Goal: Information Seeking & Learning: Learn about a topic

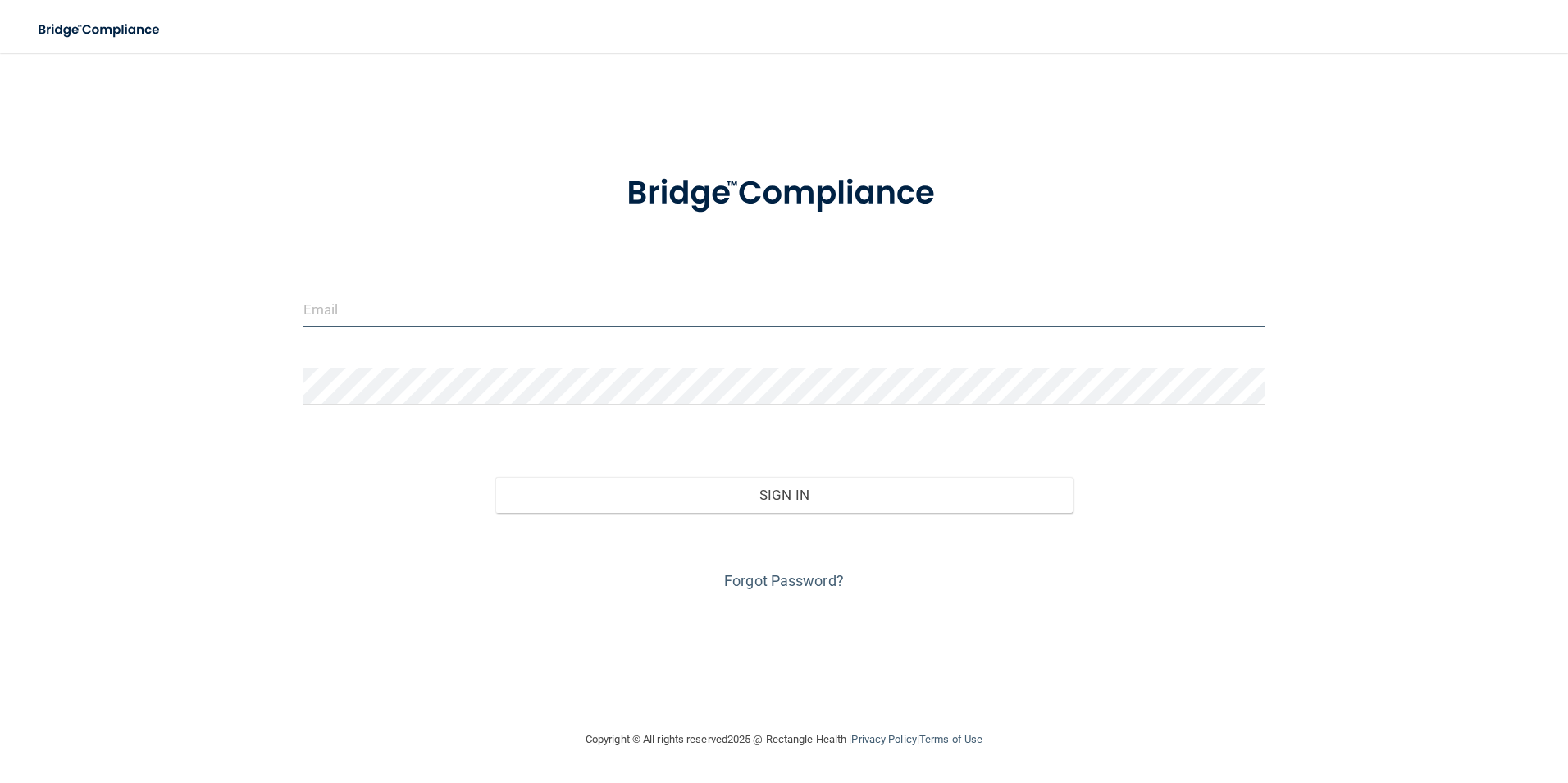
click at [619, 318] on input "email" at bounding box center [784, 309] width 962 height 37
type input "[EMAIL_ADDRESS][DOMAIN_NAME]"
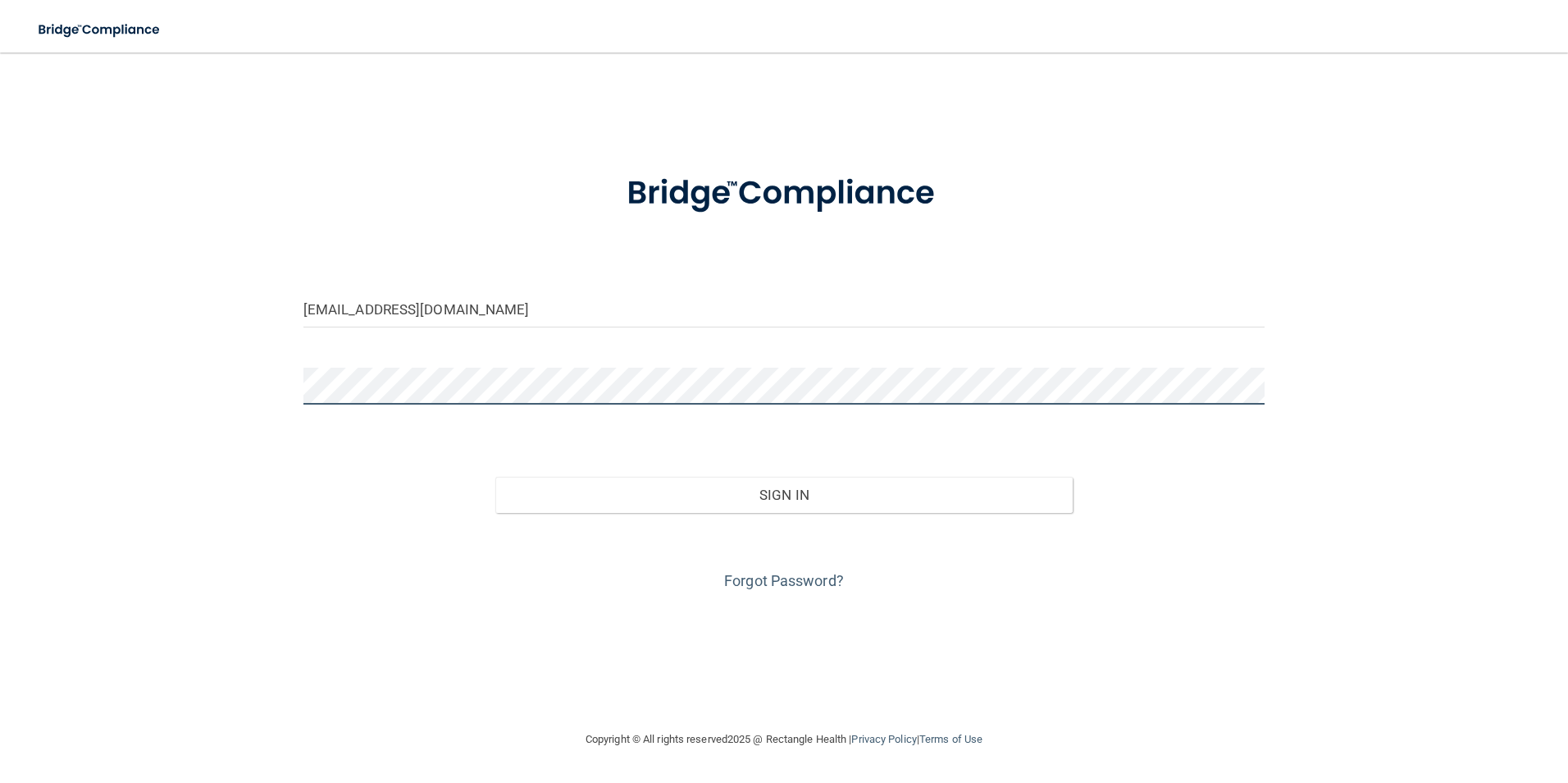
click at [496, 477] on button "Sign In" at bounding box center [784, 495] width 578 height 36
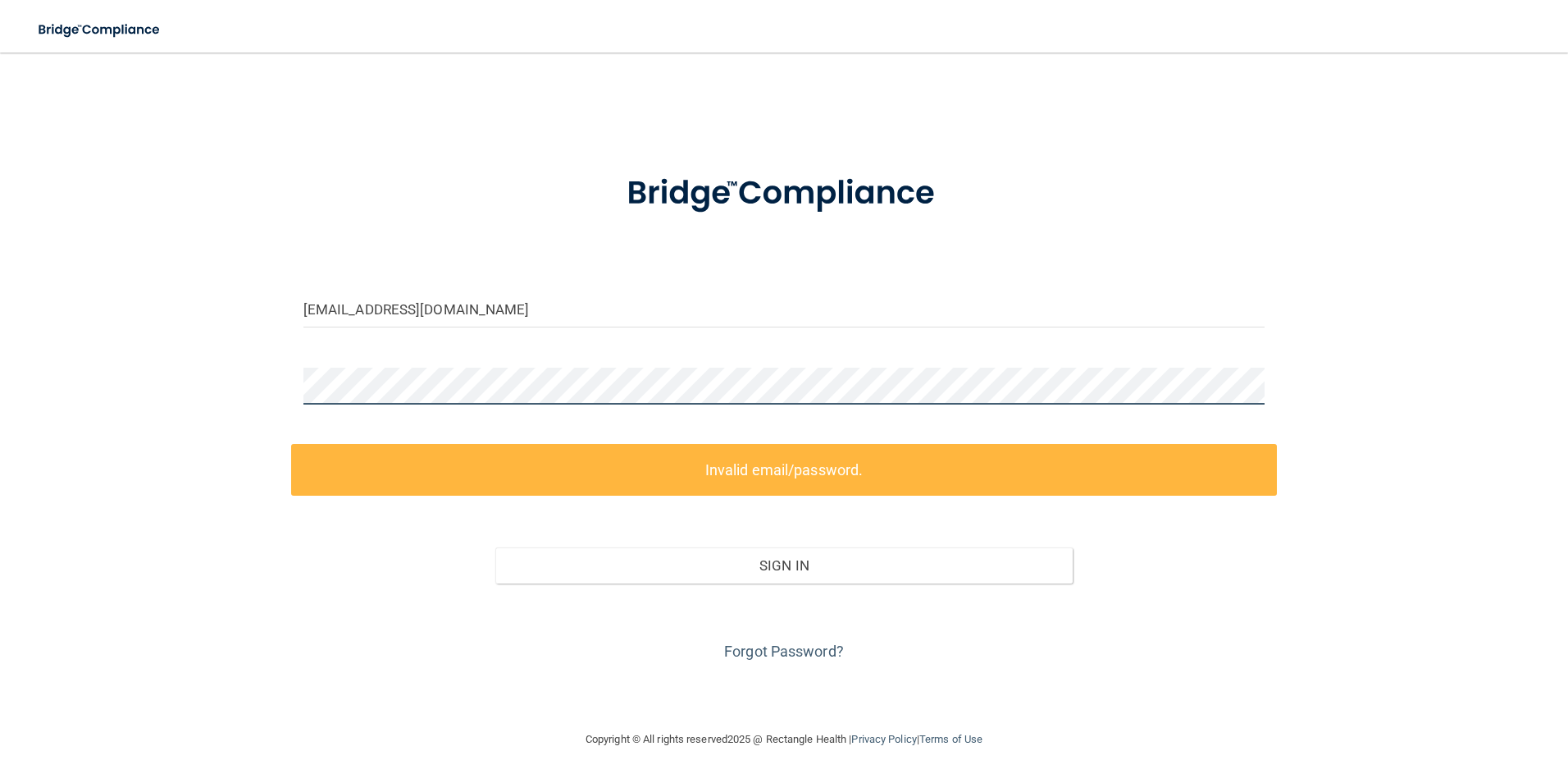
click at [201, 368] on div "[EMAIL_ADDRESS][DOMAIN_NAME] Invalid email/password. You don't have permission …" at bounding box center [784, 391] width 1503 height 644
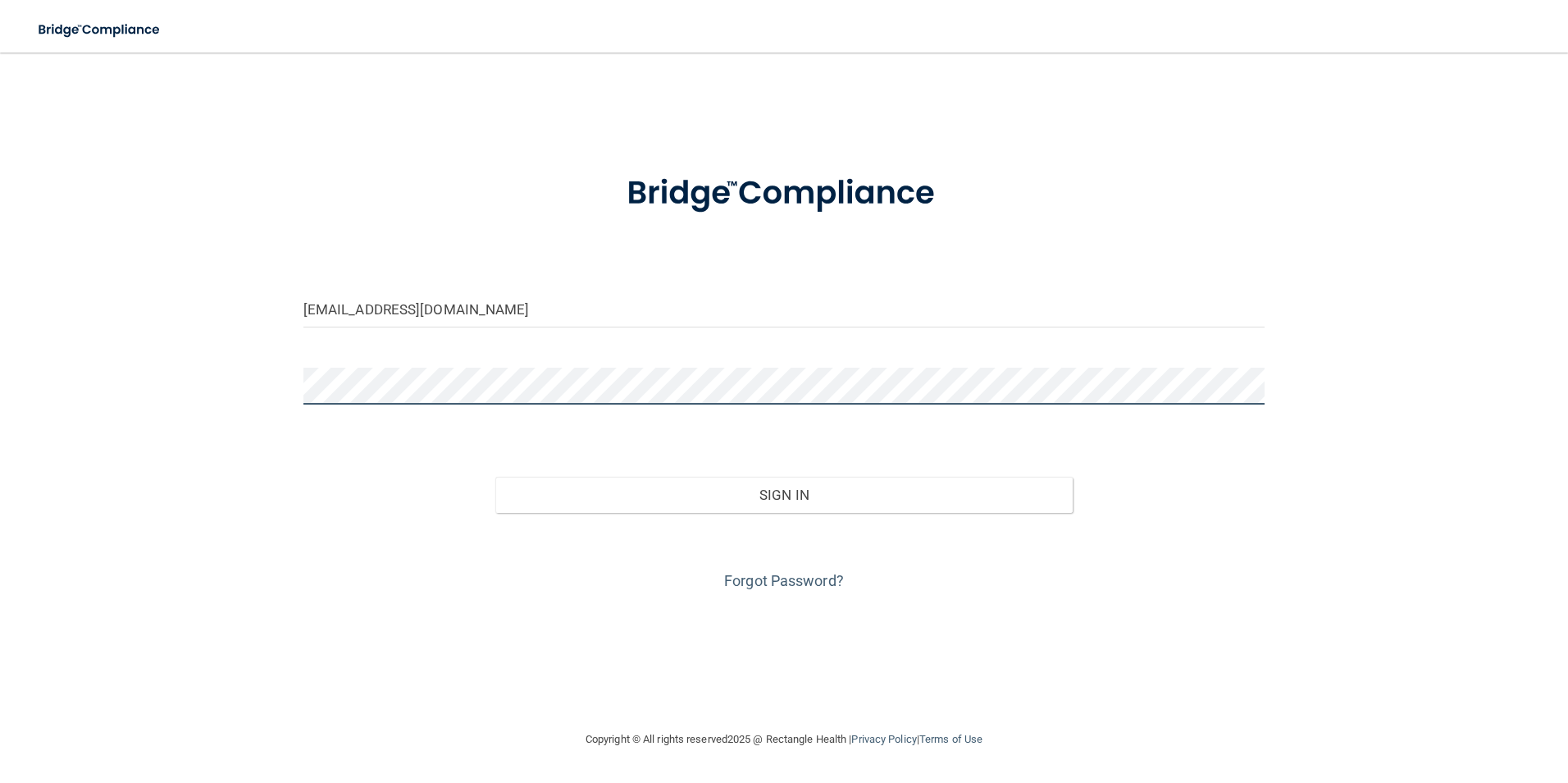
click at [496, 477] on button "Sign In" at bounding box center [784, 495] width 578 height 36
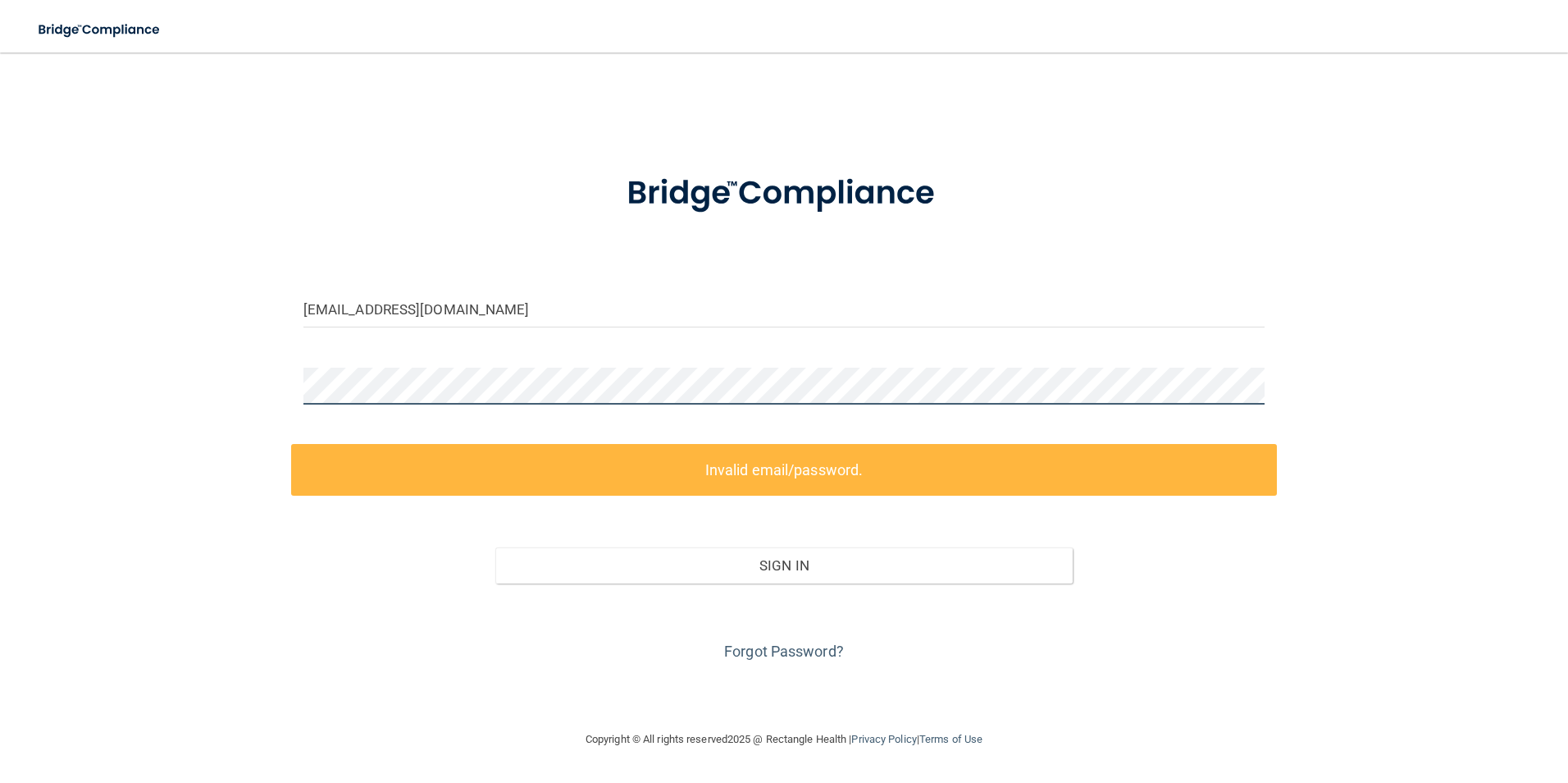
click at [87, 408] on div "[EMAIL_ADDRESS][DOMAIN_NAME] Invalid email/password. You don't have permission …" at bounding box center [784, 391] width 1503 height 644
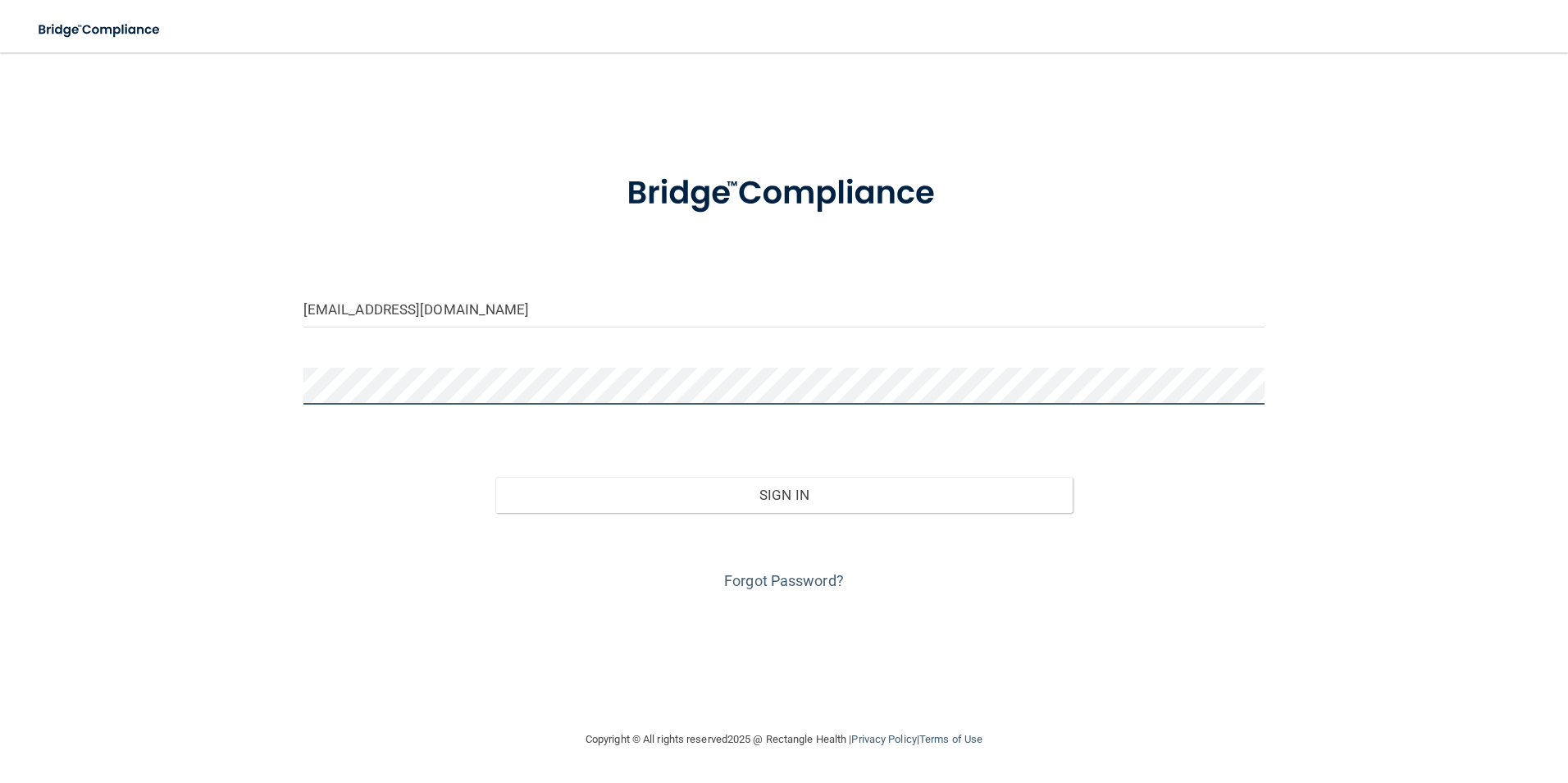
click at [496, 477] on button "Sign In" at bounding box center [784, 495] width 578 height 36
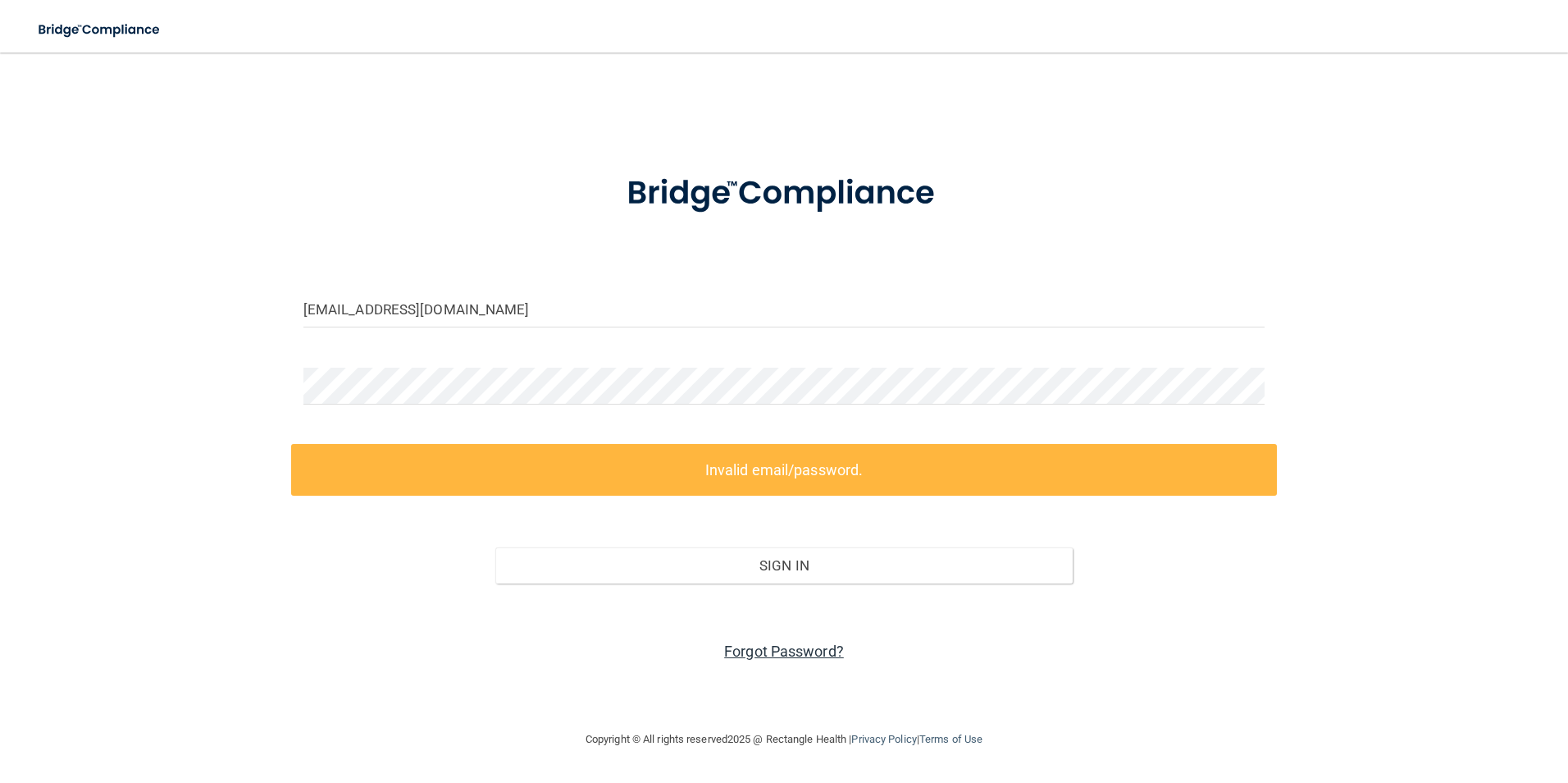
click at [792, 655] on link "Forgot Password?" at bounding box center [784, 651] width 120 height 17
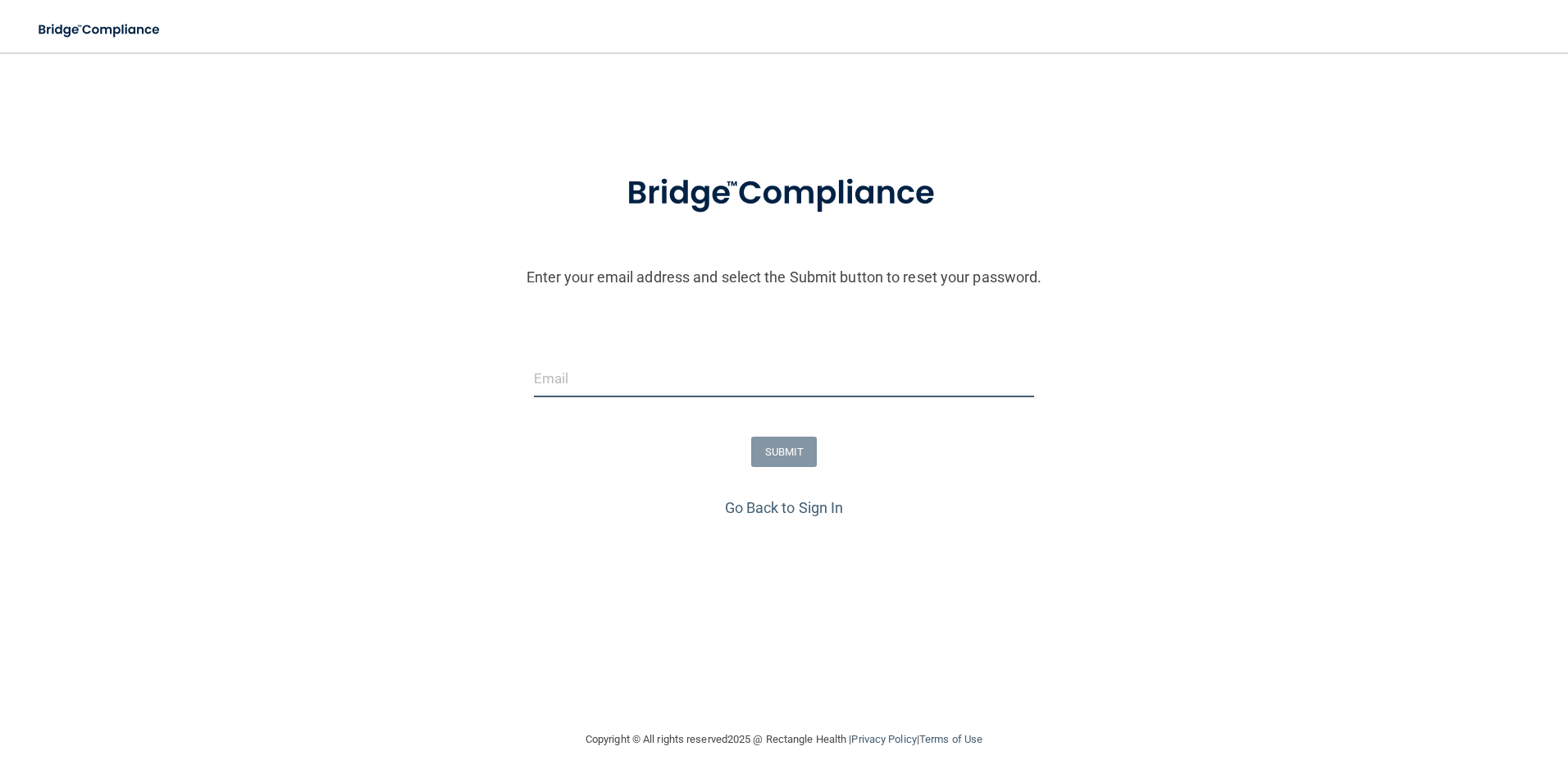
click at [620, 363] on input "email" at bounding box center [784, 378] width 501 height 37
type input "karebell518@gmail.com"
click at [774, 444] on button "SUBMIT" at bounding box center [784, 451] width 66 height 30
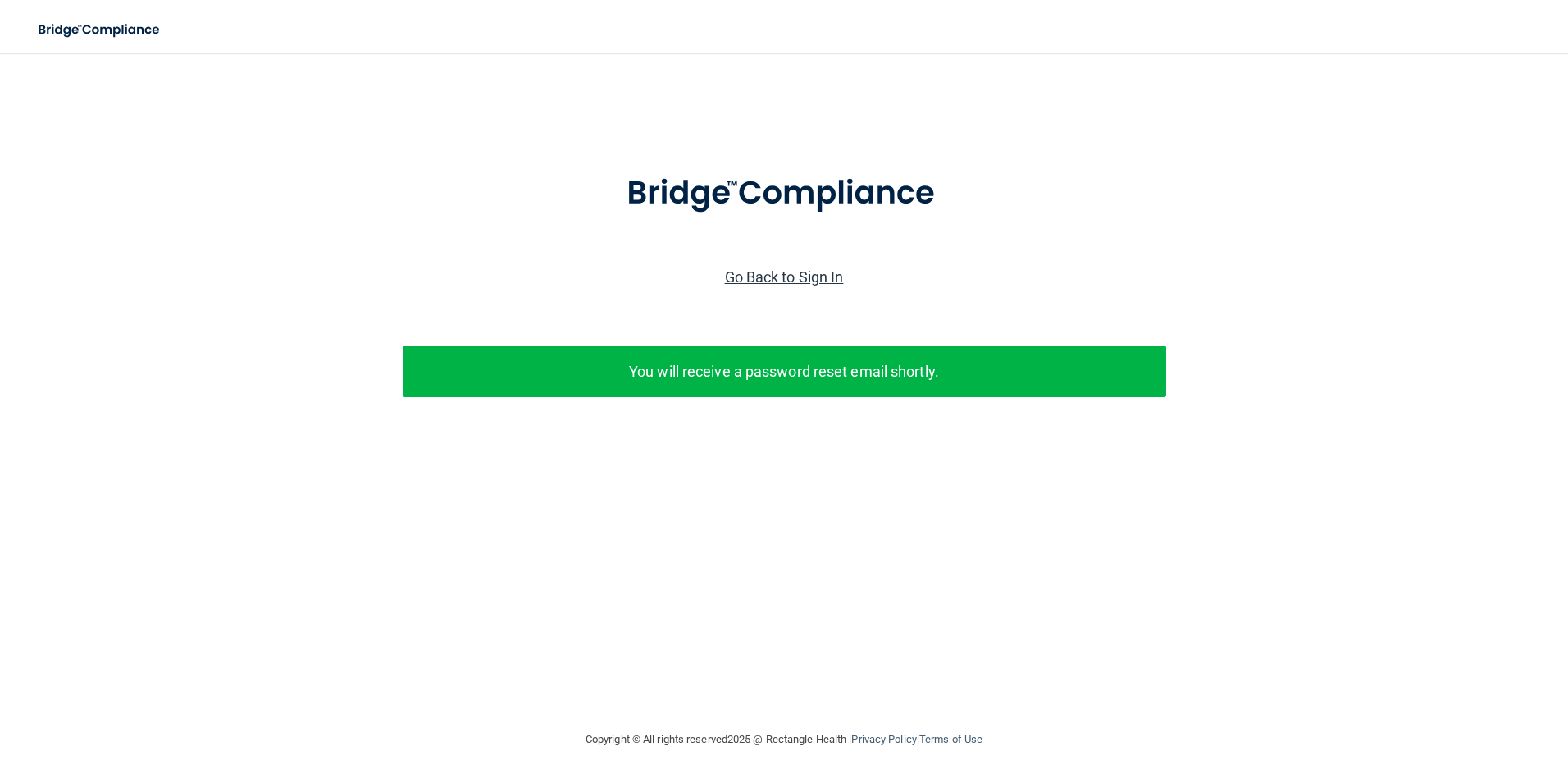
click at [791, 281] on link "Go Back to Sign In" at bounding box center [784, 277] width 119 height 17
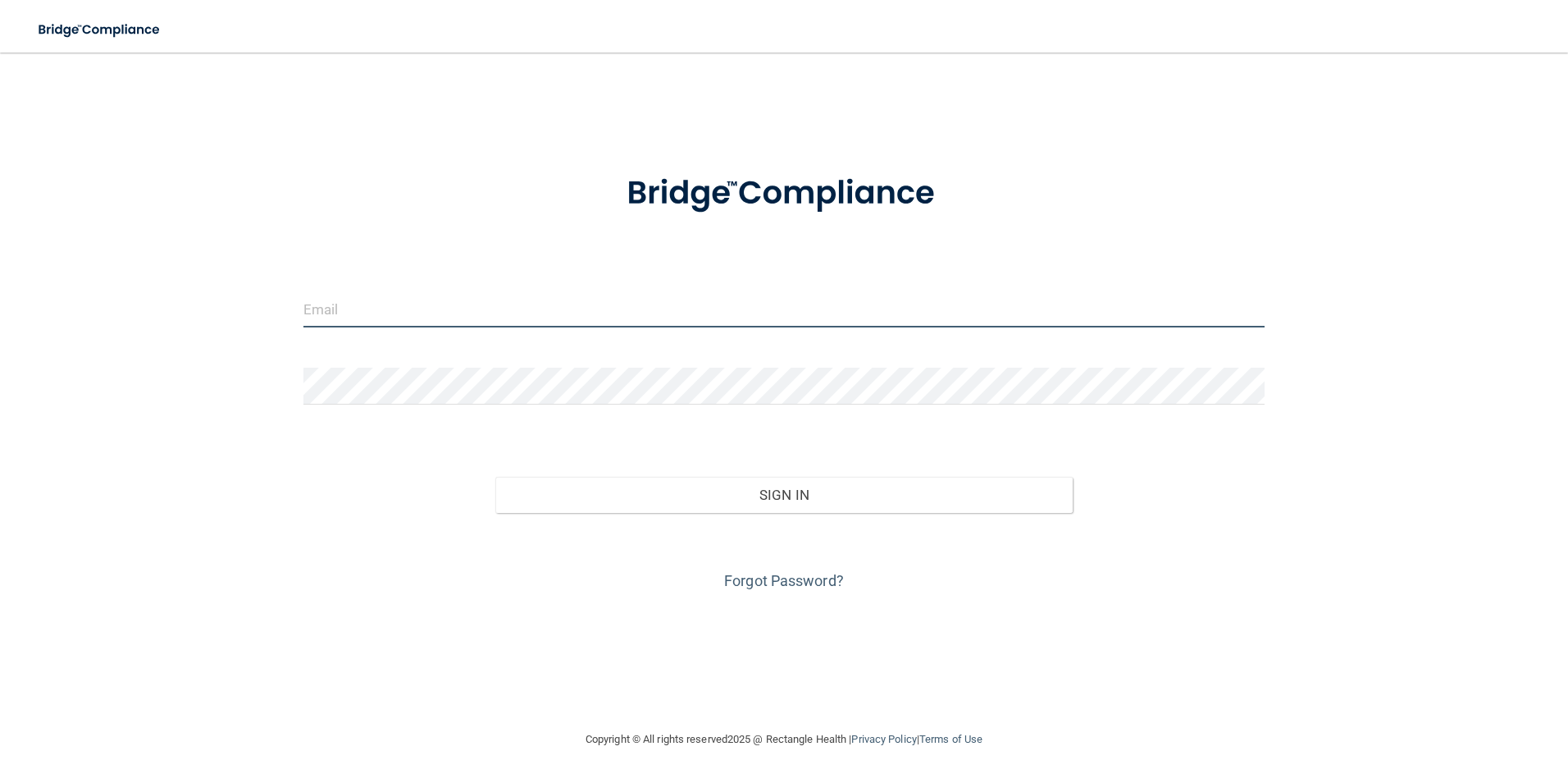
click at [503, 310] on input "email" at bounding box center [784, 309] width 962 height 37
type input "karebell518@gmail.com"
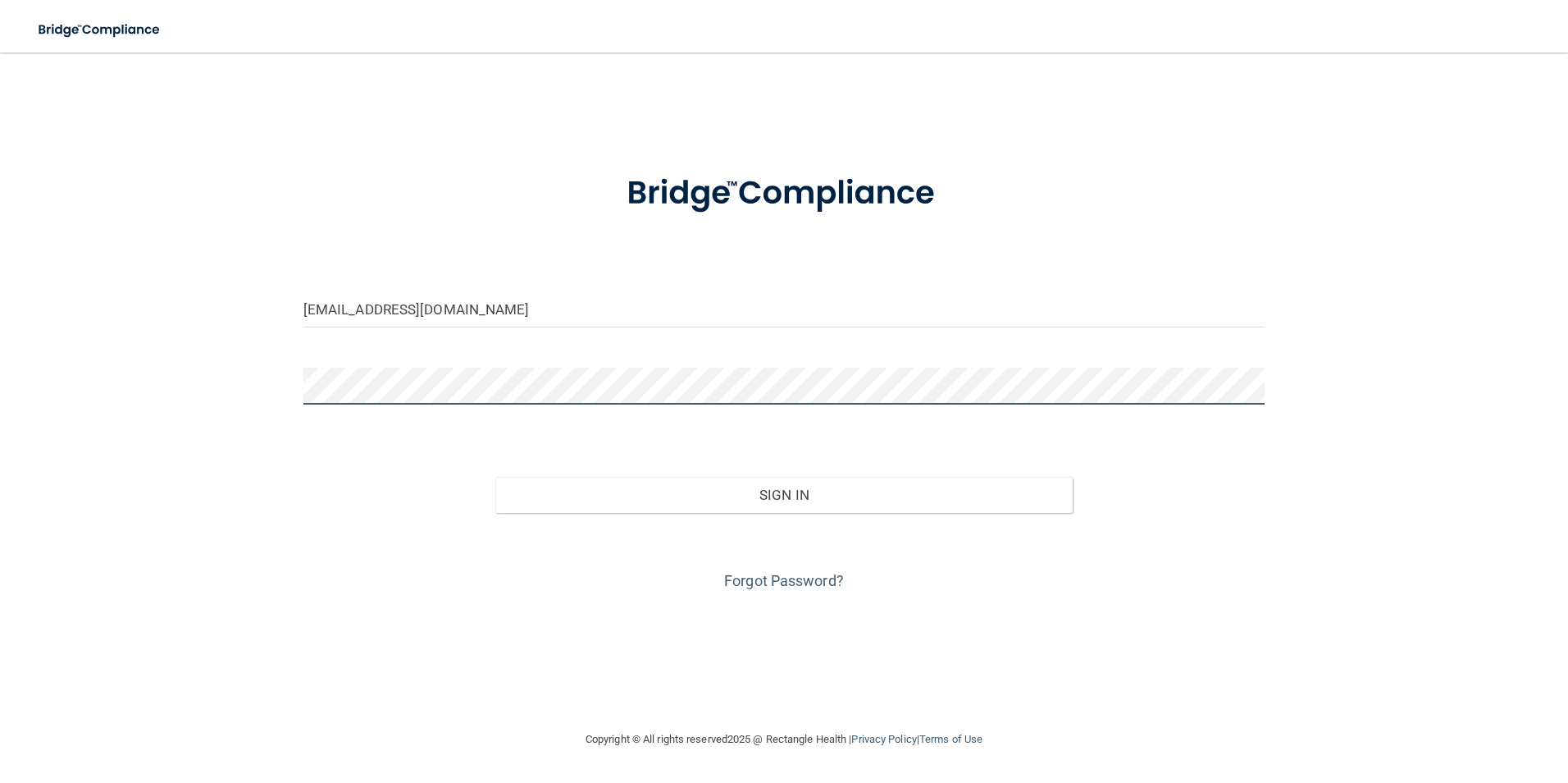
click at [496, 477] on button "Sign In" at bounding box center [784, 495] width 578 height 36
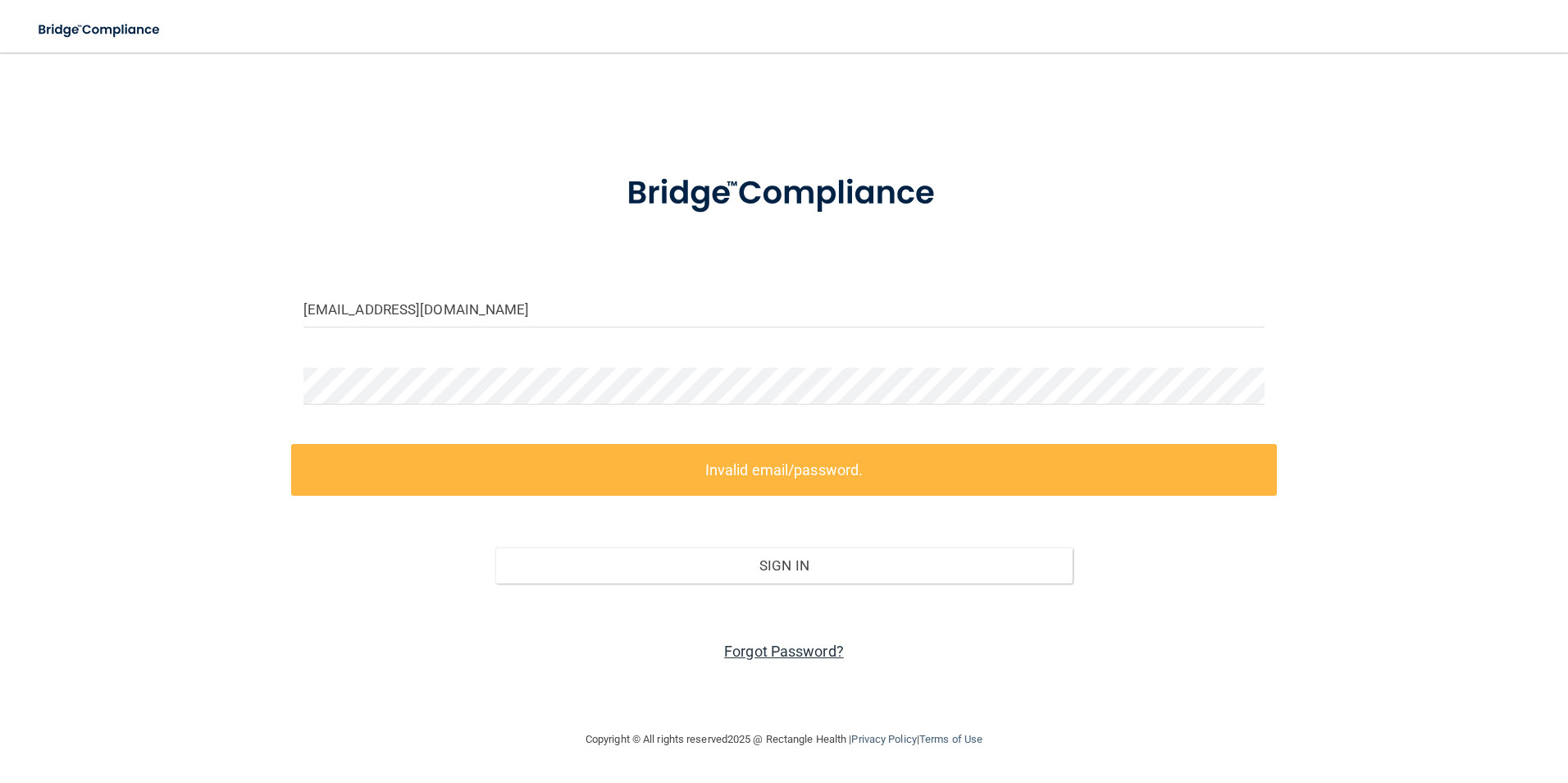
click at [780, 648] on link "Forgot Password?" at bounding box center [784, 651] width 120 height 17
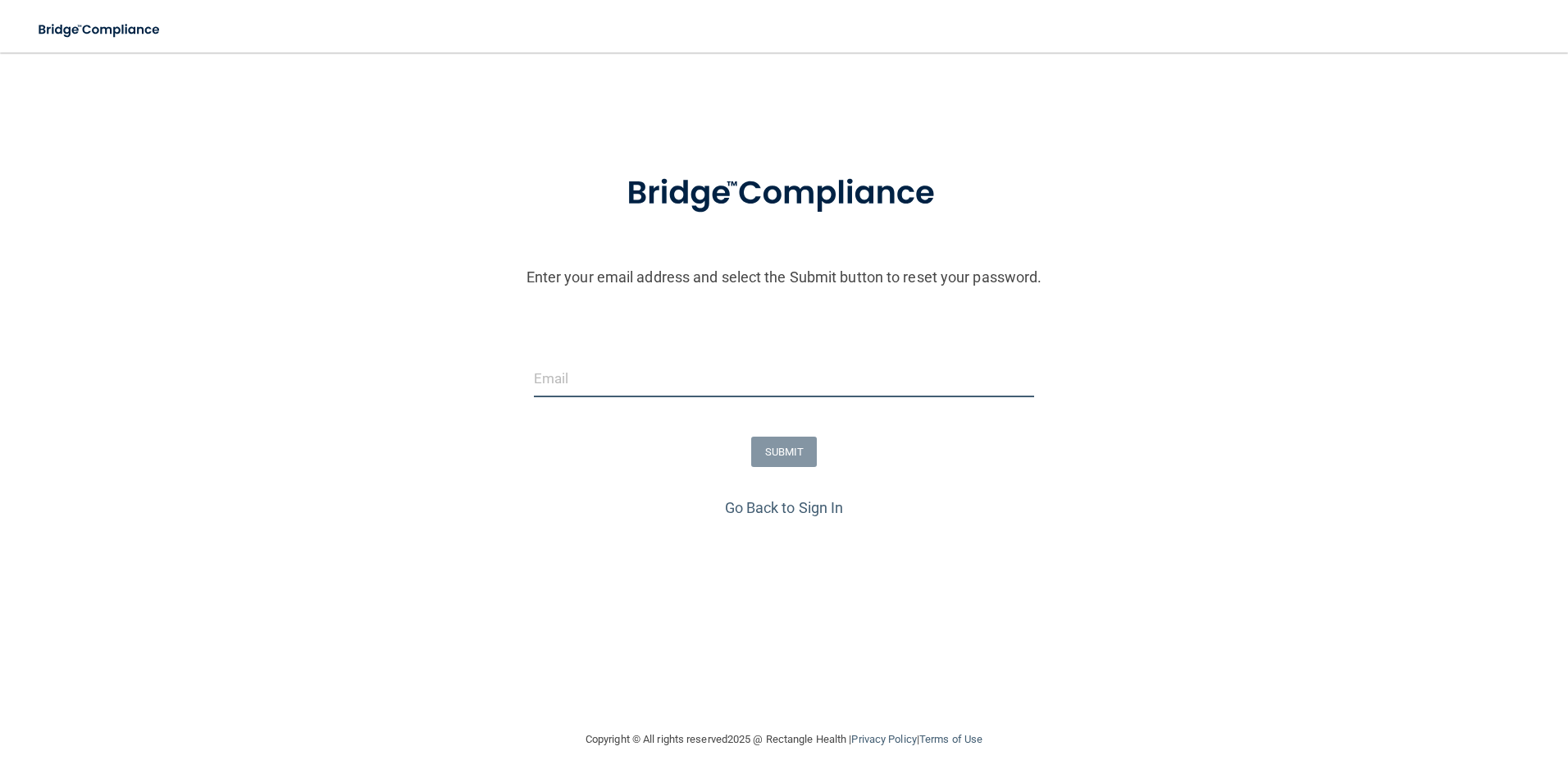
click at [648, 373] on input "email" at bounding box center [784, 378] width 501 height 37
type input "karebell518@gmail.com"
click at [787, 451] on button "SUBMIT" at bounding box center [784, 451] width 66 height 30
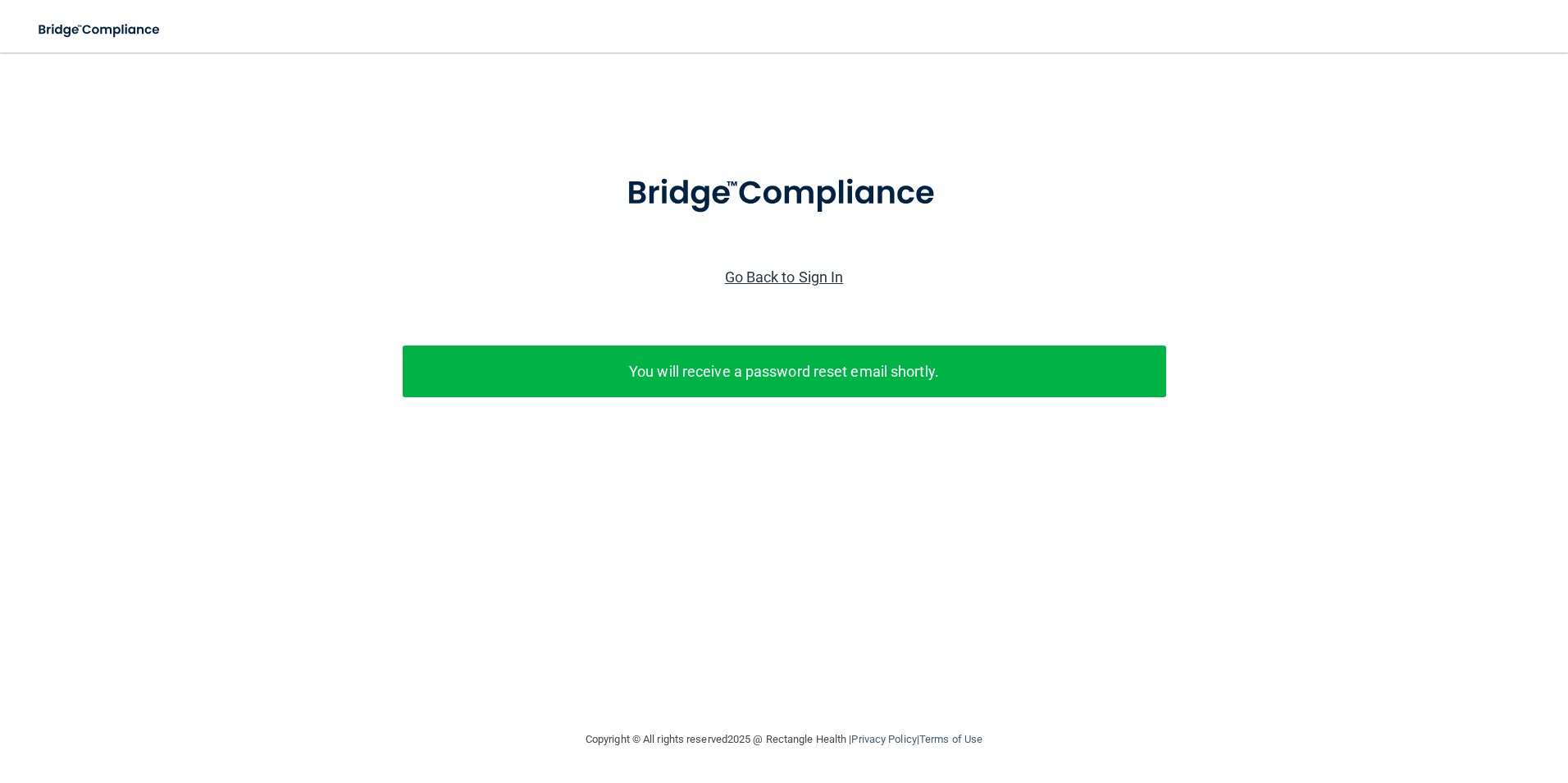
click at [809, 279] on link "Go Back to Sign In" at bounding box center [784, 277] width 119 height 17
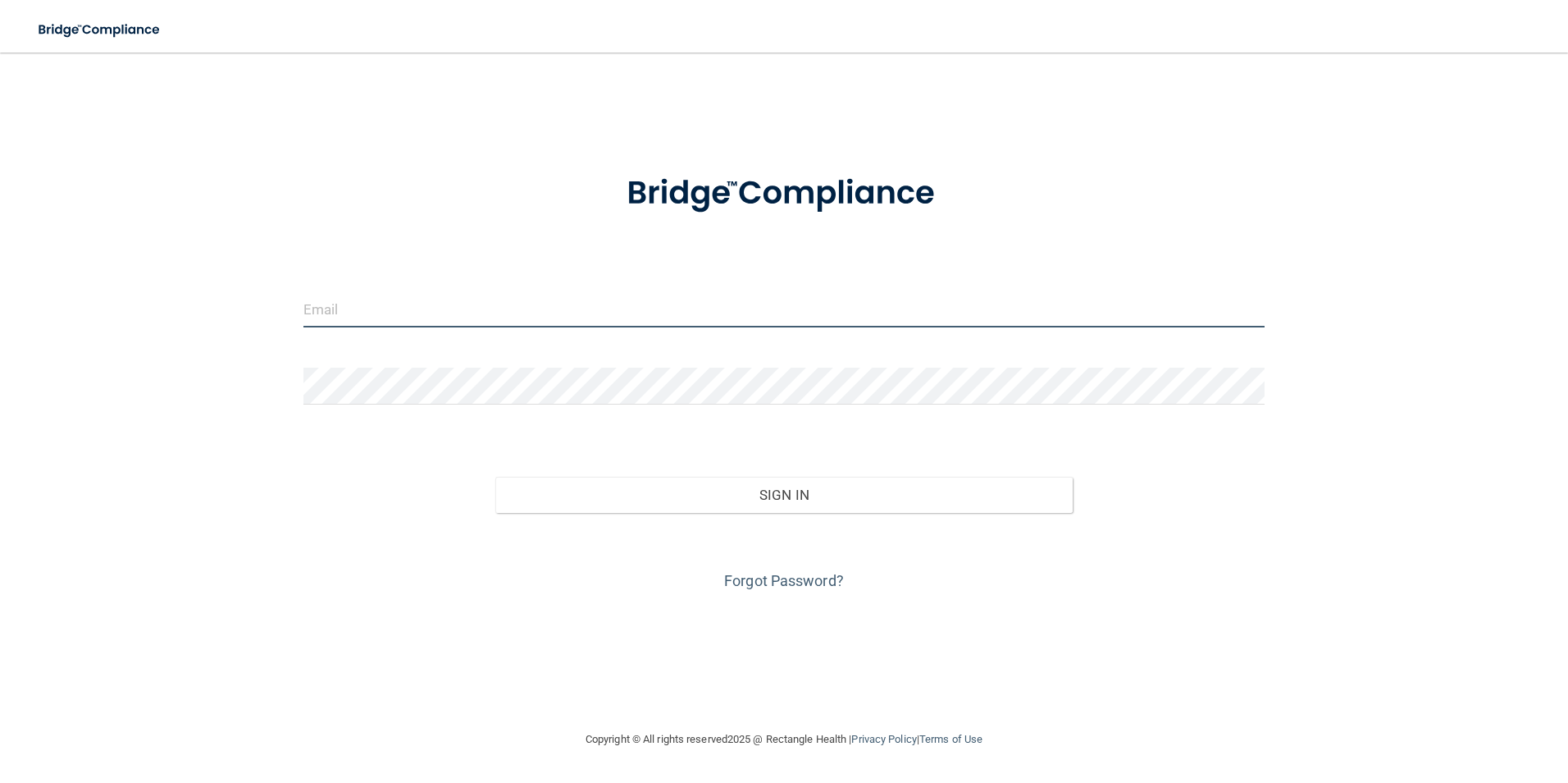
click at [489, 291] on input "email" at bounding box center [784, 309] width 962 height 37
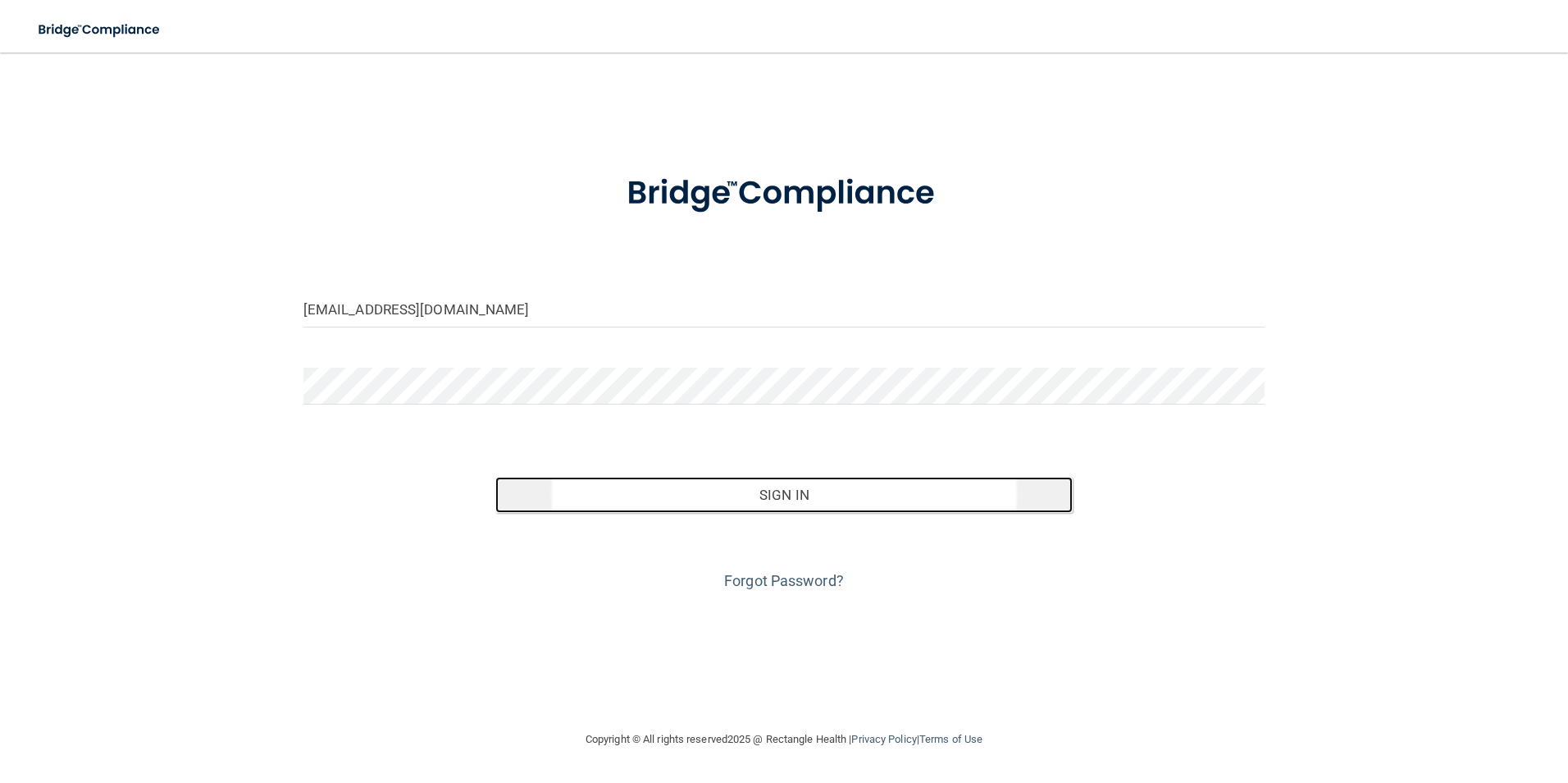
click at [864, 497] on button "Sign In" at bounding box center [784, 495] width 578 height 36
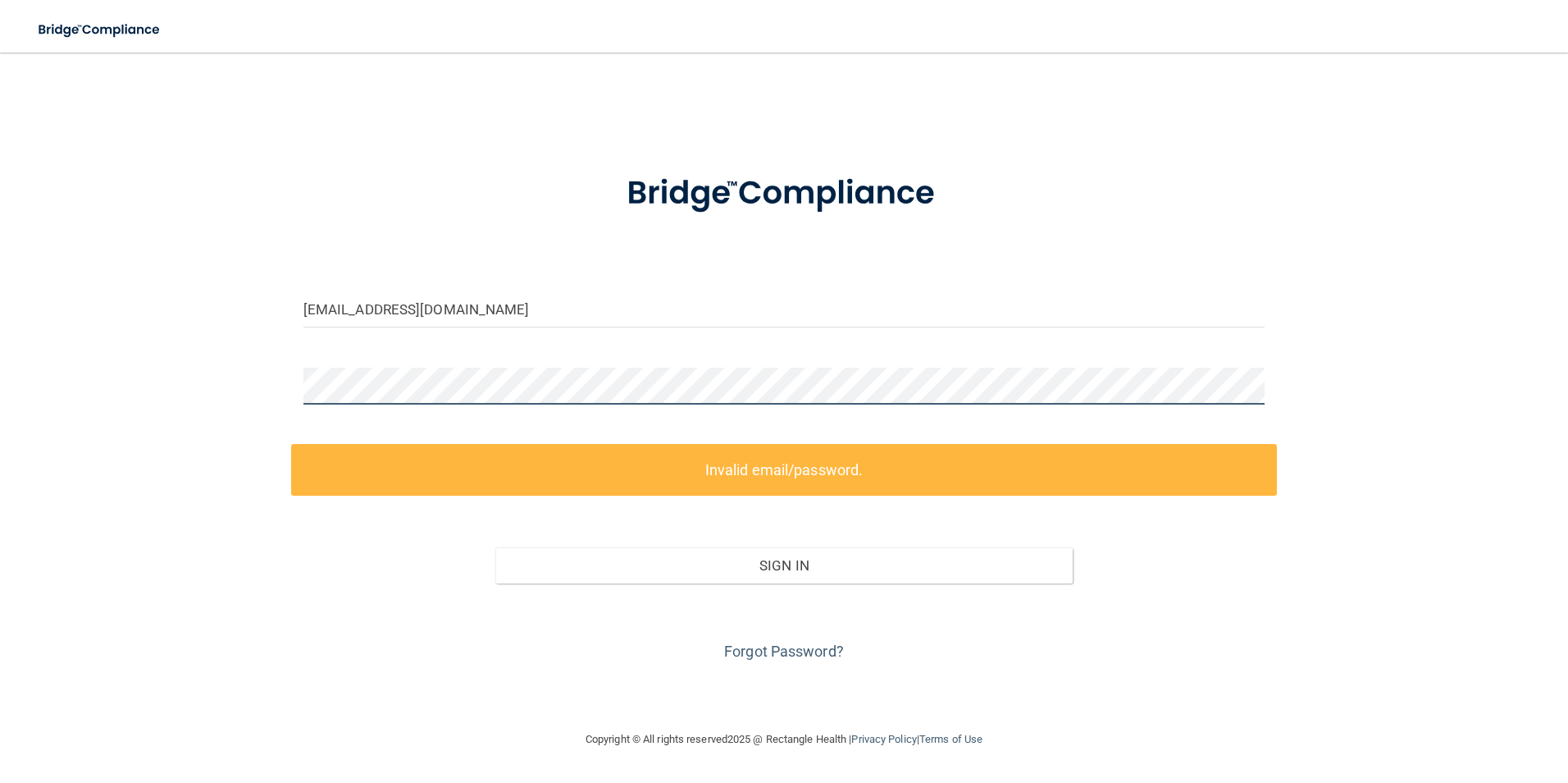
click at [0, 388] on html "Toggle navigation Manage My Enterprise Manage My Location karebell518@gmail.com…" at bounding box center [784, 391] width 1568 height 783
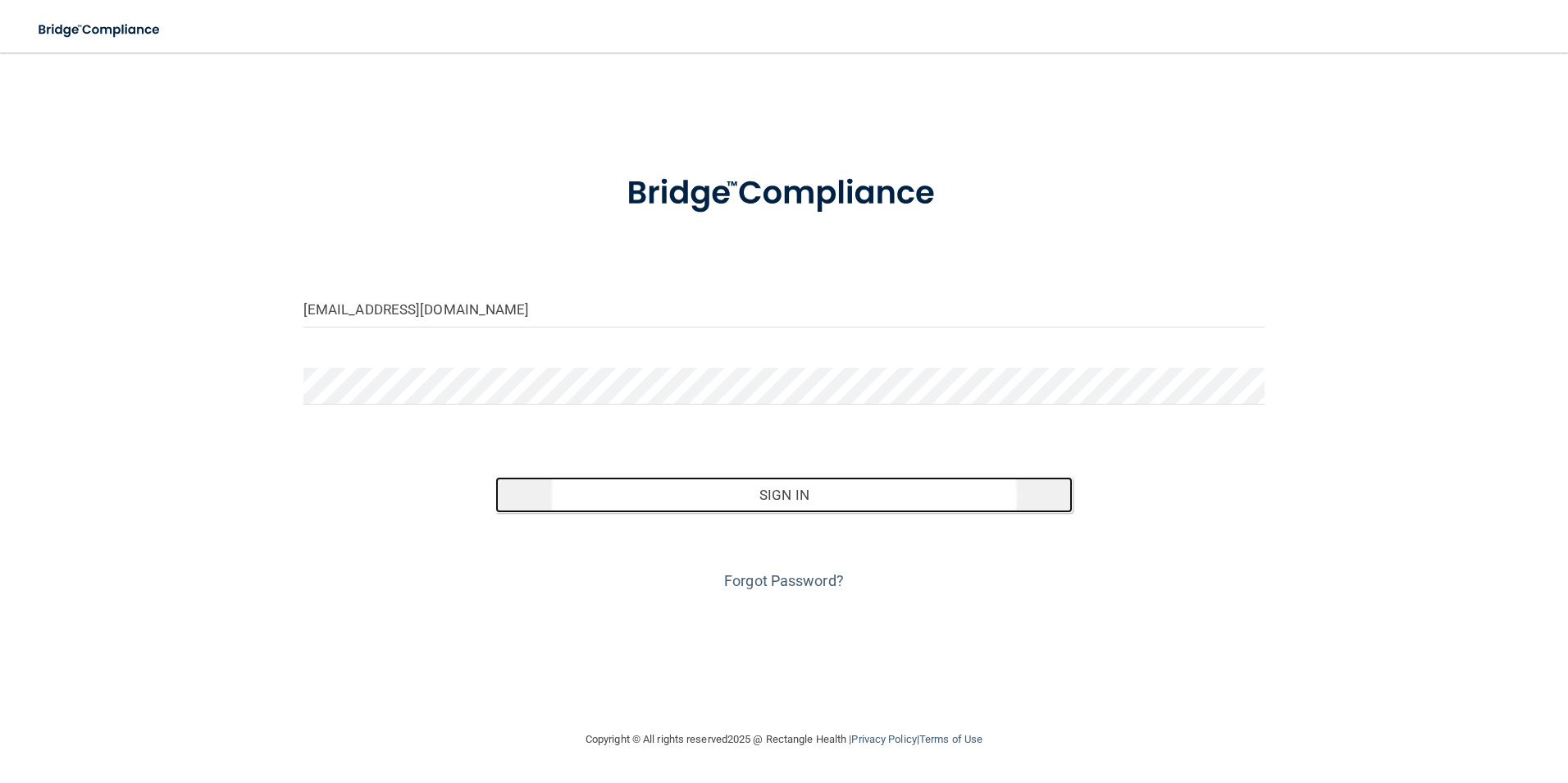
click at [797, 491] on button "Sign In" at bounding box center [784, 495] width 578 height 36
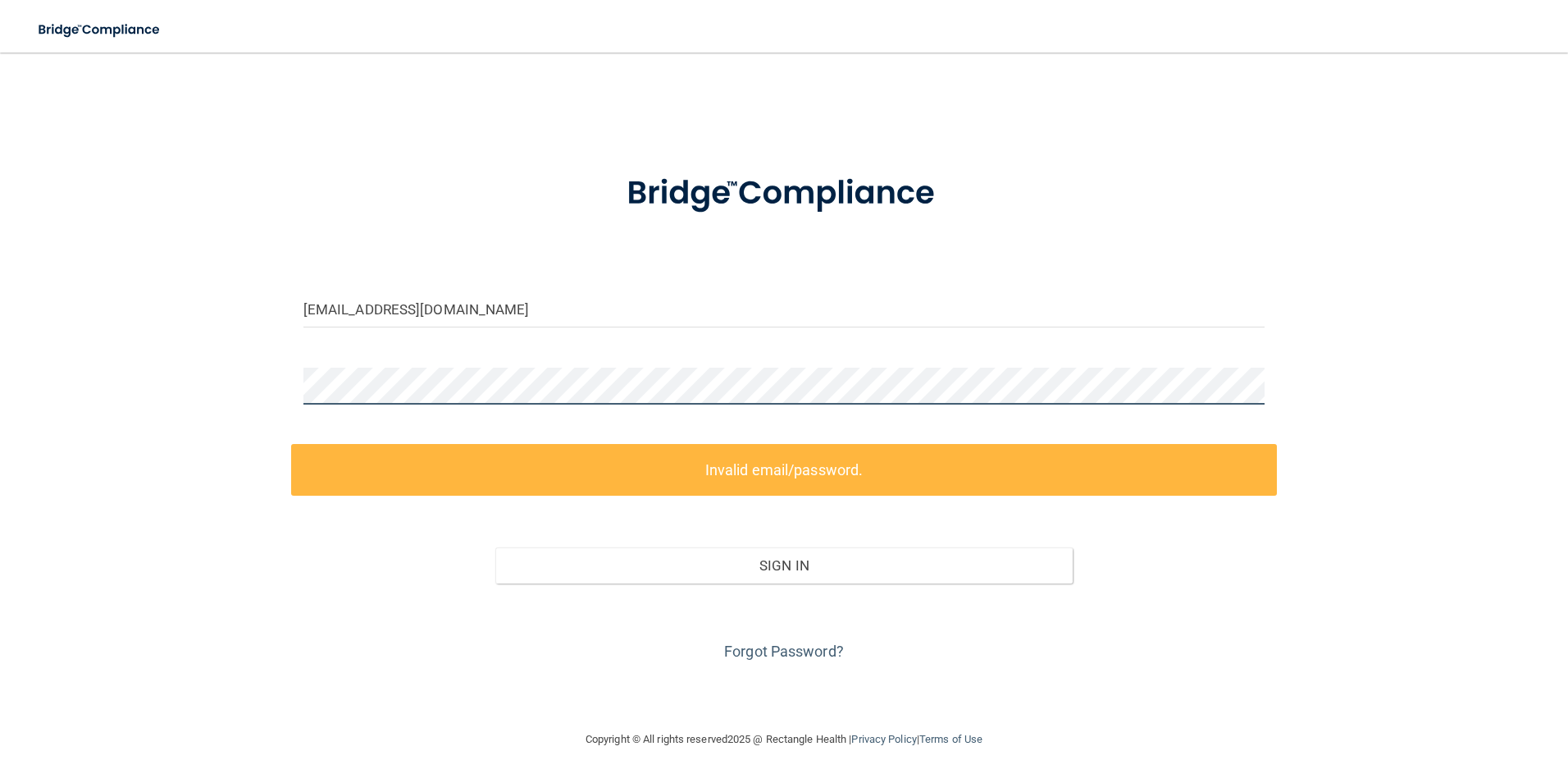
click at [0, 298] on html "Toggle navigation Manage My Enterprise Manage My Location karebell518@gmail.com…" at bounding box center [784, 391] width 1568 height 783
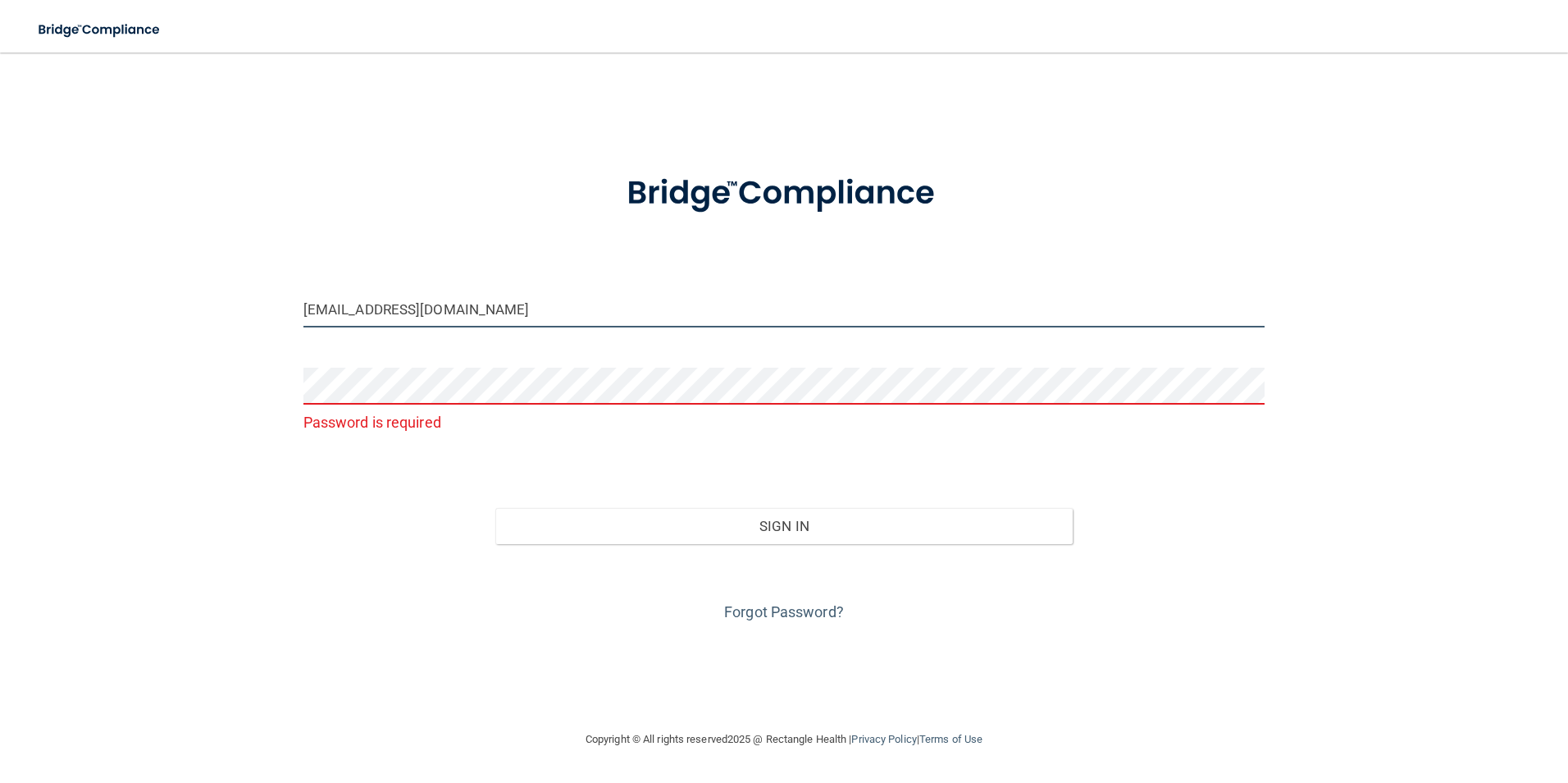
click at [328, 311] on input "karebell518@gmail.com" at bounding box center [784, 309] width 962 height 37
type input "[EMAIL_ADDRESS][DOMAIN_NAME]"
click at [803, 613] on link "Forgot Password?" at bounding box center [784, 612] width 120 height 17
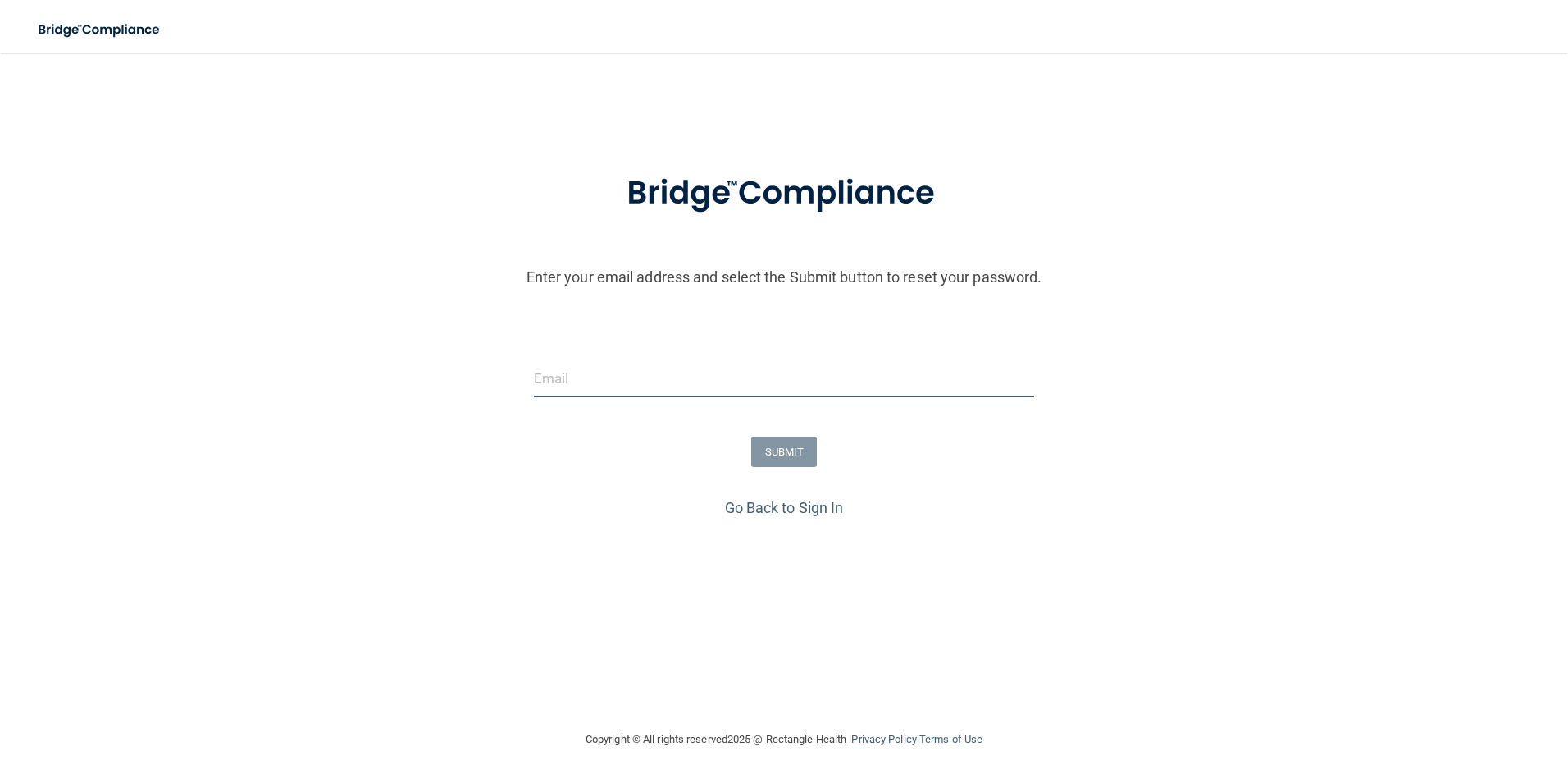
click at [782, 384] on input "email" at bounding box center [784, 378] width 501 height 37
click at [561, 378] on input "karebell518@gmail.com" at bounding box center [784, 378] width 501 height 37
type input "[EMAIL_ADDRESS][DOMAIN_NAME]"
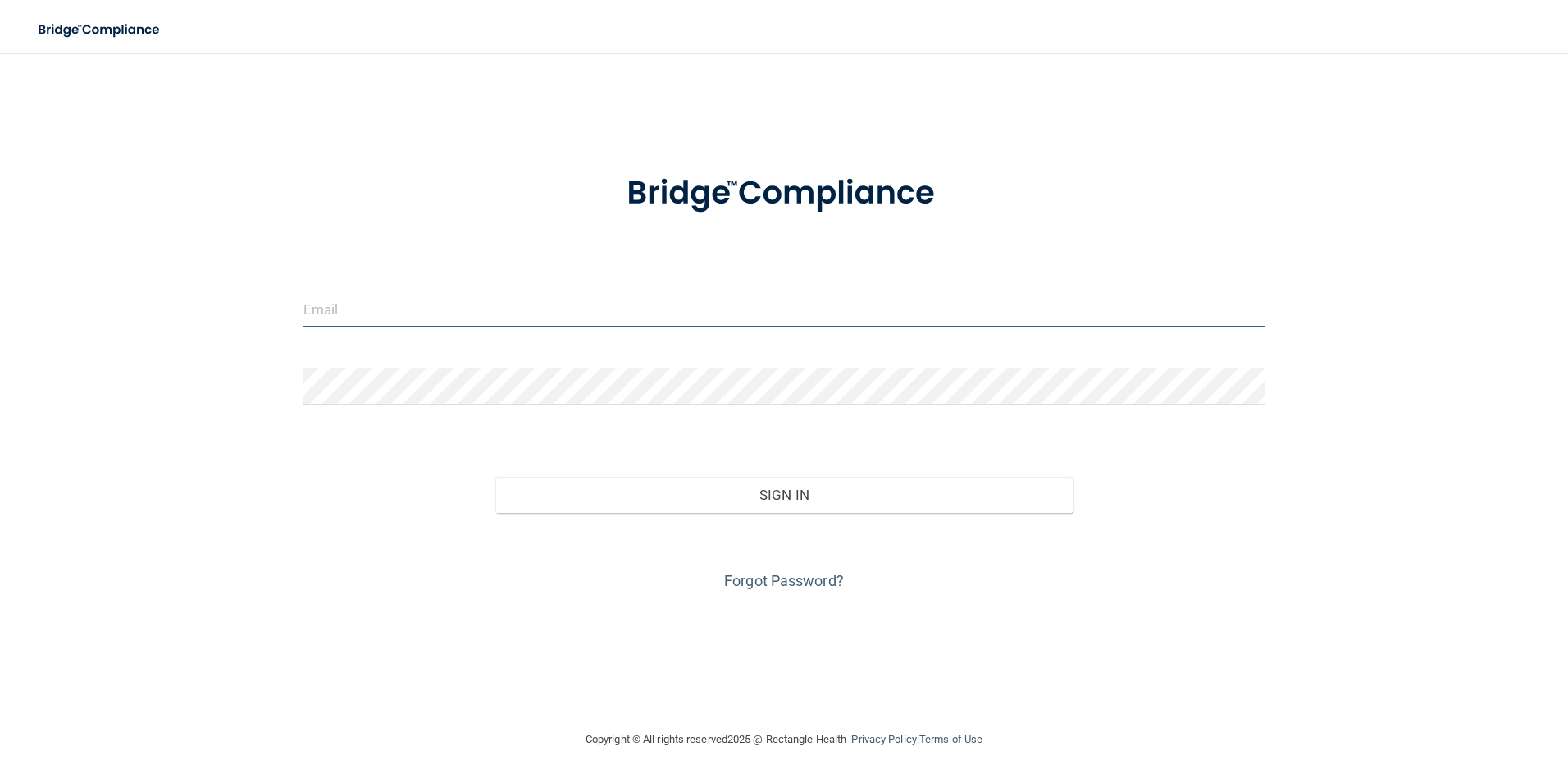
click at [470, 312] on input "email" at bounding box center [784, 309] width 962 height 37
type input "[EMAIL_ADDRESS][DOMAIN_NAME]"
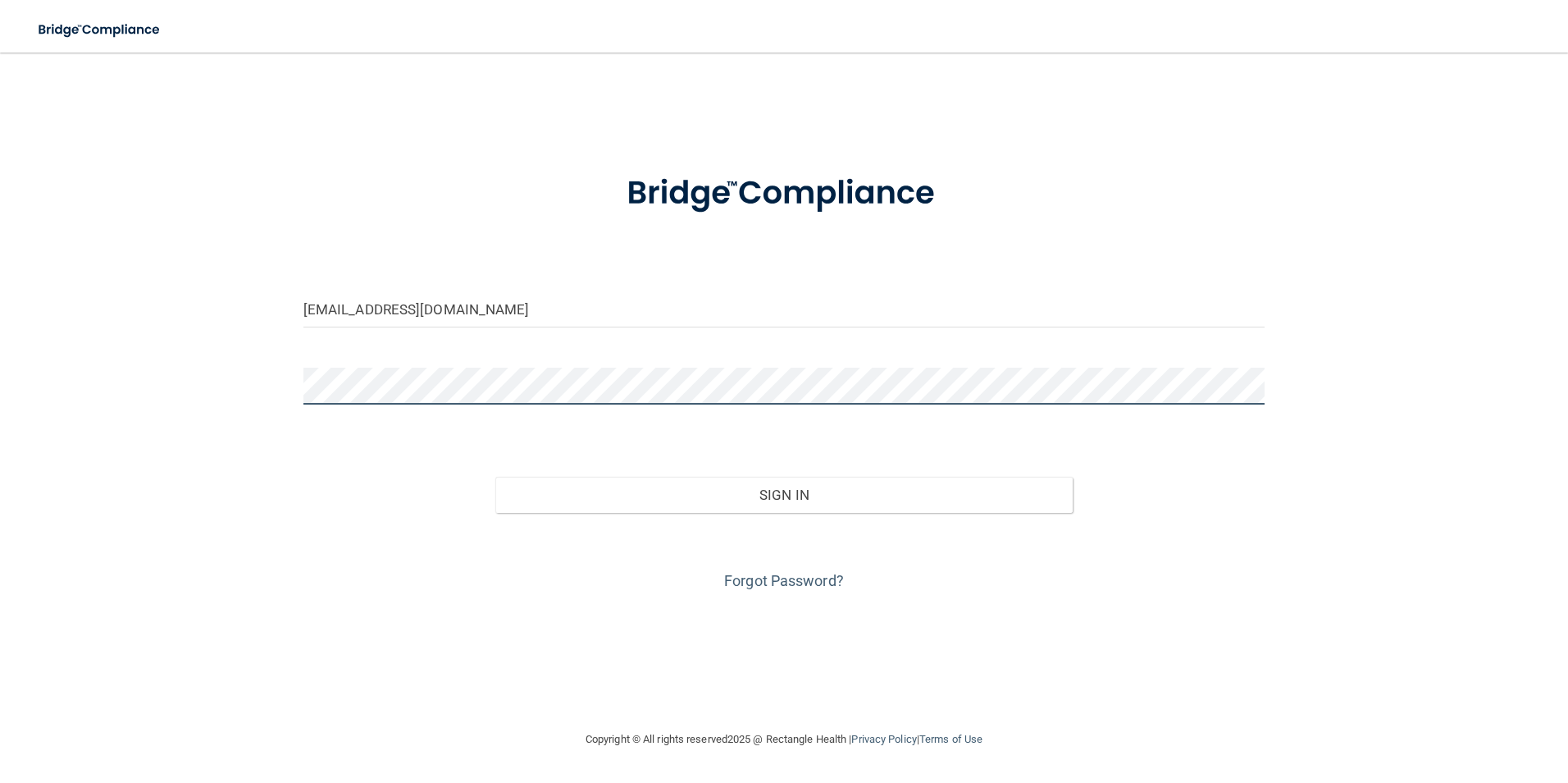
click at [496, 477] on button "Sign In" at bounding box center [784, 495] width 578 height 36
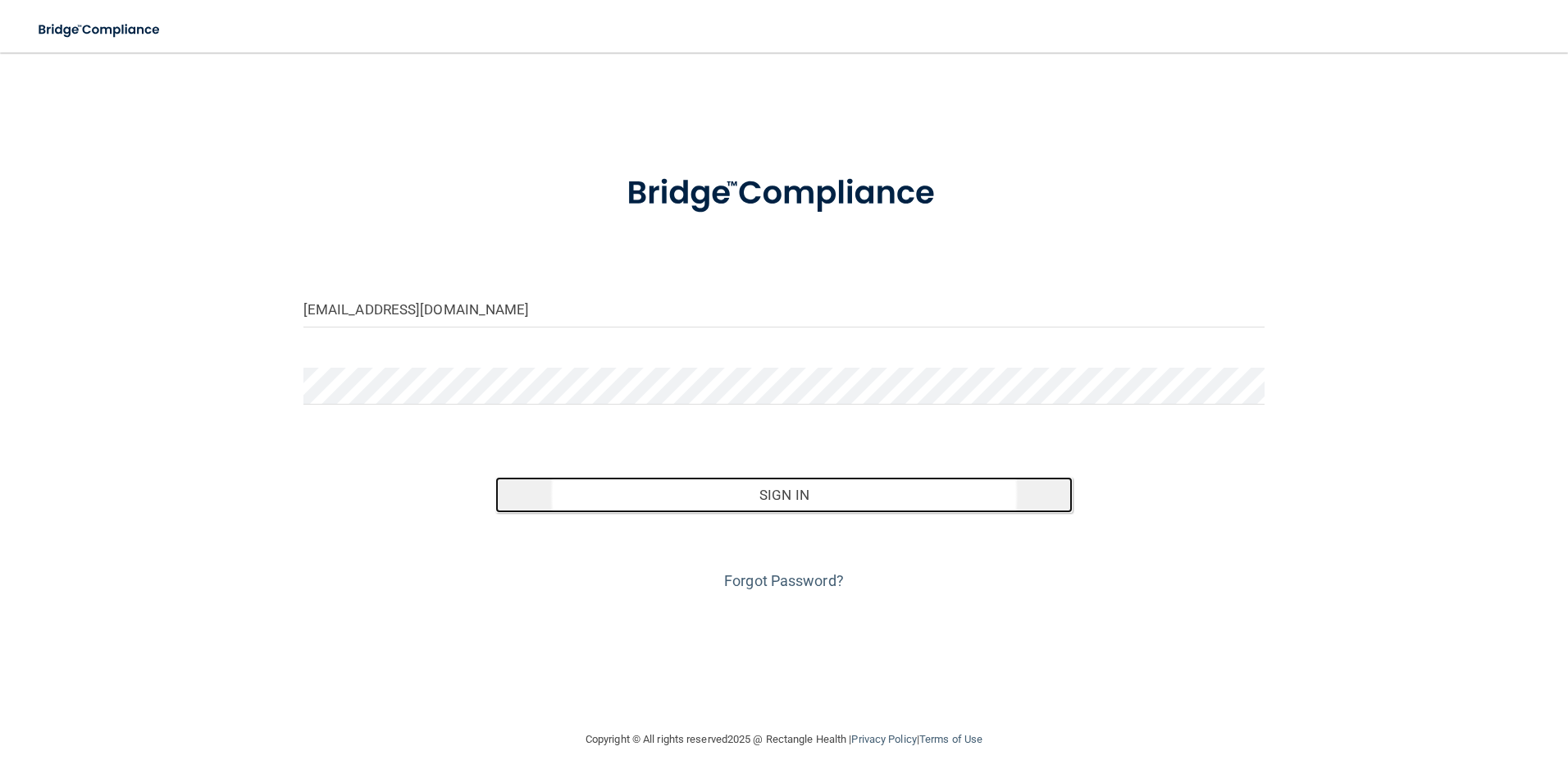
click at [860, 492] on button "Sign In" at bounding box center [784, 495] width 578 height 36
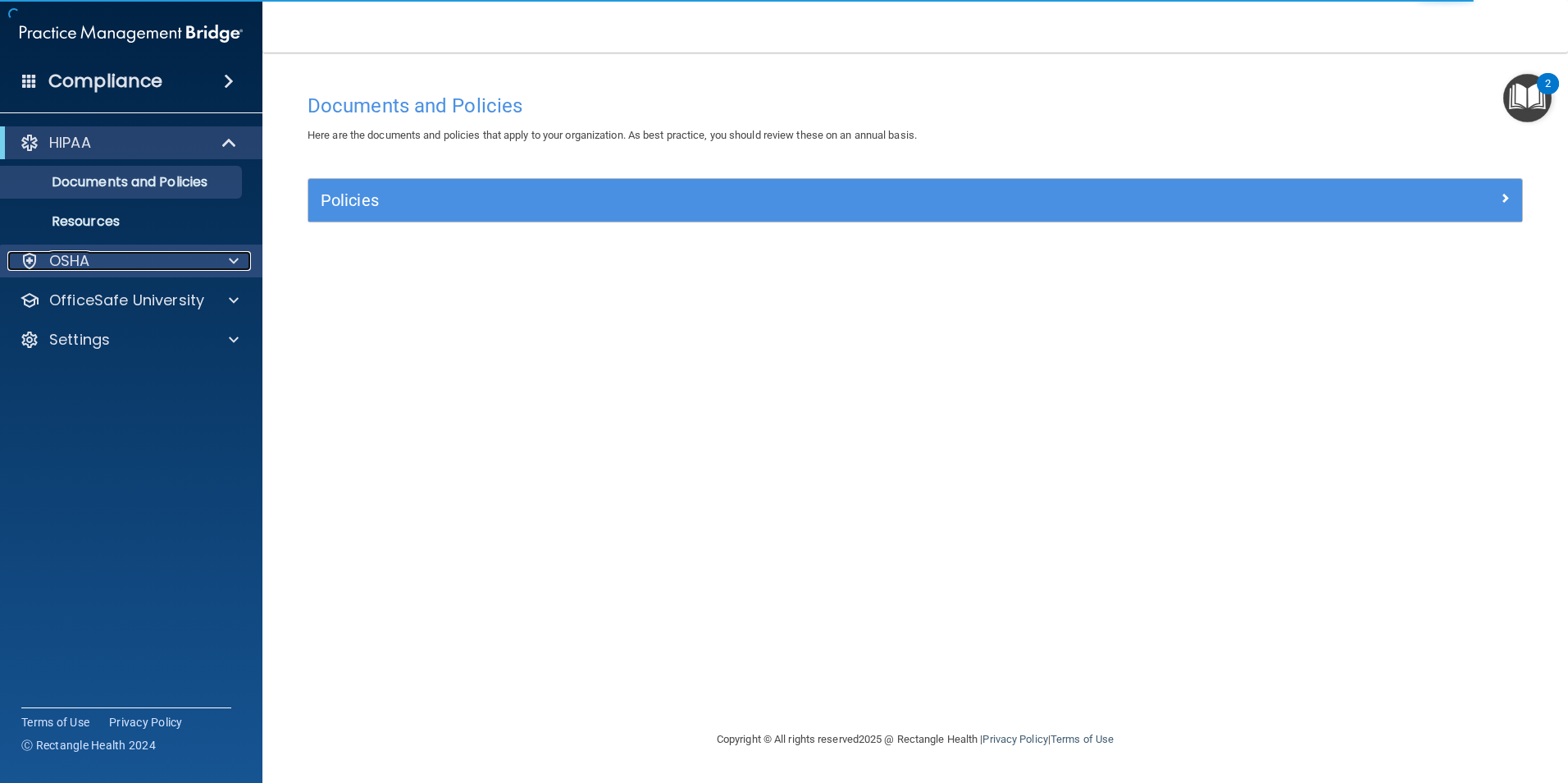
click at [63, 260] on p "OSHA" at bounding box center [69, 261] width 41 height 20
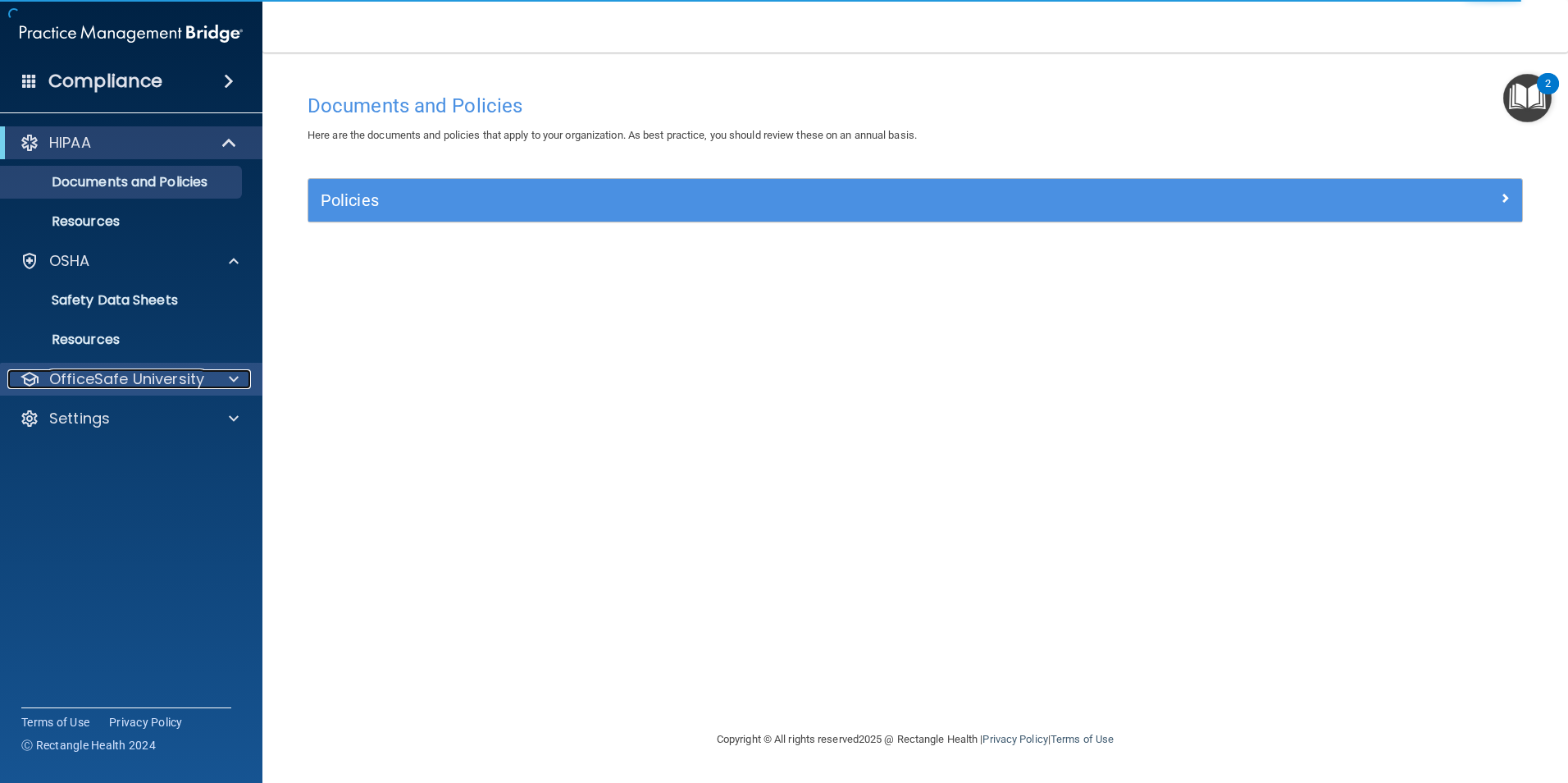
click at [93, 377] on p "OfficeSafe University" at bounding box center [126, 379] width 155 height 20
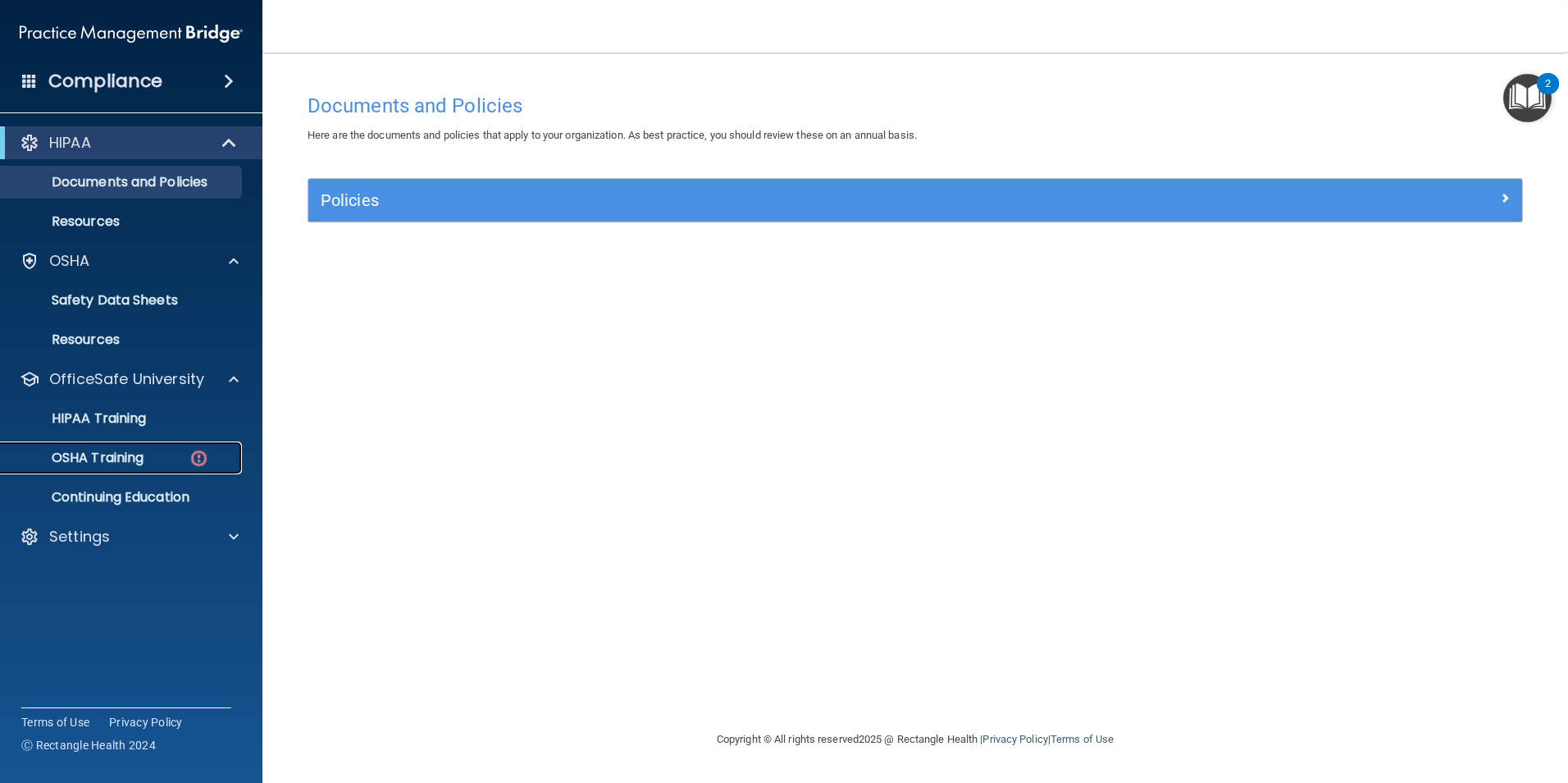
click at [118, 467] on link "OSHA Training" at bounding box center [113, 457] width 259 height 33
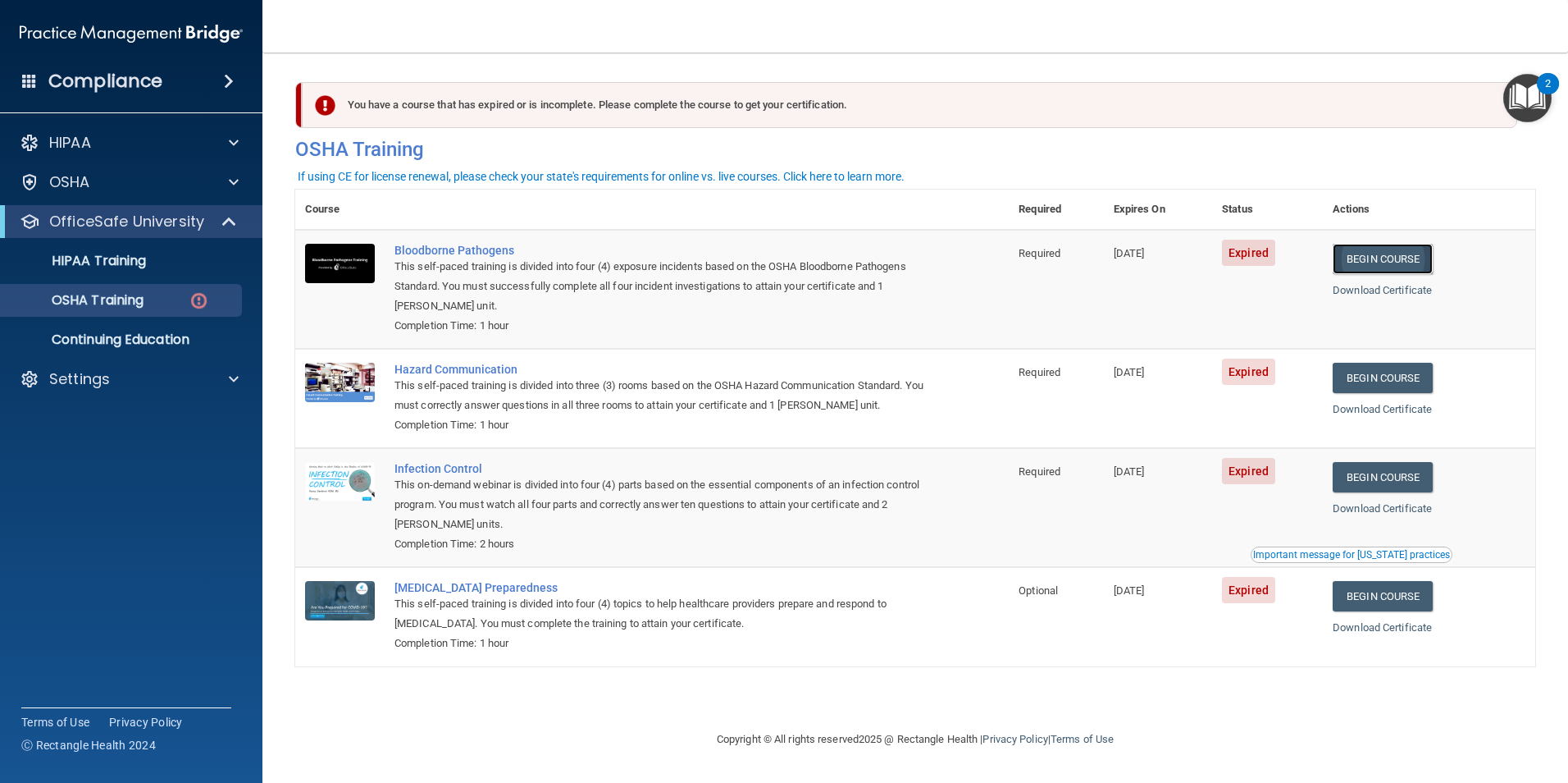
click at [1406, 258] on link "Begin Course" at bounding box center [1383, 259] width 100 height 30
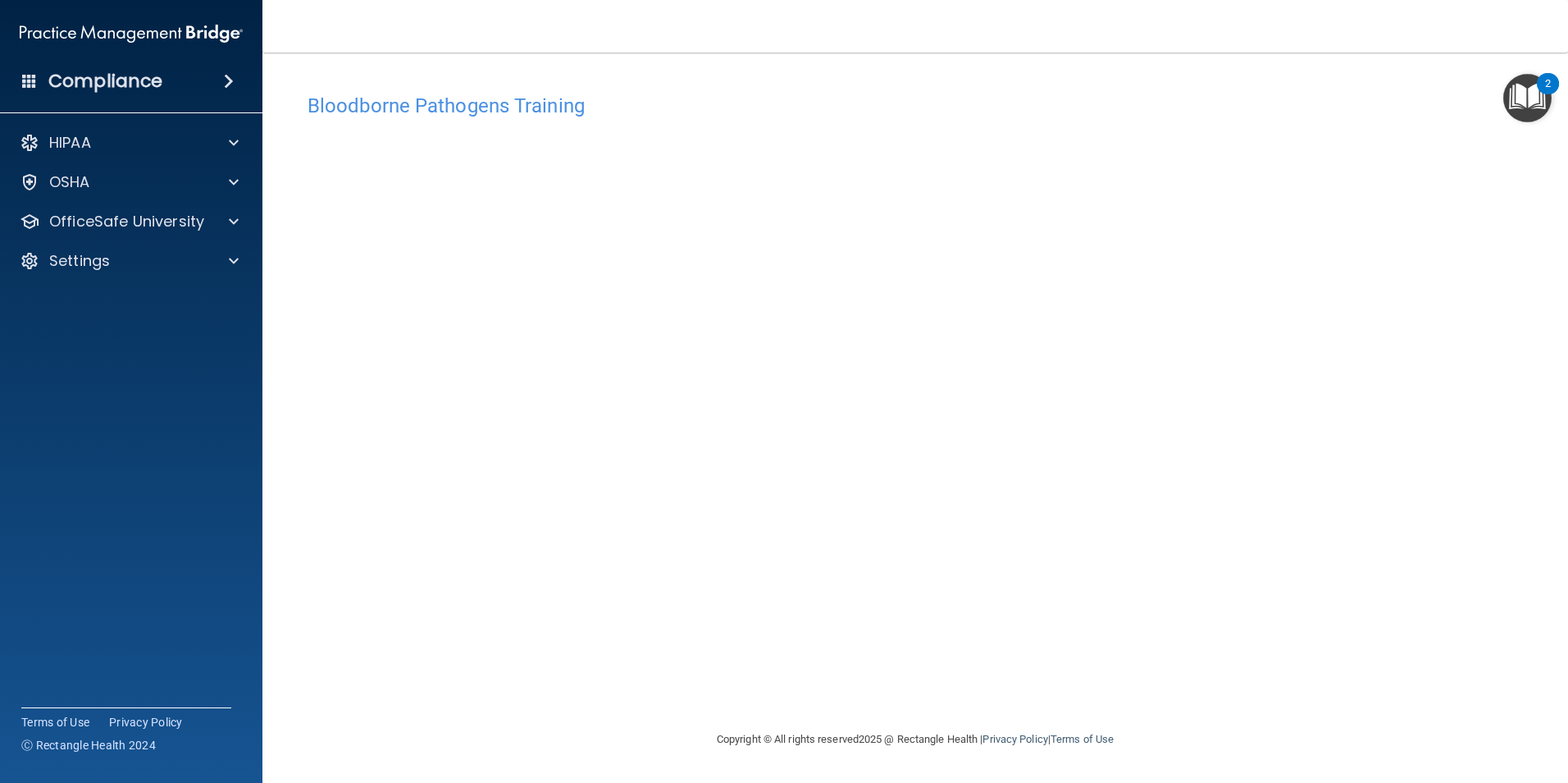
click at [1517, 84] on img "Open Resource Center, 2 new notifications" at bounding box center [1527, 97] width 48 height 48
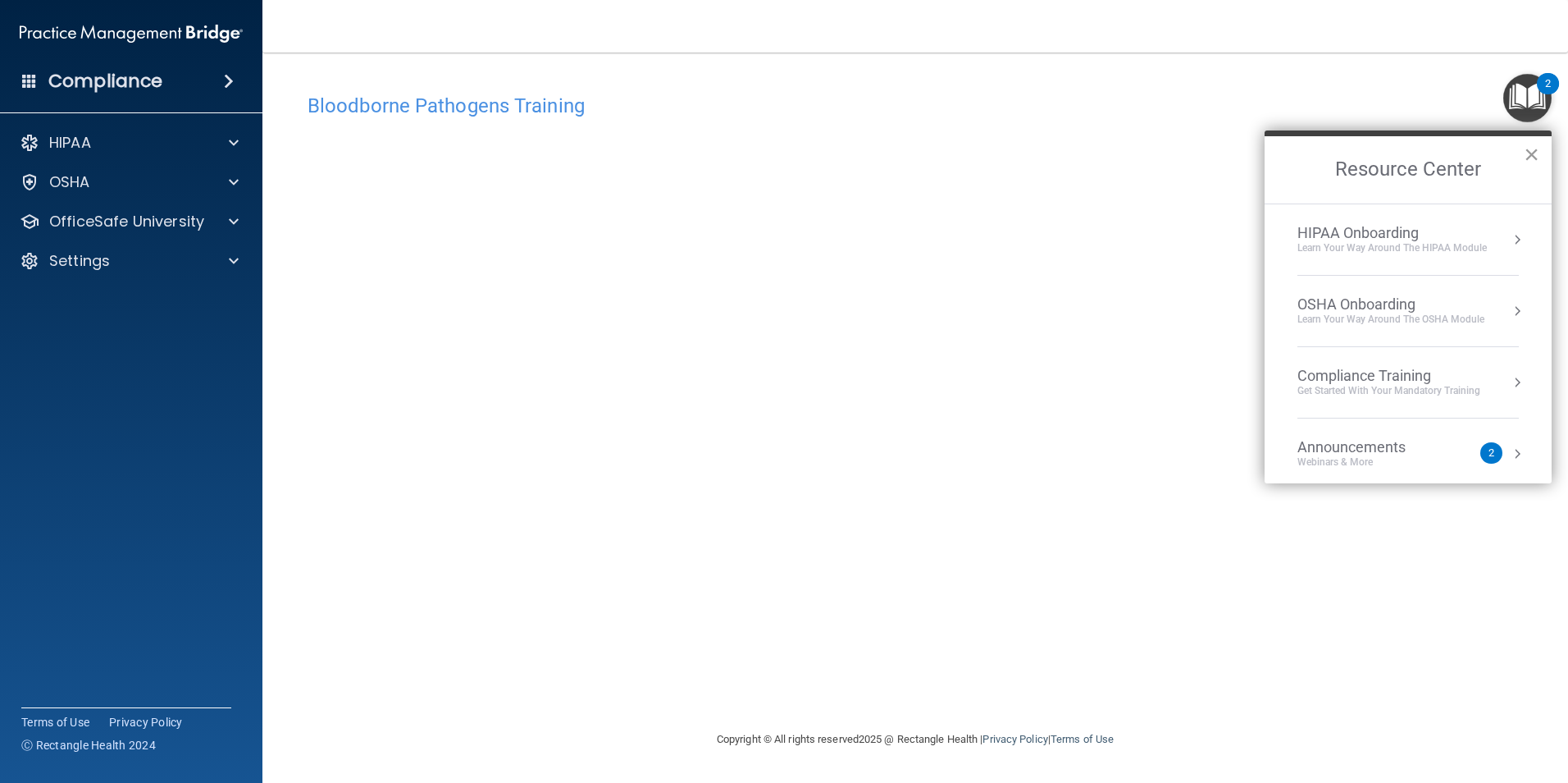
click at [1529, 156] on button "×" at bounding box center [1531, 154] width 16 height 26
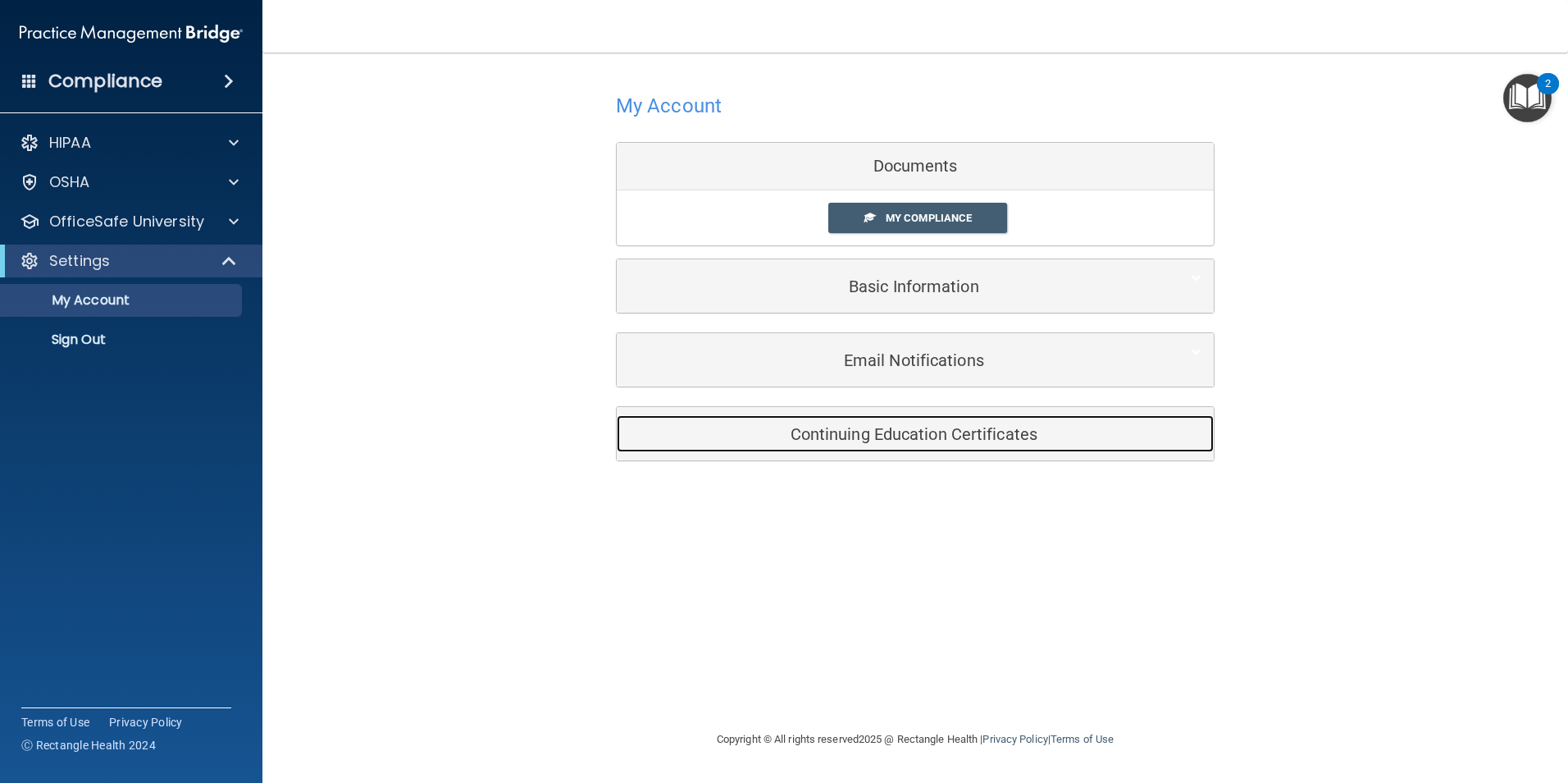
click at [918, 449] on div "Continuing Education Certificates" at bounding box center [889, 434] width 547 height 37
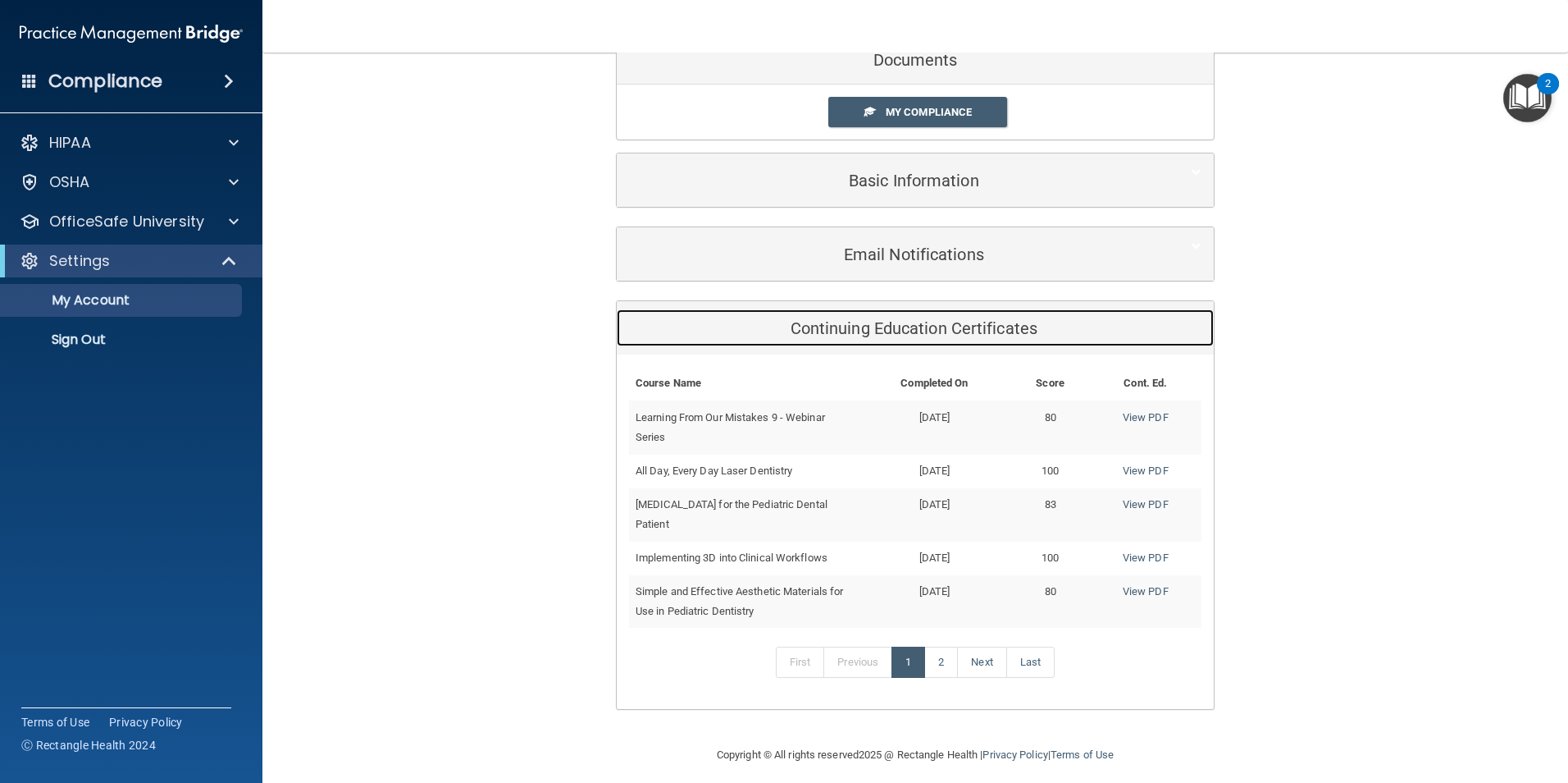
scroll to position [117, 0]
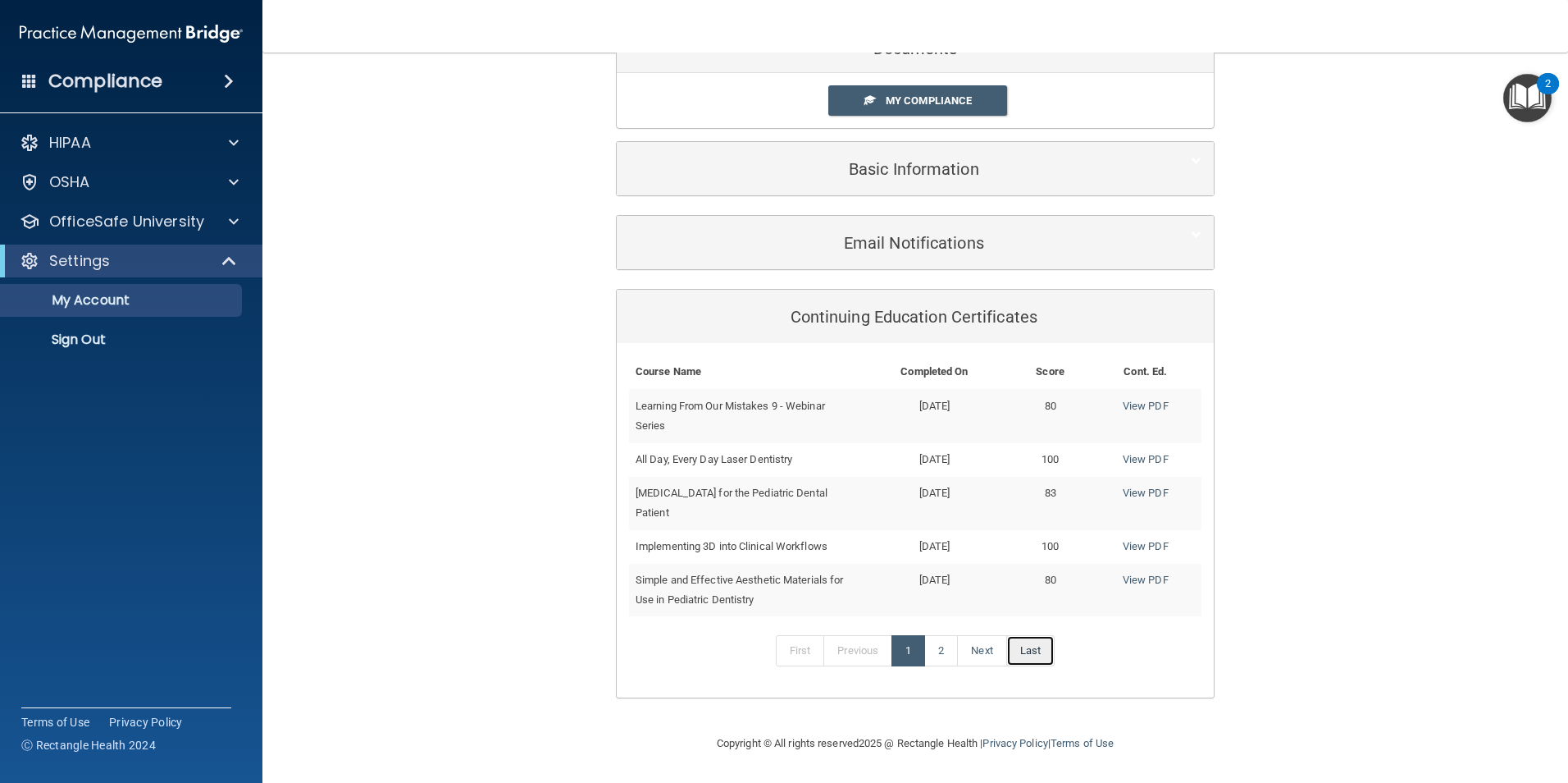
click at [1040, 646] on link "Last" at bounding box center [1030, 650] width 48 height 31
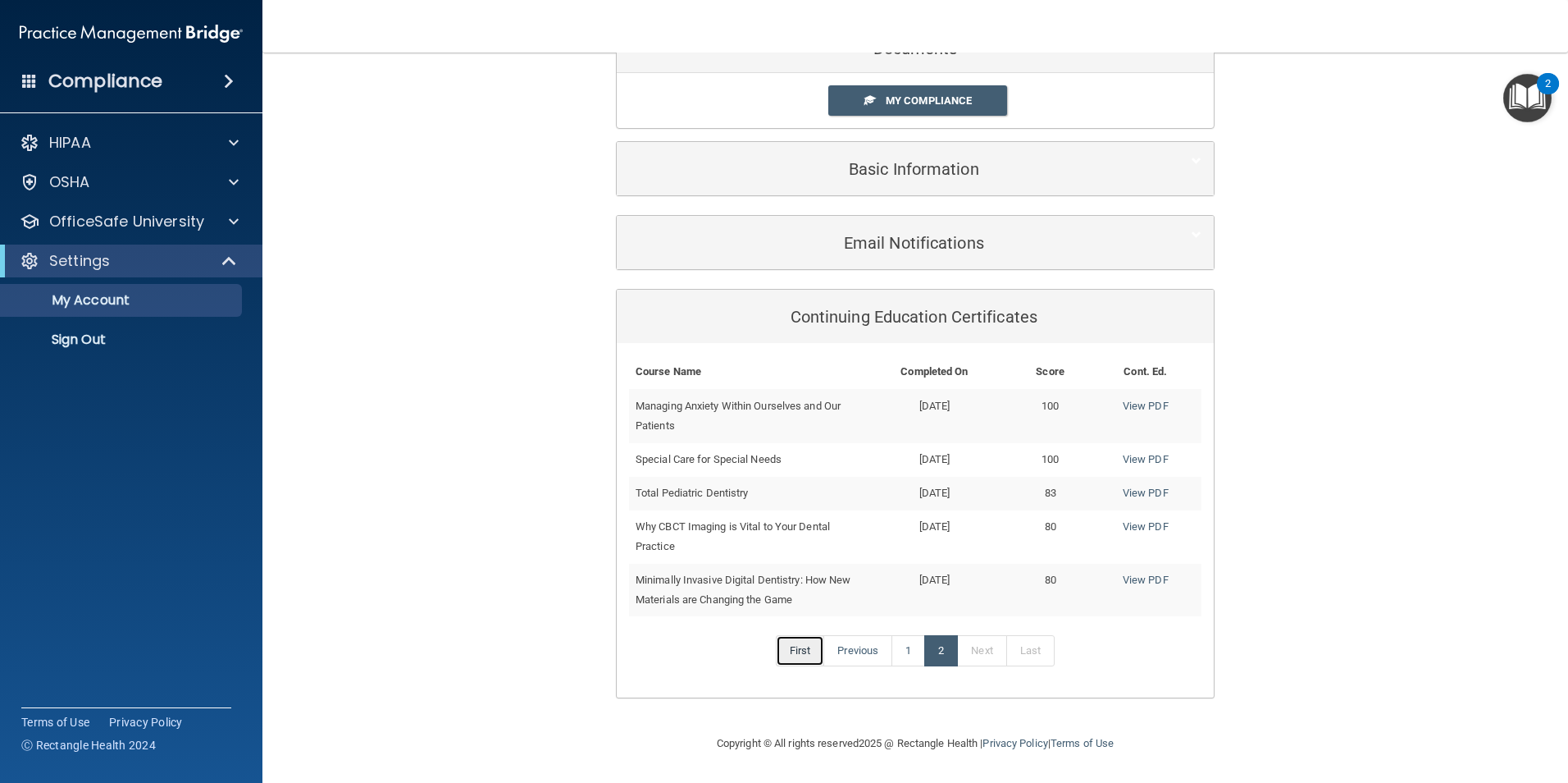
click at [809, 654] on link "First" at bounding box center [801, 650] width 49 height 31
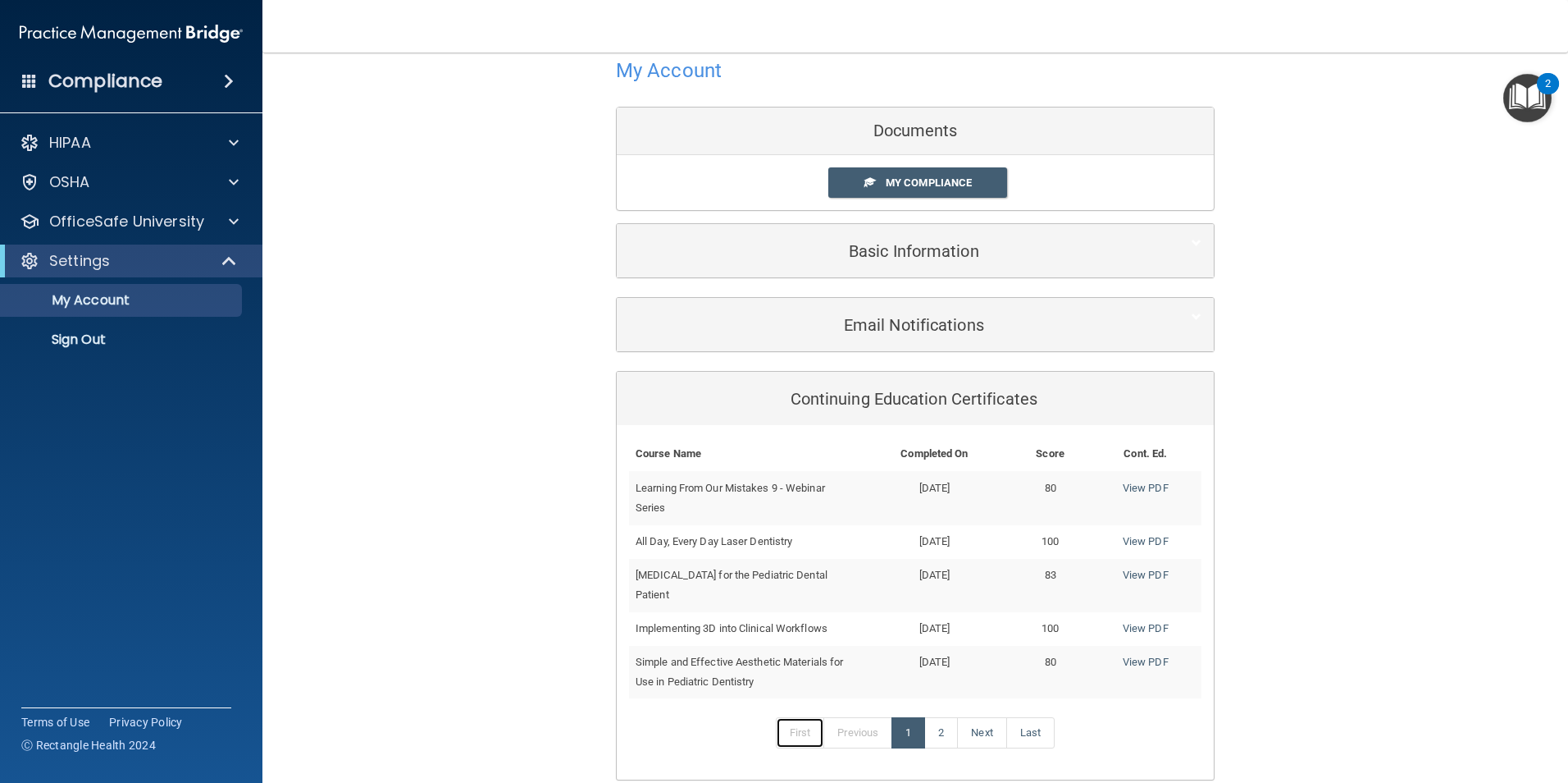
scroll to position [0, 0]
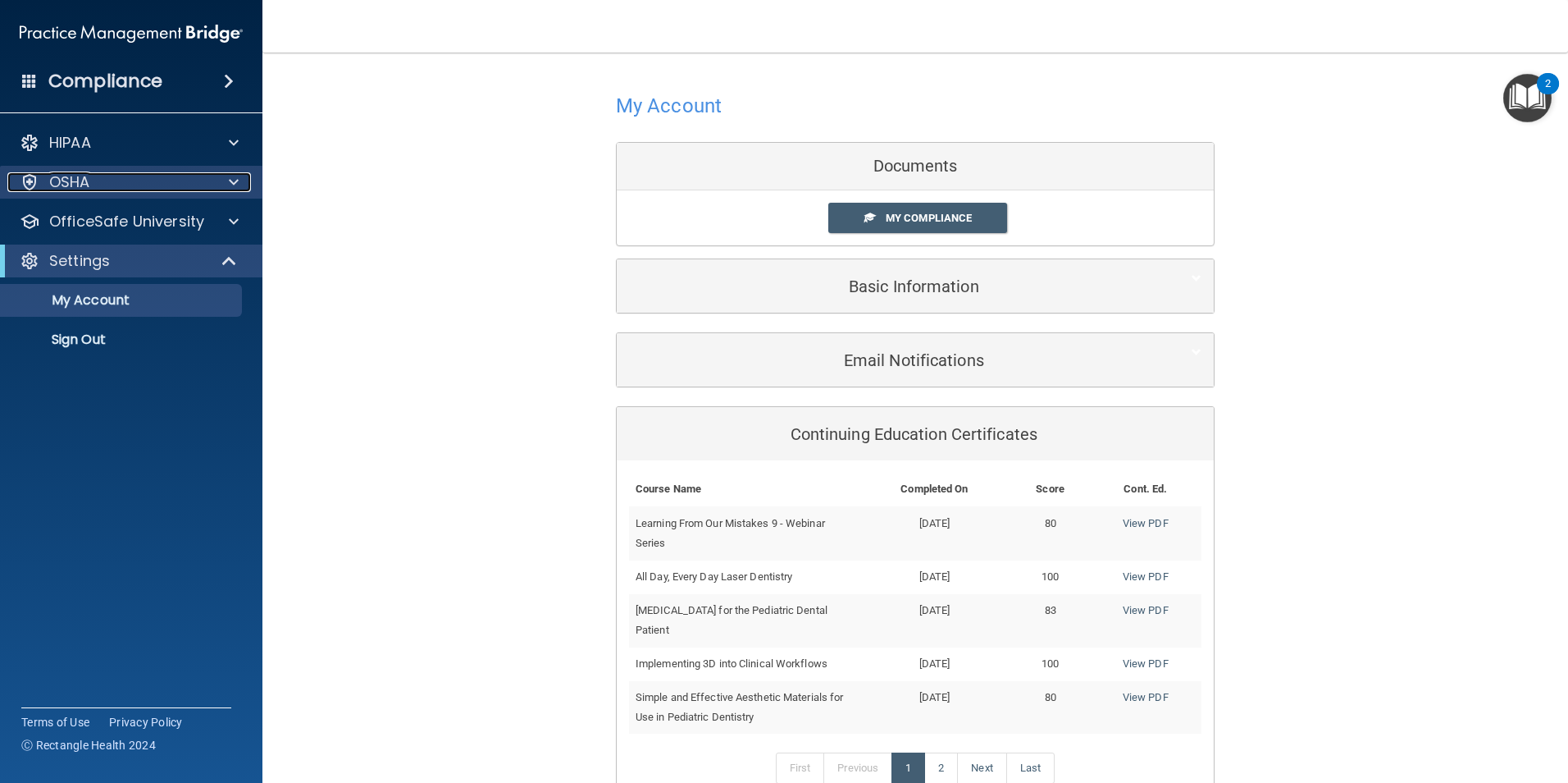
click at [184, 181] on div "OSHA" at bounding box center [109, 181] width 203 height 20
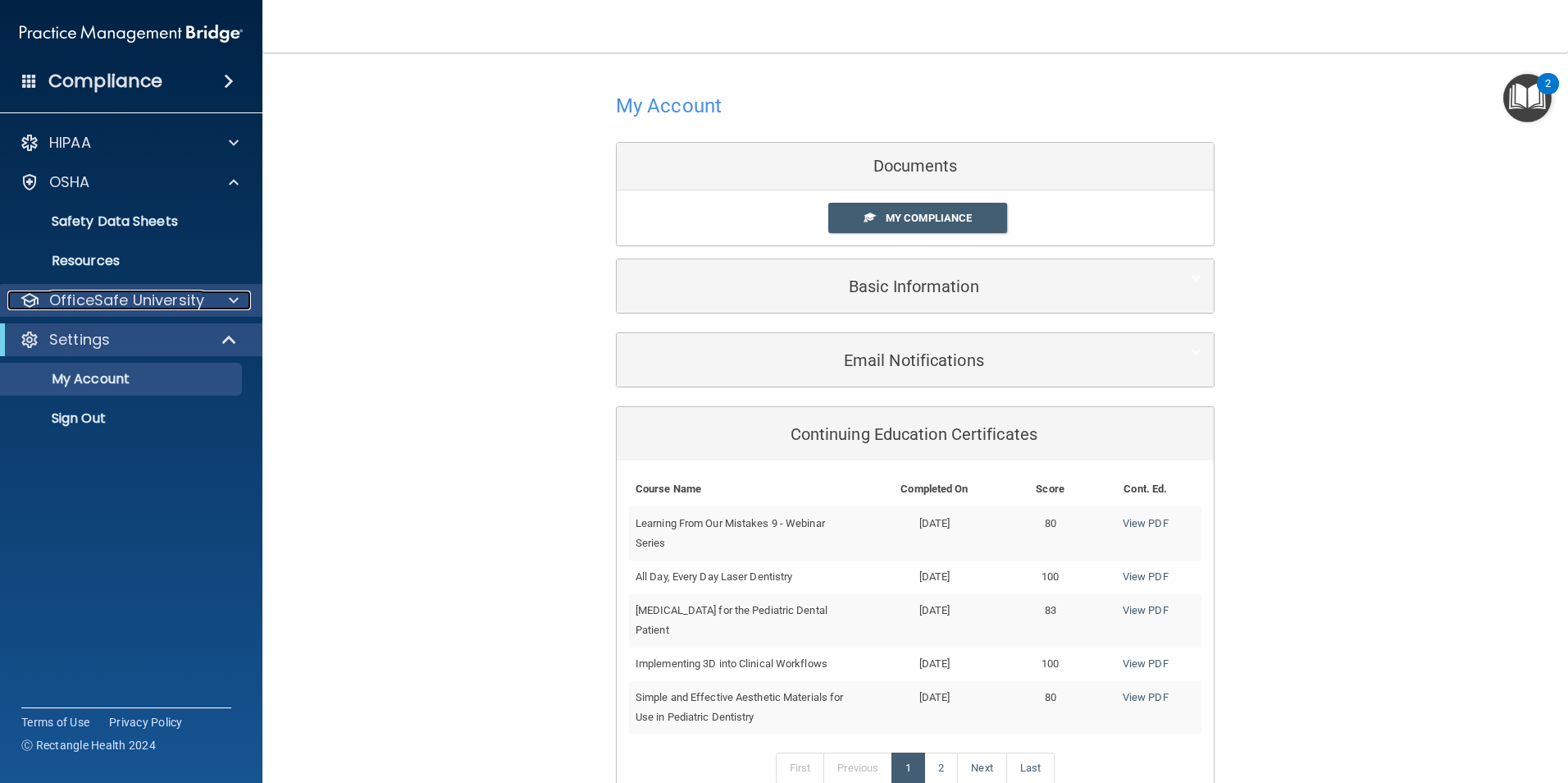
click at [126, 295] on p "OfficeSafe University" at bounding box center [126, 300] width 155 height 20
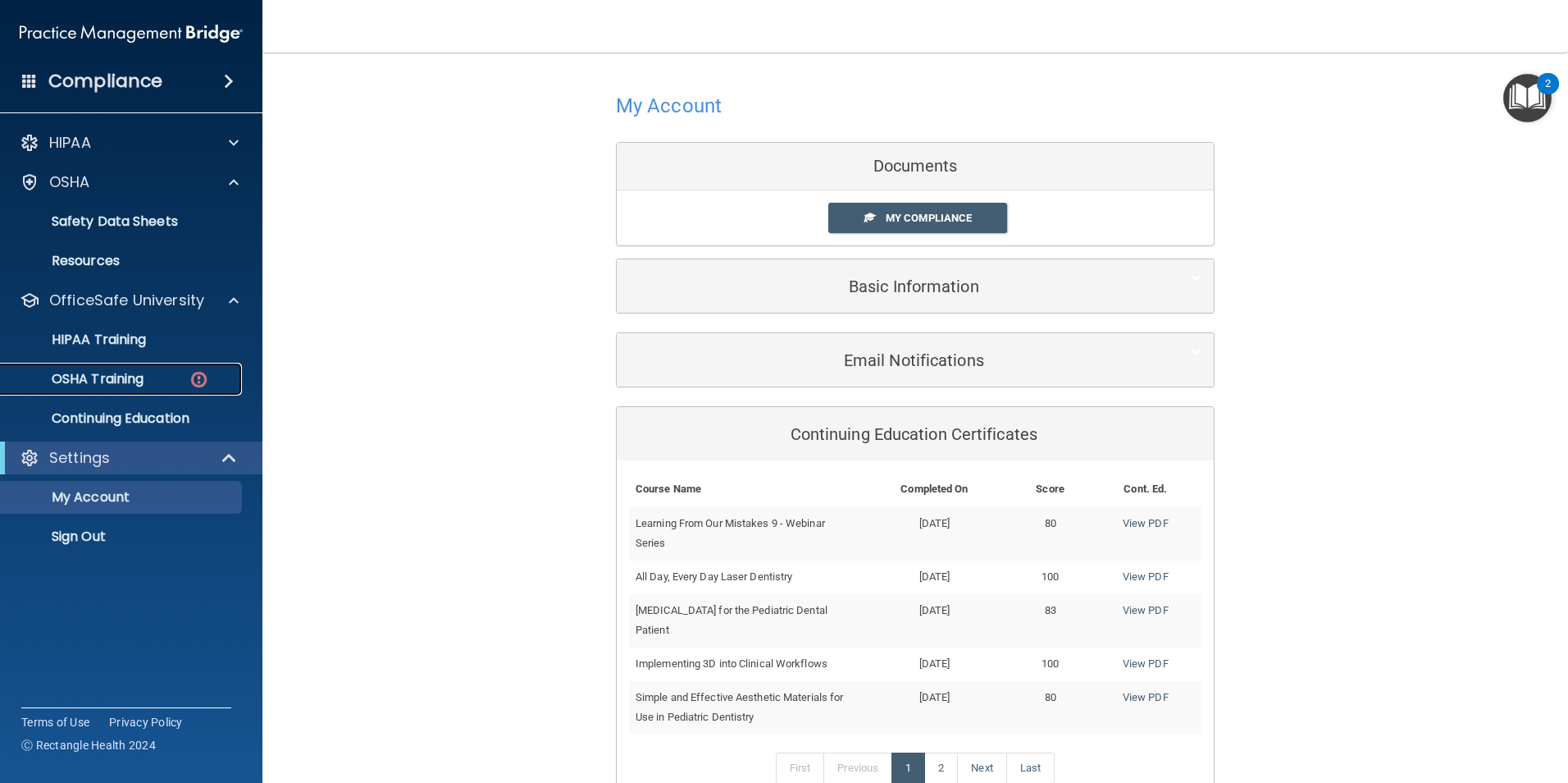
click at [134, 383] on p "OSHA Training" at bounding box center [76, 379] width 133 height 16
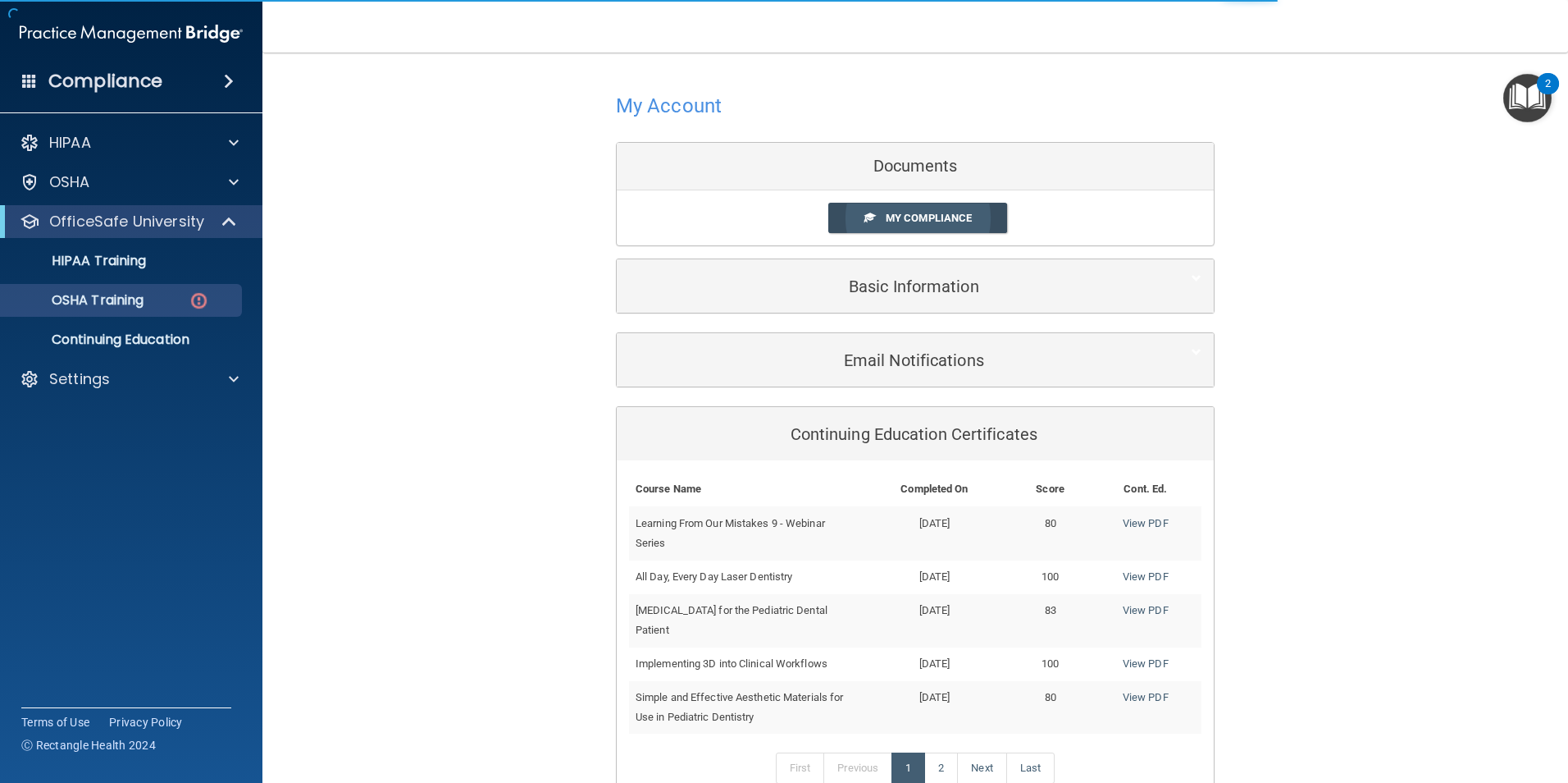
click at [918, 228] on link "My Compliance" at bounding box center [918, 218] width 179 height 30
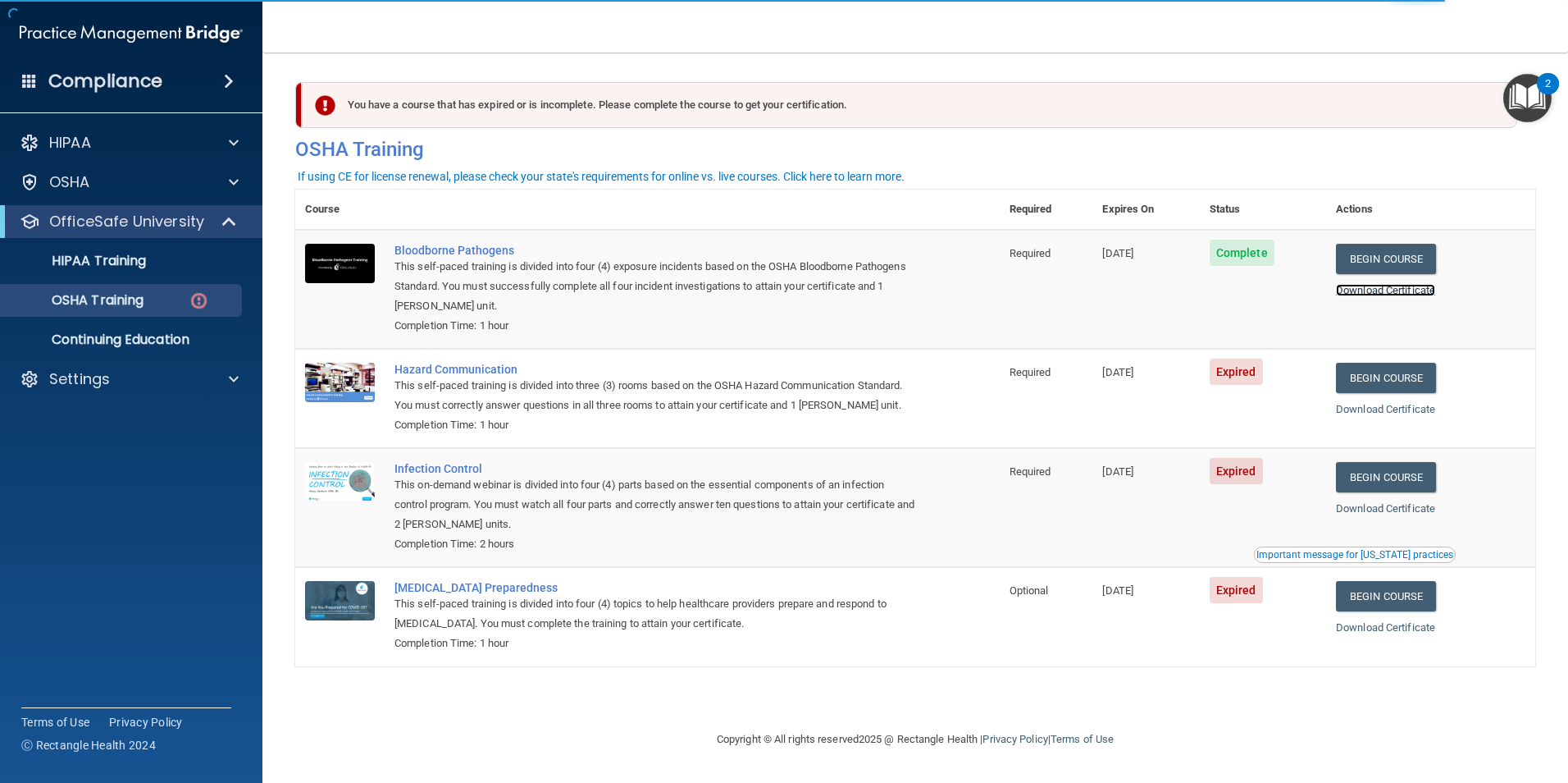
click at [1397, 289] on link "Download Certificate" at bounding box center [1385, 290] width 99 height 12
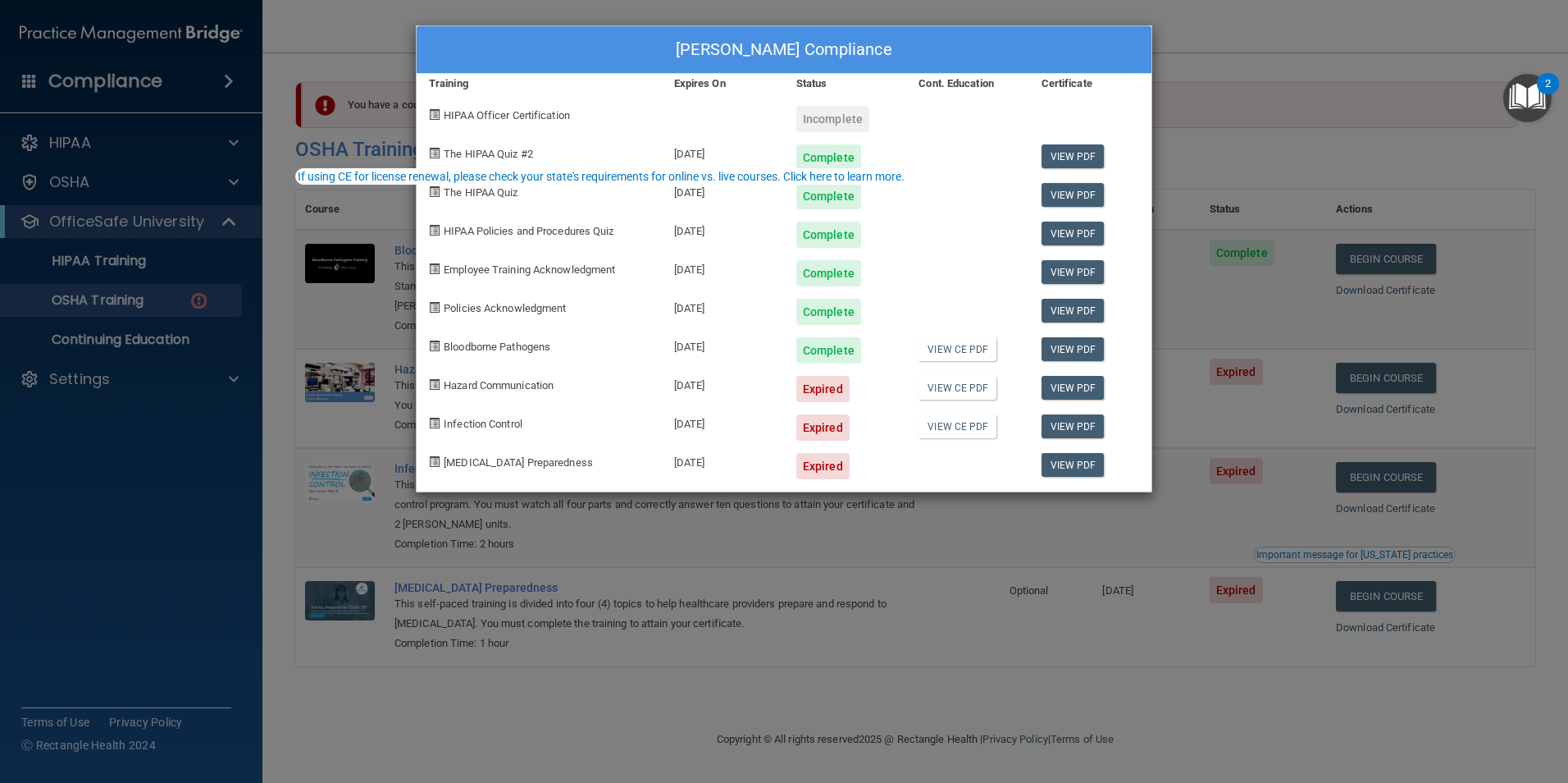
click at [412, 723] on div "Karen Bell's Compliance Training Expires On Status Cont. Education Certificate …" at bounding box center [784, 391] width 1568 height 783
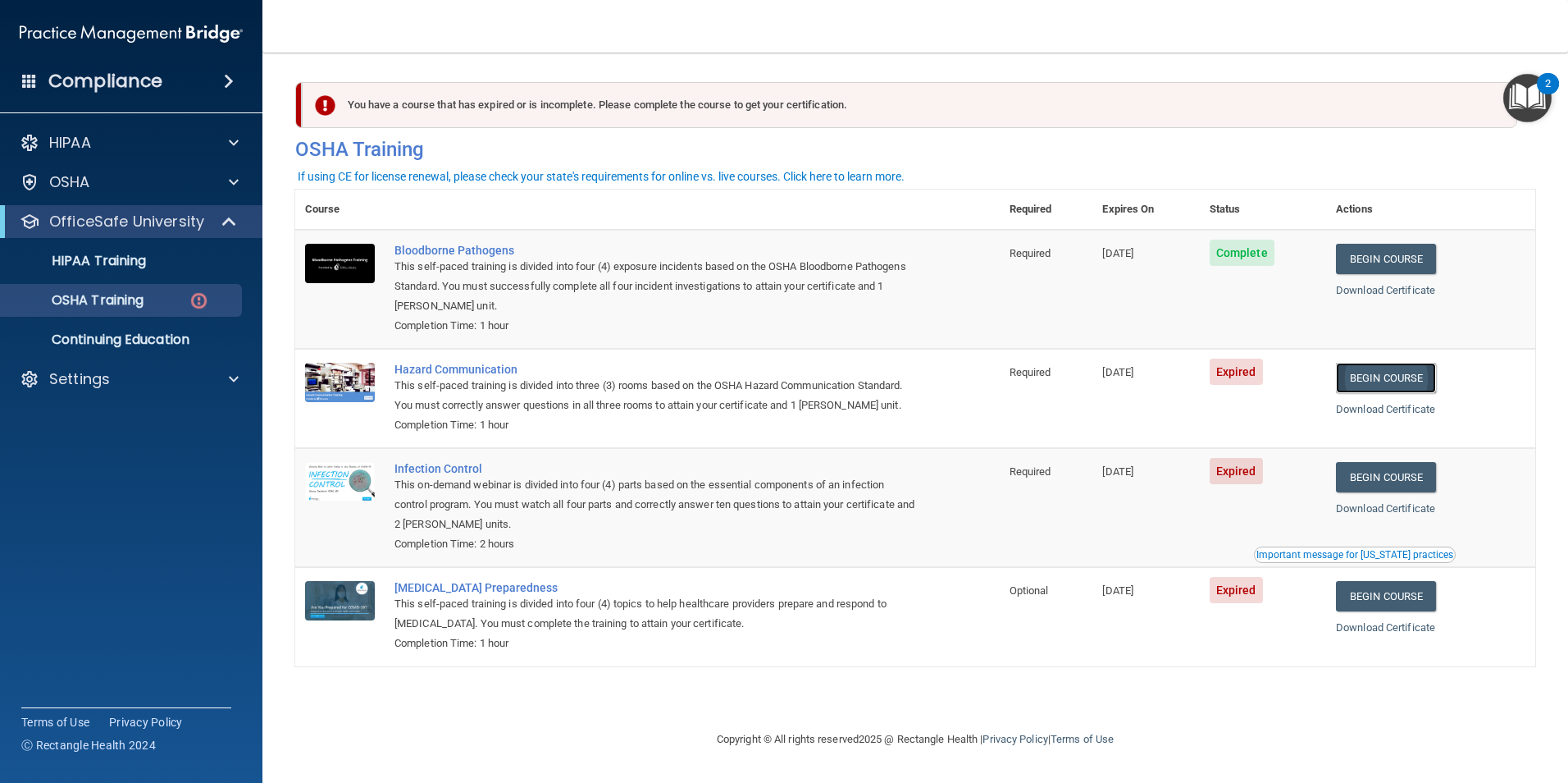
click at [1396, 373] on link "Begin Course" at bounding box center [1386, 378] width 100 height 30
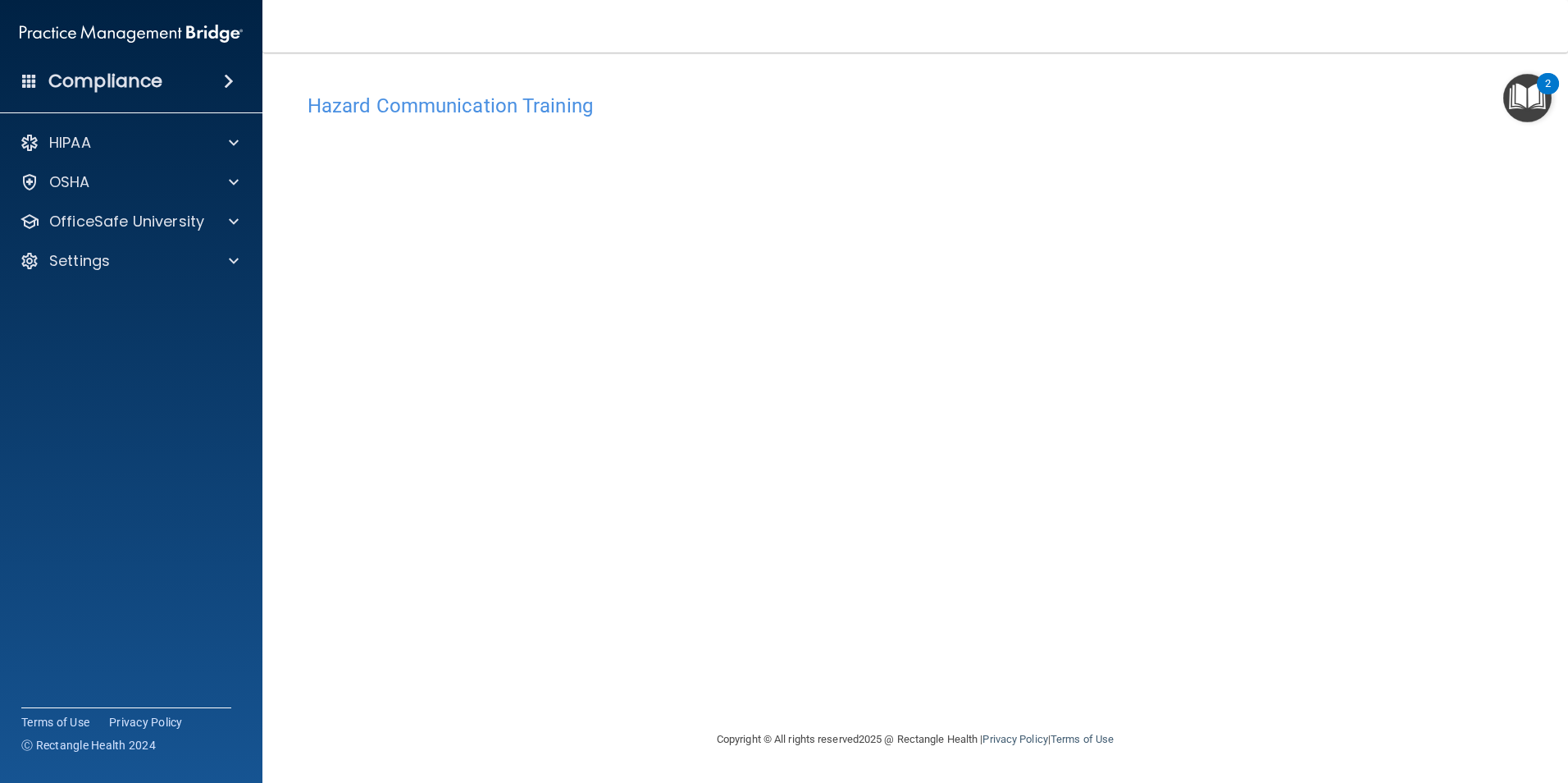
click at [1387, 291] on div "Hazard Communication Training This course doesn’t expire until 10/05/2024. Are …" at bounding box center [916, 407] width 1240 height 644
click at [91, 196] on div "OSHA" at bounding box center [131, 181] width 263 height 33
click at [87, 221] on p "OfficeSafe University" at bounding box center [126, 221] width 155 height 20
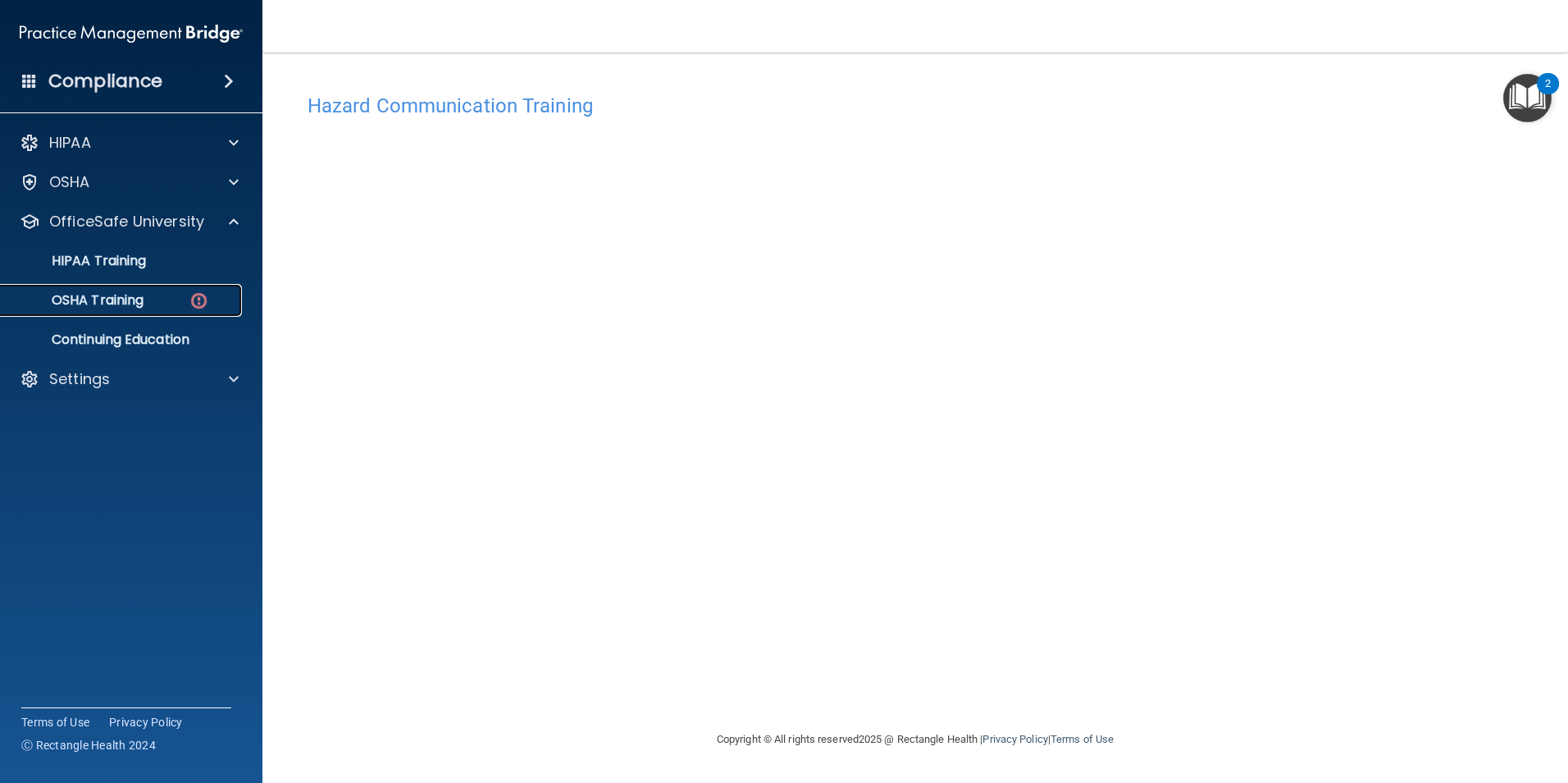
click at [143, 297] on p "OSHA Training" at bounding box center [76, 299] width 133 height 16
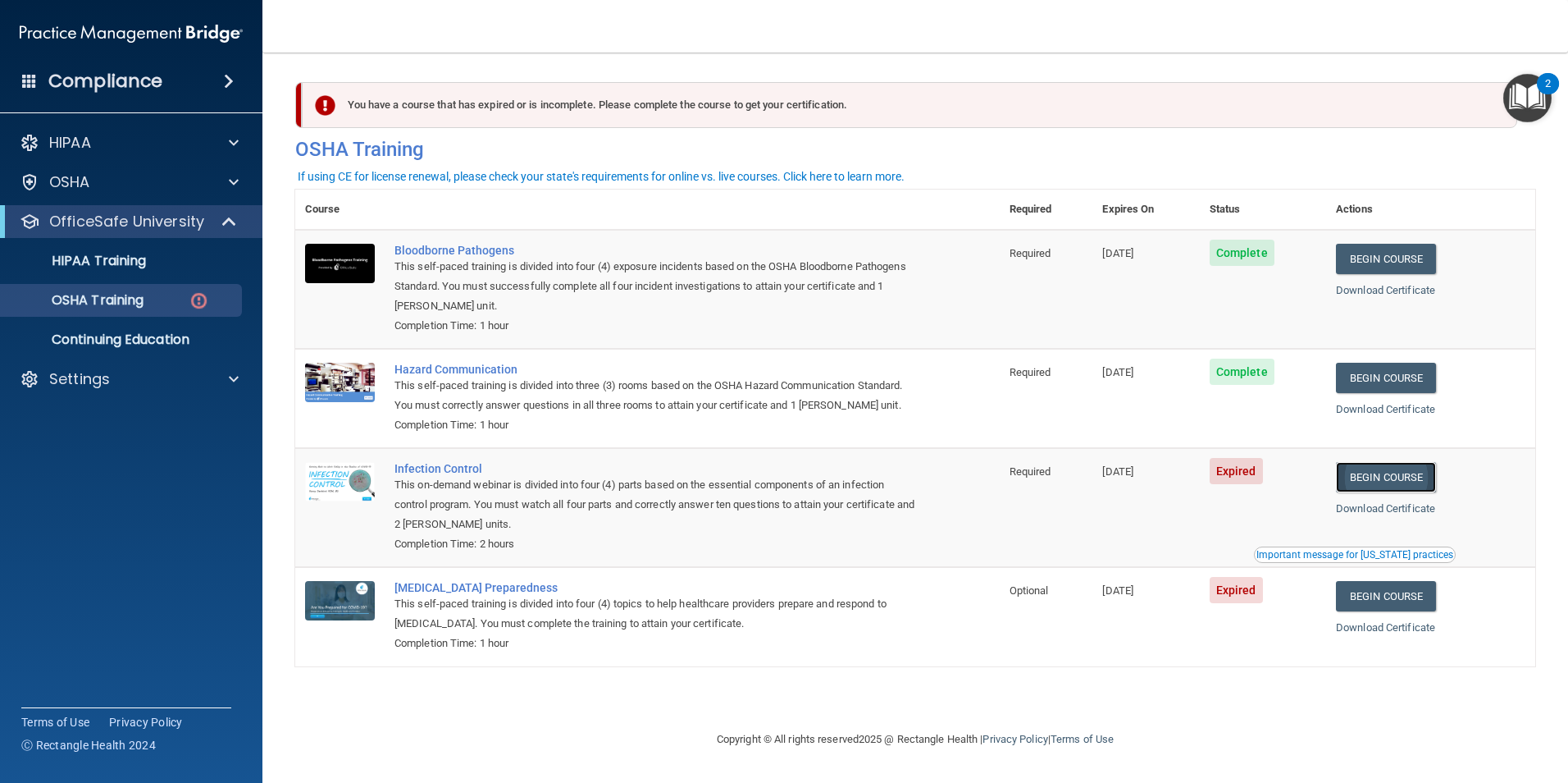
click at [1388, 481] on link "Begin Course" at bounding box center [1386, 477] width 100 height 30
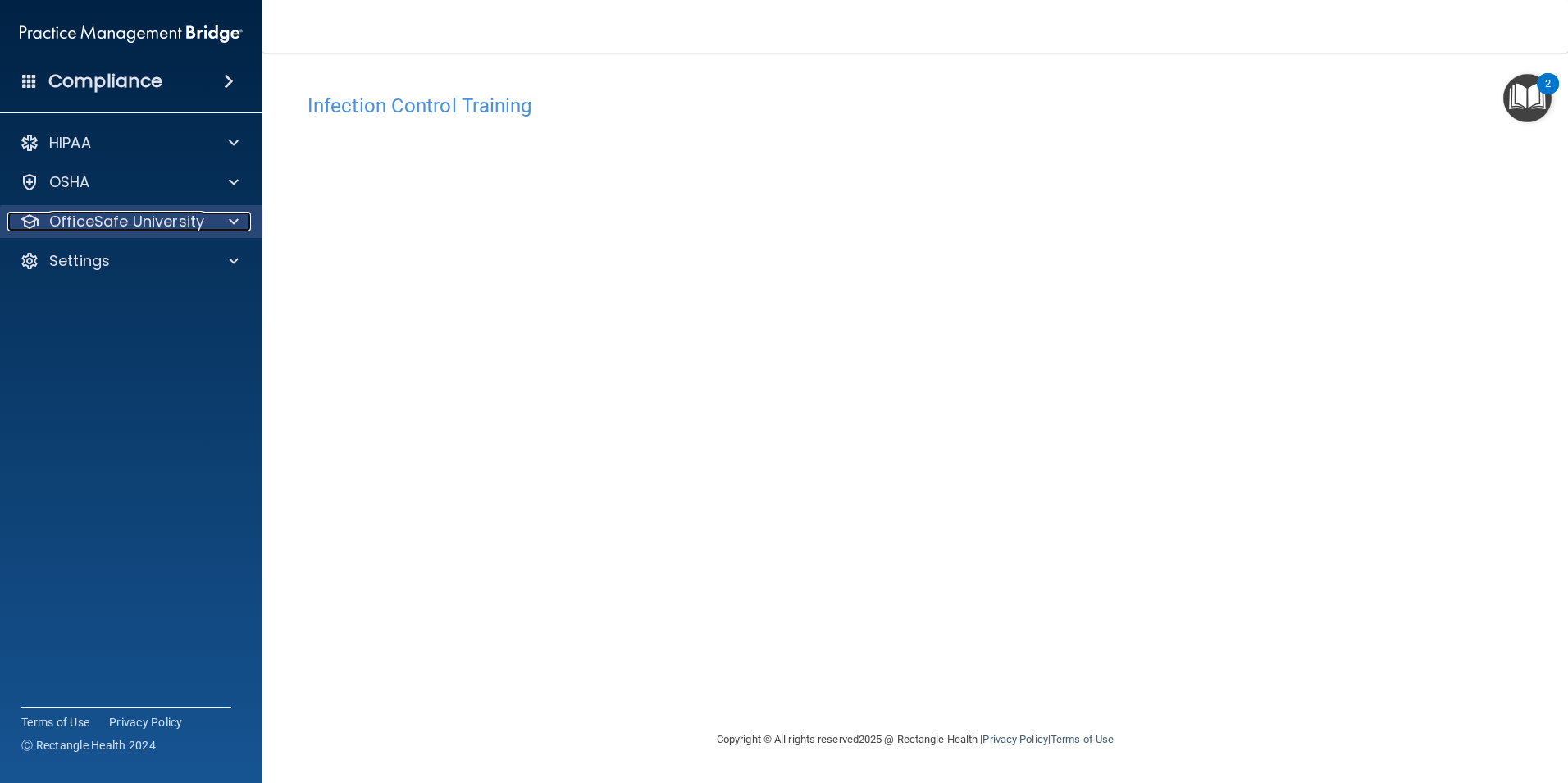
click at [174, 222] on p "OfficeSafe University" at bounding box center [126, 221] width 155 height 20
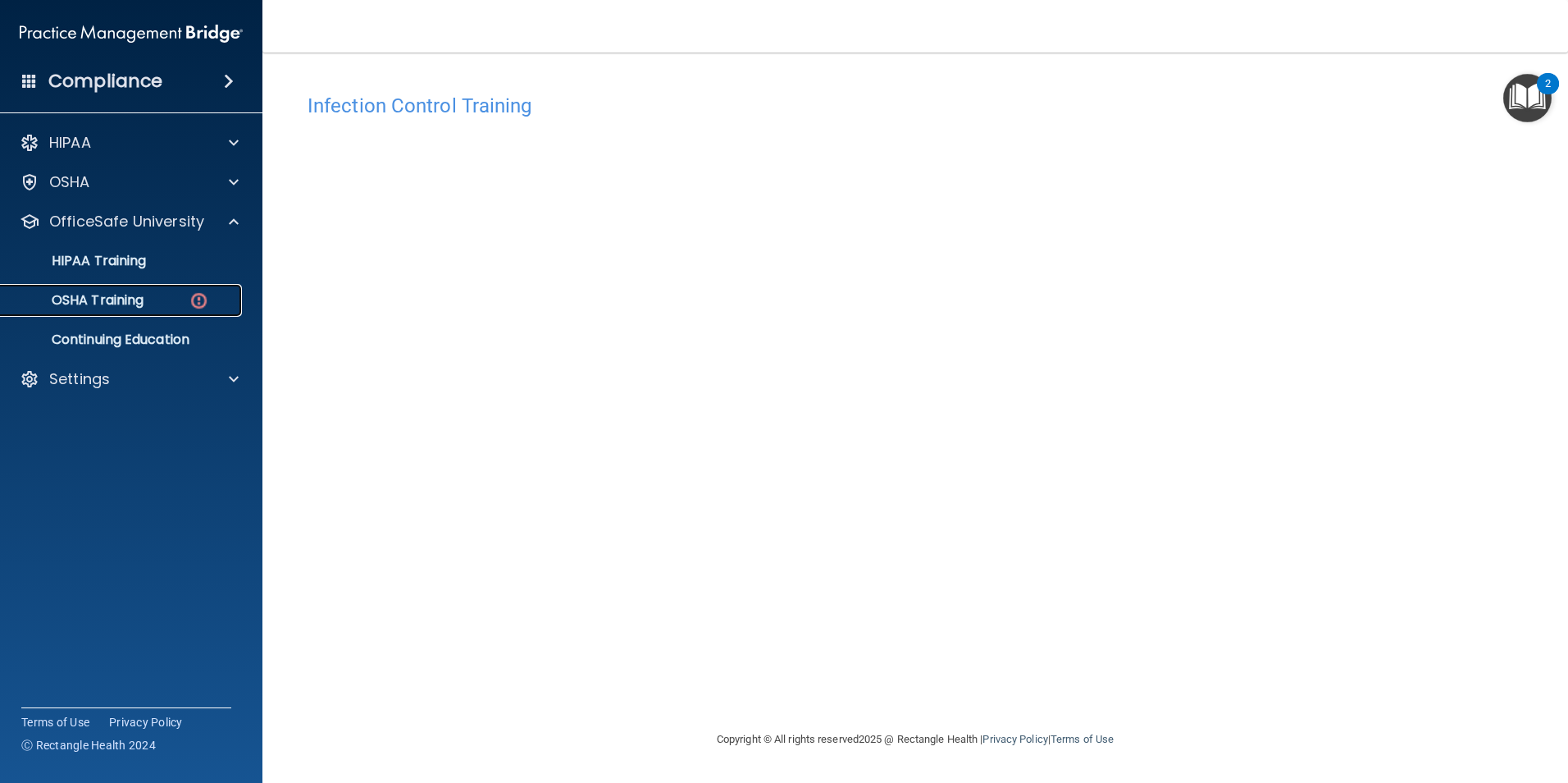
click at [131, 303] on p "OSHA Training" at bounding box center [76, 299] width 133 height 16
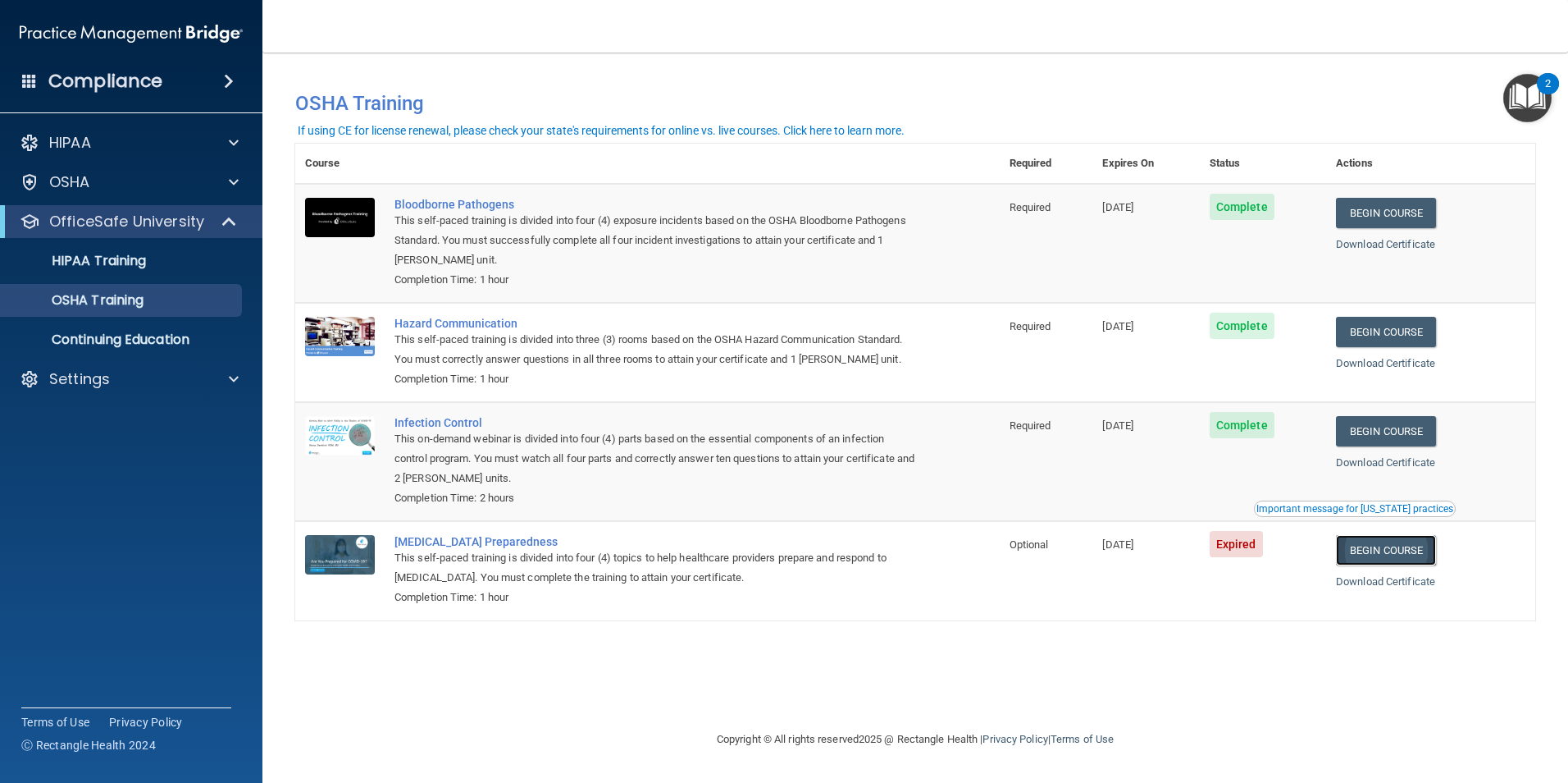
click at [1368, 551] on link "Begin Course" at bounding box center [1386, 550] width 100 height 30
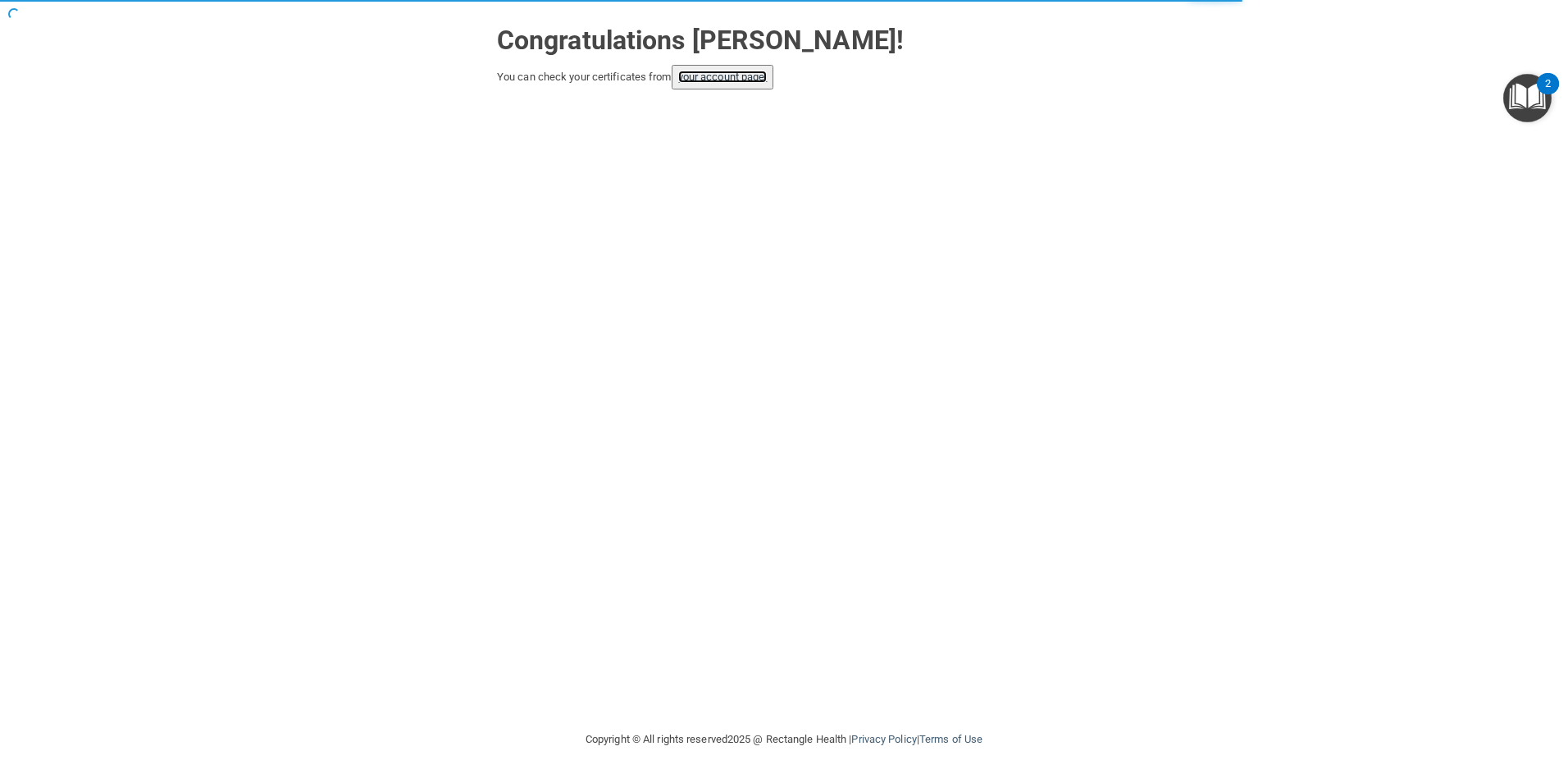
click at [740, 80] on link "your account page!" at bounding box center [723, 77] width 90 height 12
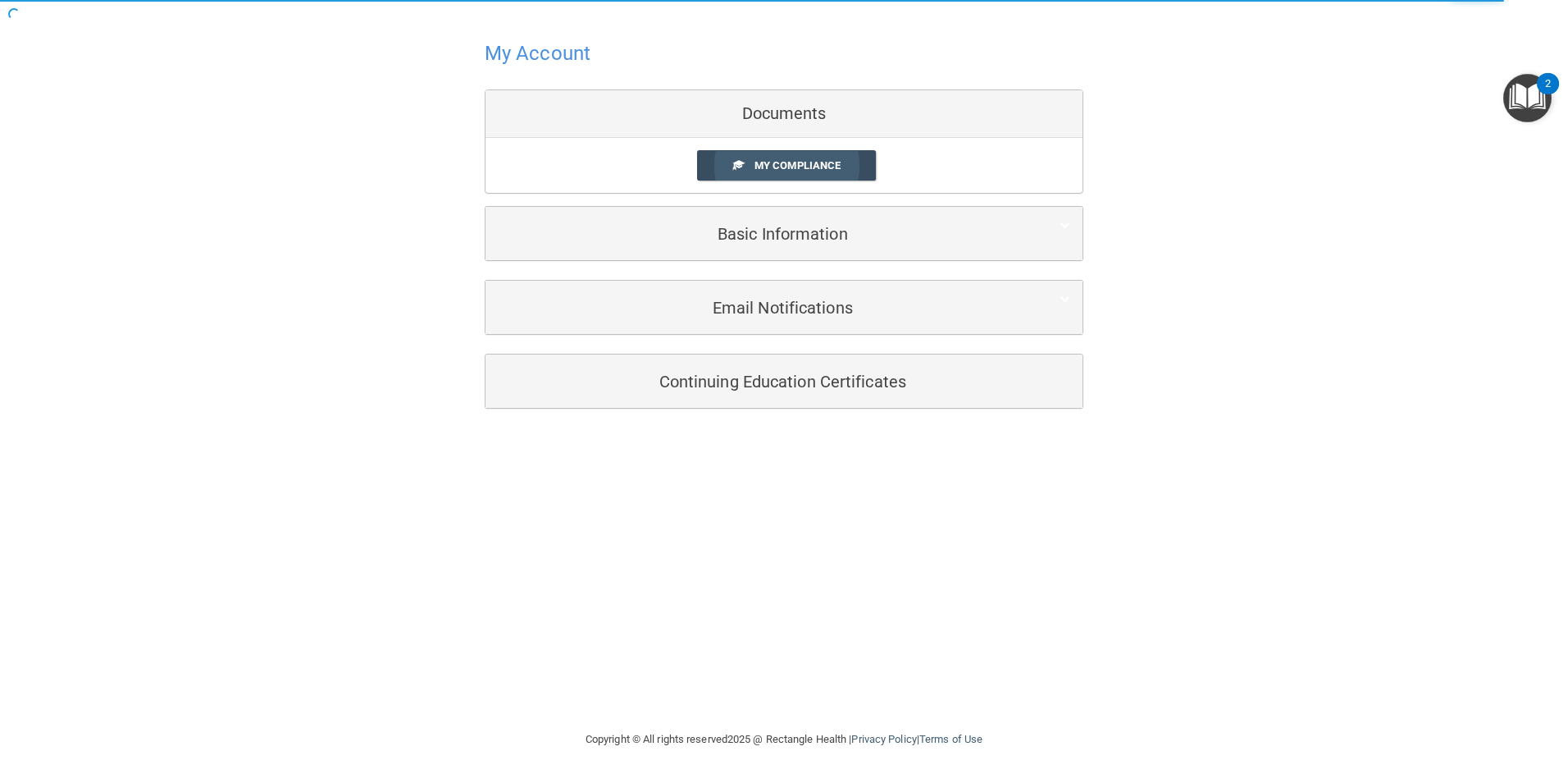
click at [745, 161] on link "My Compliance" at bounding box center [786, 165] width 179 height 30
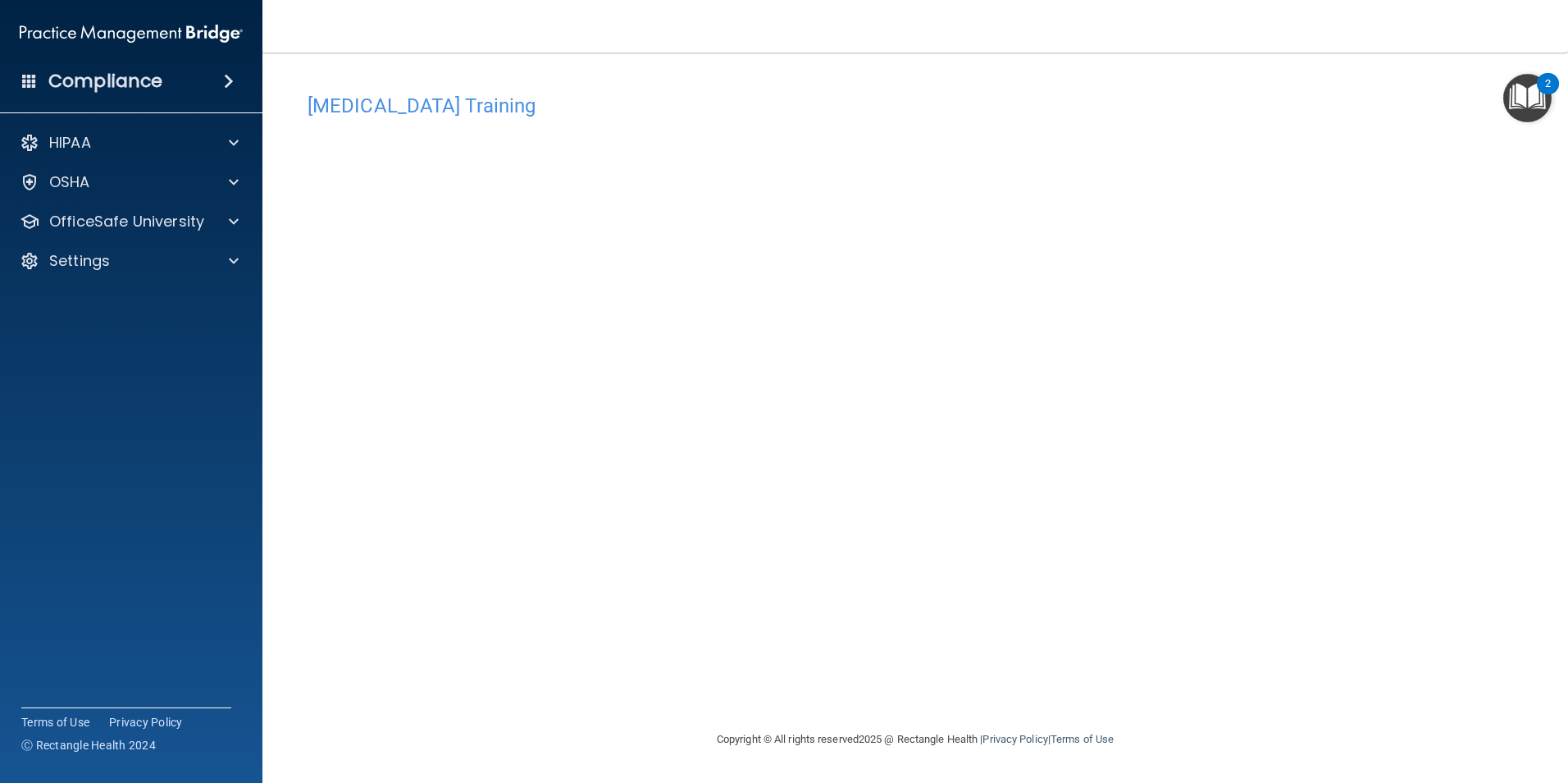
click at [163, 203] on div "HIPAA Documents and Policies Report an Incident Business Associates Emergency P…" at bounding box center [131, 205] width 263 height 171
click at [169, 230] on p "OfficeSafe University" at bounding box center [126, 221] width 155 height 20
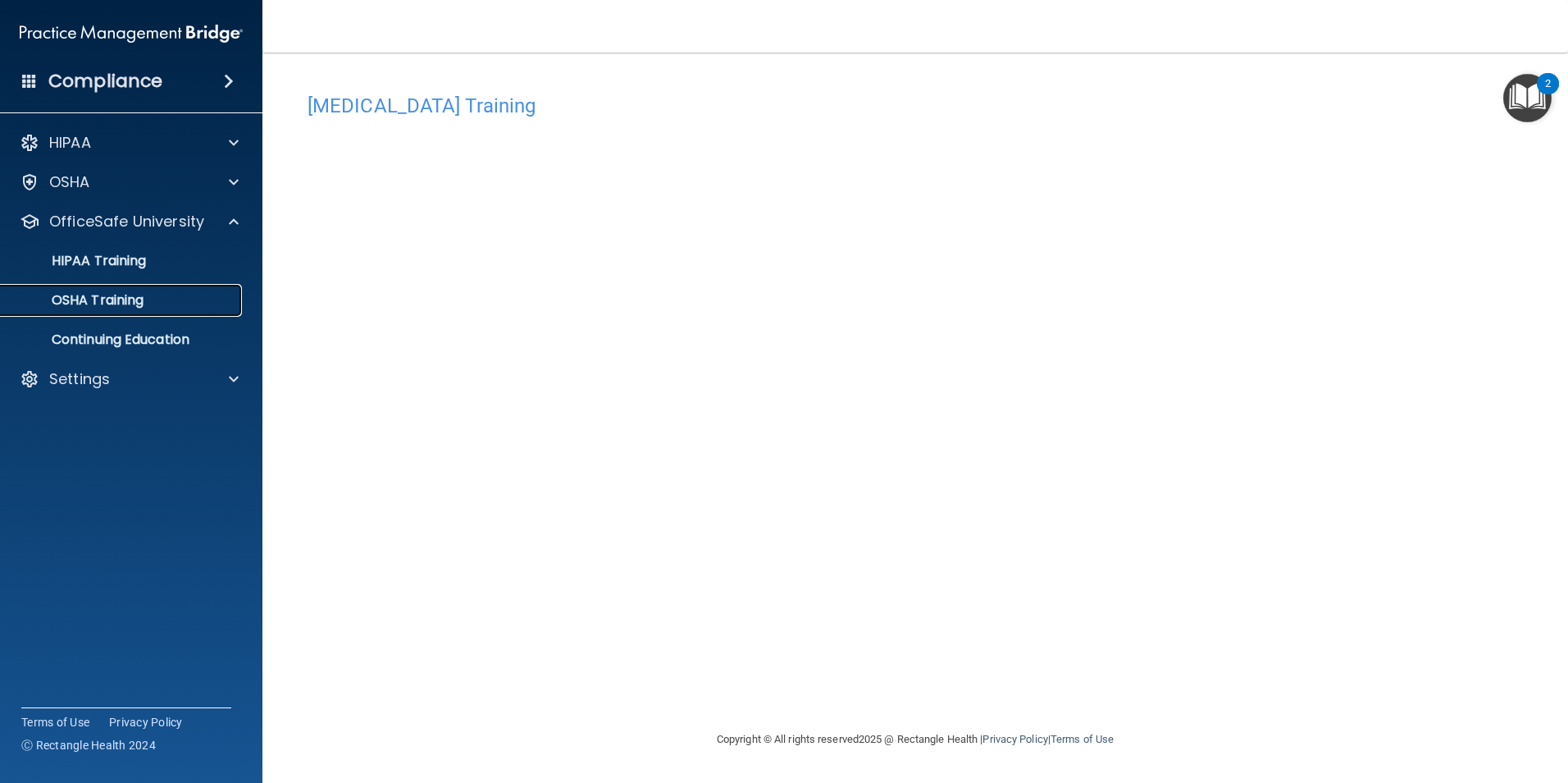
click at [141, 301] on p "OSHA Training" at bounding box center [76, 299] width 133 height 16
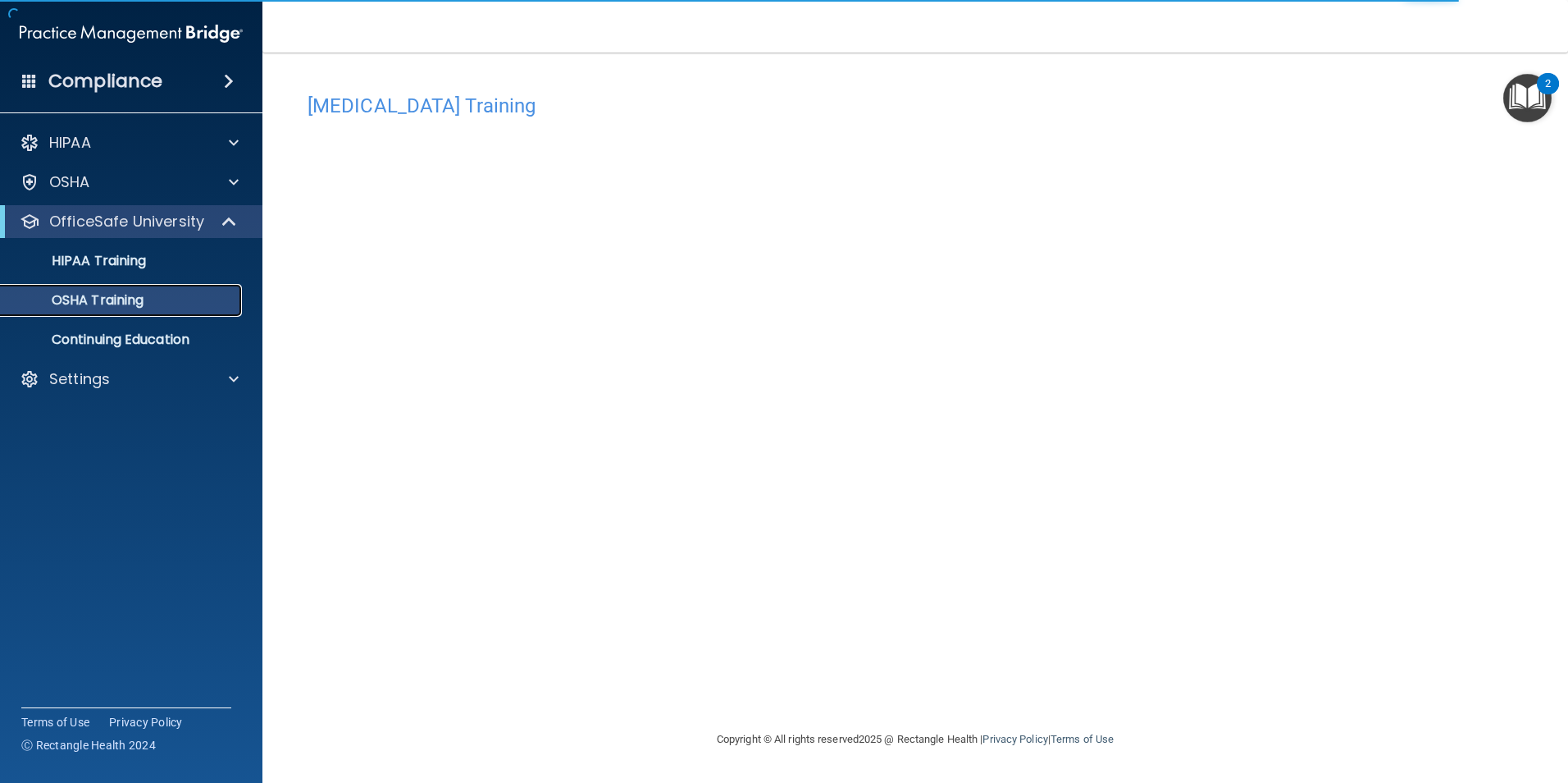
click at [114, 302] on p "OSHA Training" at bounding box center [76, 299] width 133 height 16
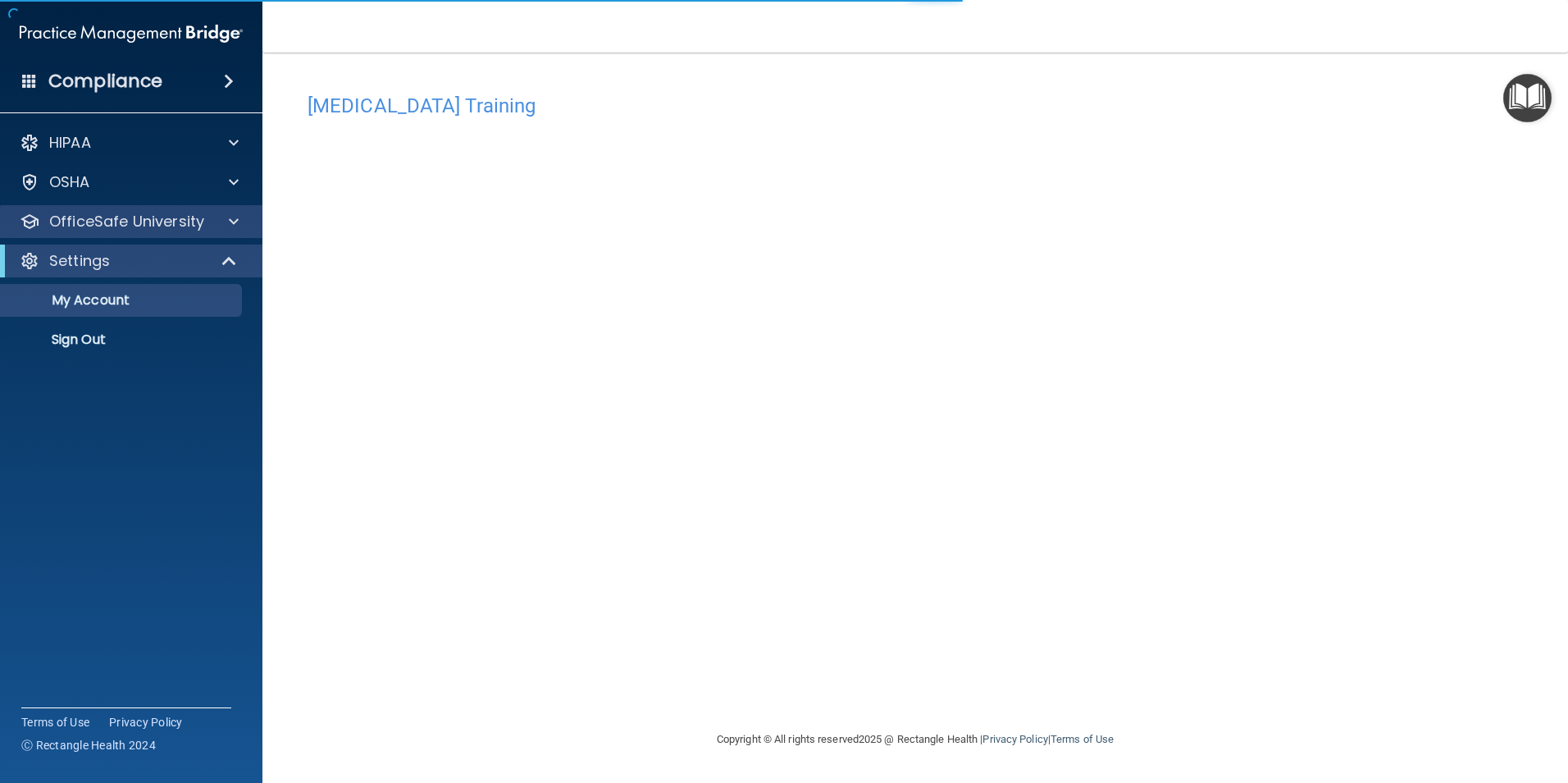
click at [68, 236] on div "OfficeSafe University" at bounding box center [131, 221] width 263 height 33
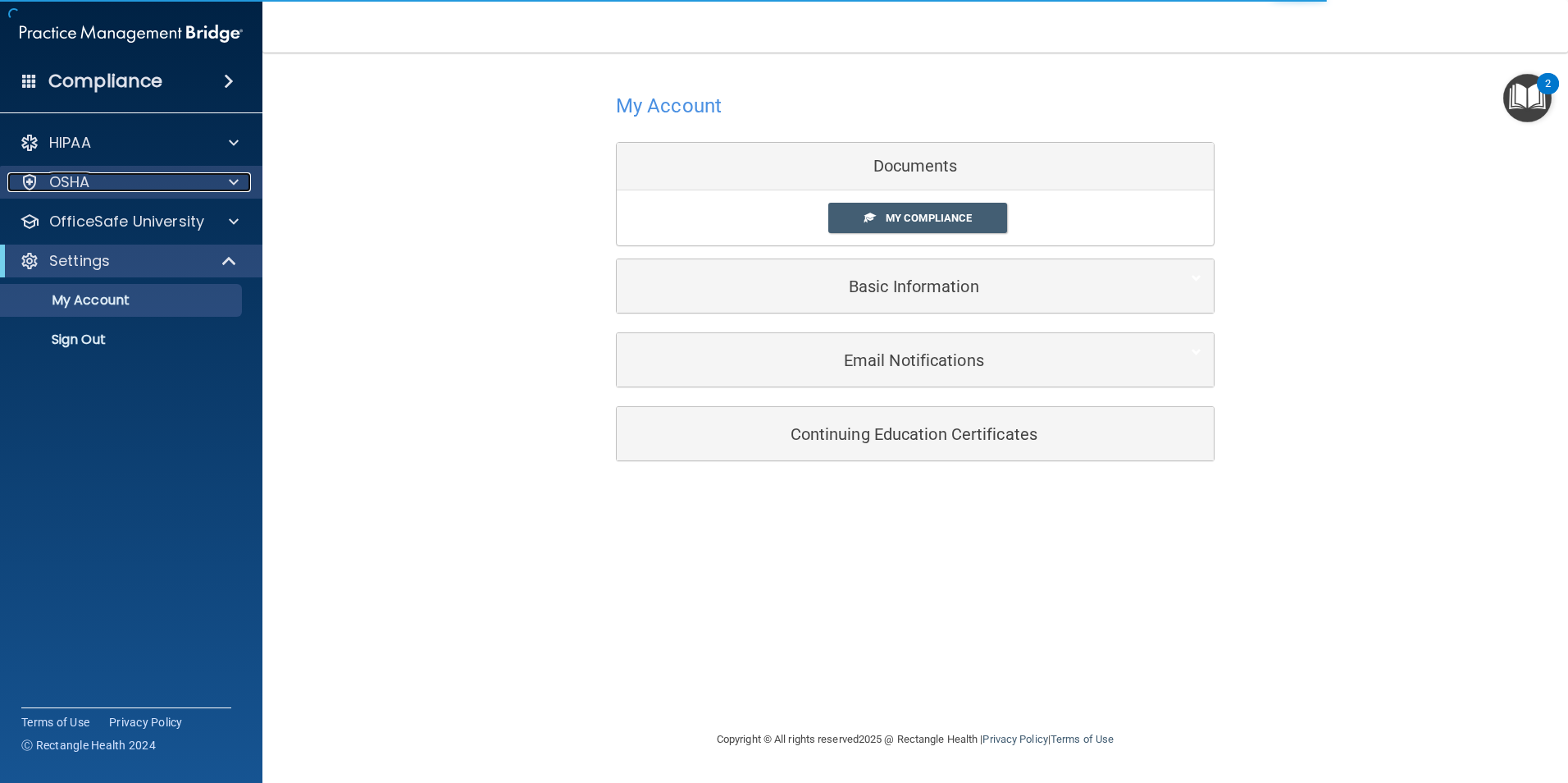
click at [106, 183] on div "OSHA" at bounding box center [109, 181] width 203 height 20
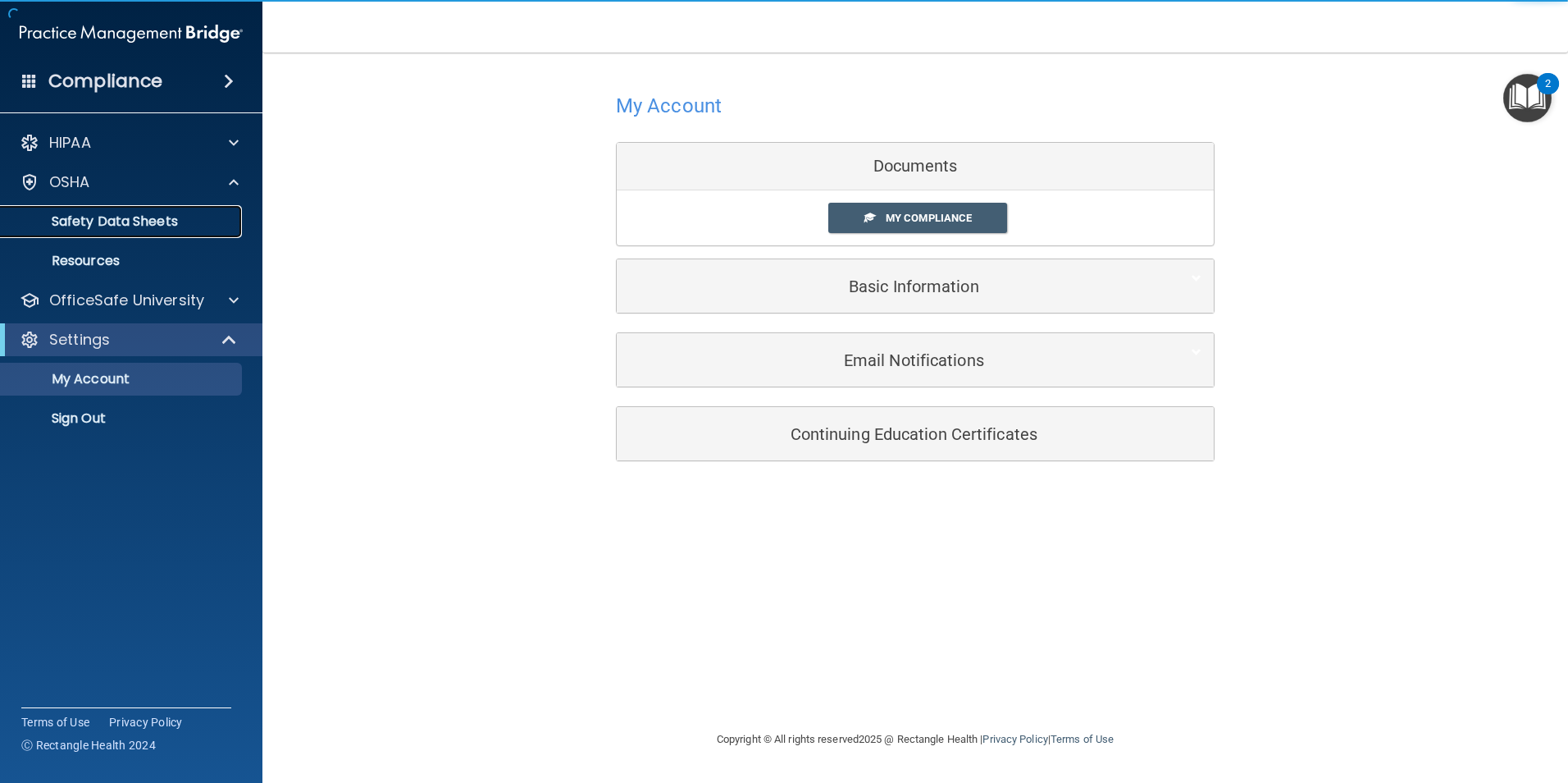
click at [114, 234] on link "Safety Data Sheets" at bounding box center [113, 221] width 259 height 33
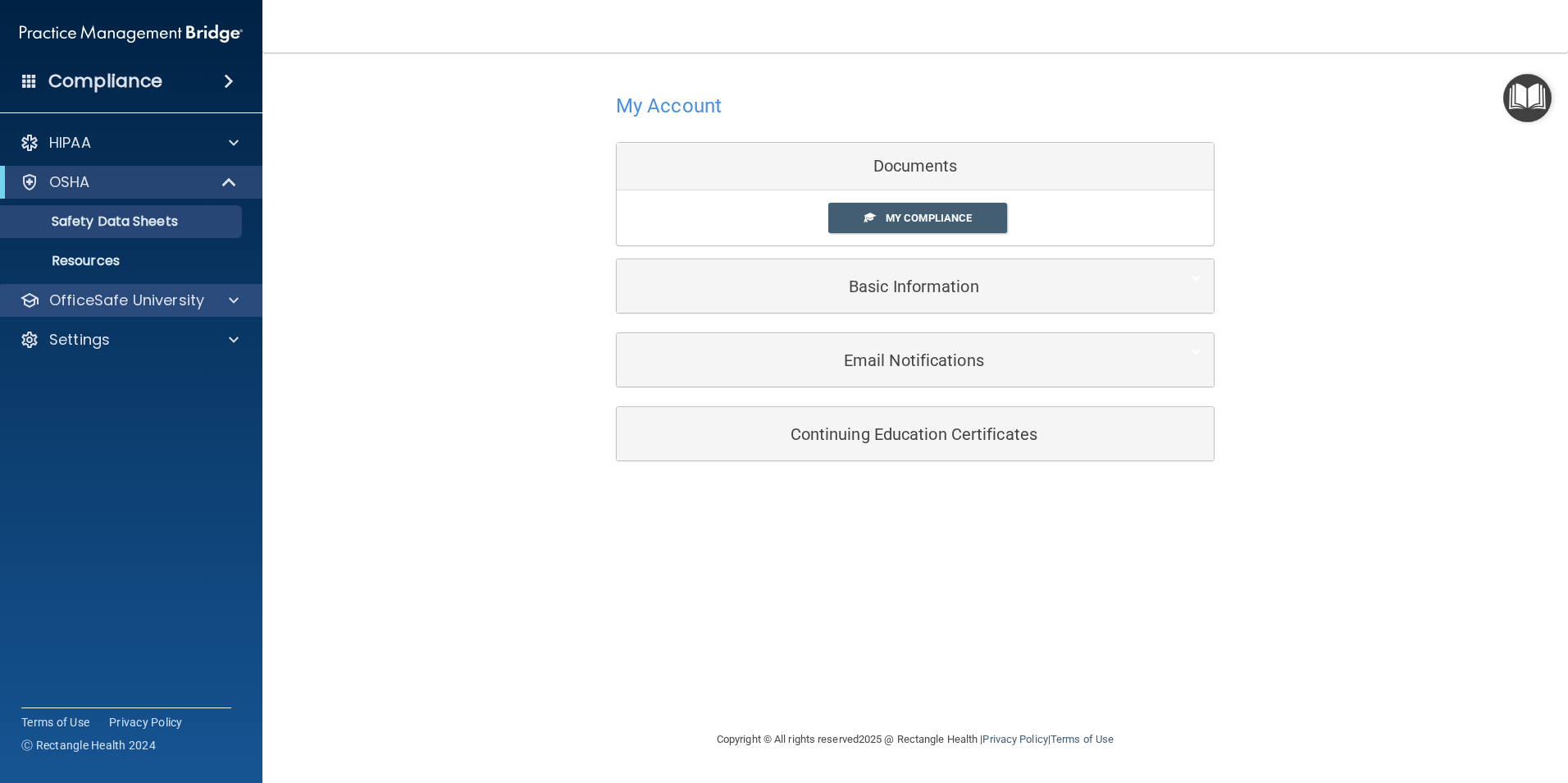
click at [121, 286] on div "OfficeSafe University" at bounding box center [131, 300] width 263 height 33
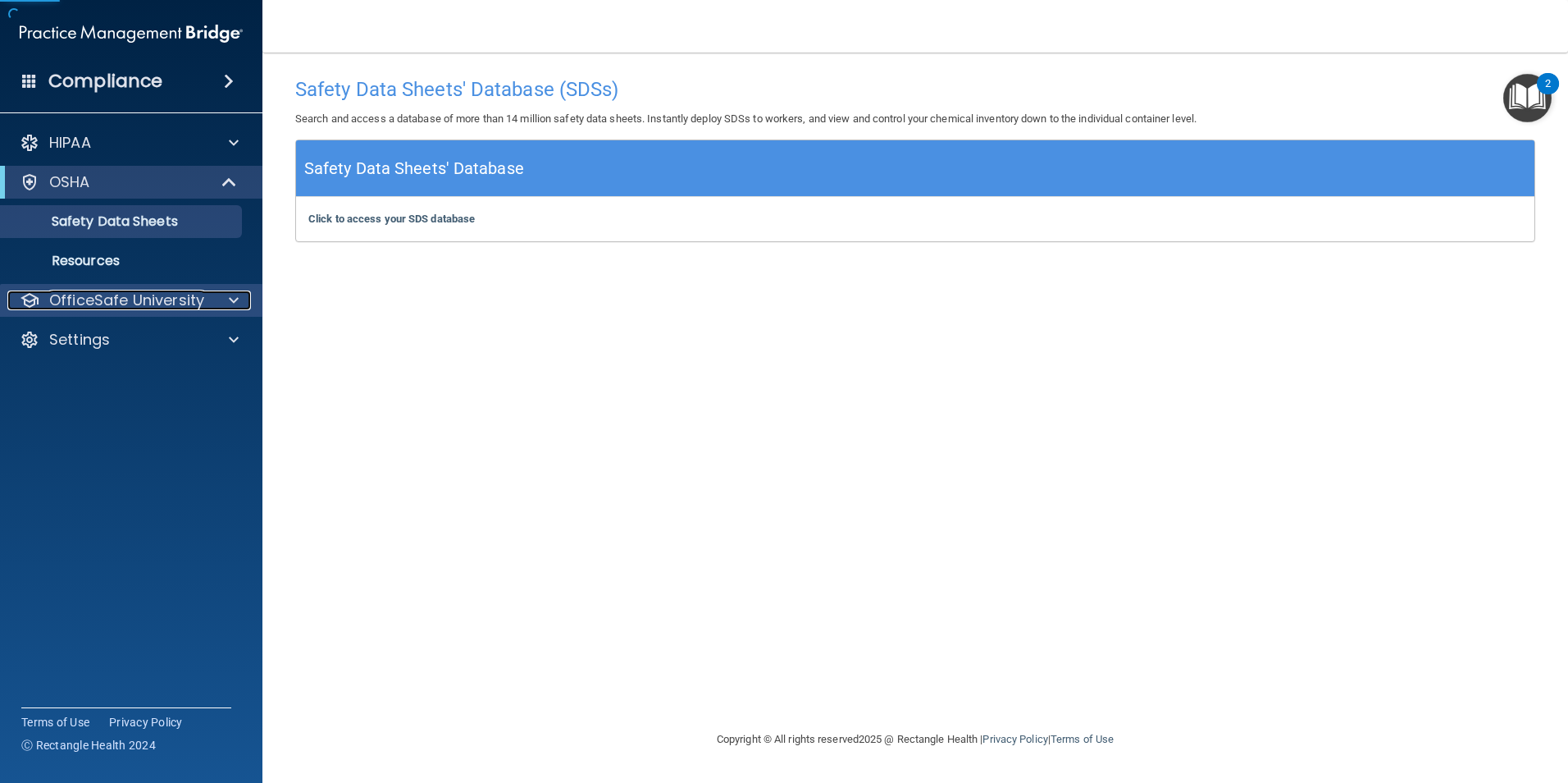
click at [149, 297] on p "OfficeSafe University" at bounding box center [126, 300] width 155 height 20
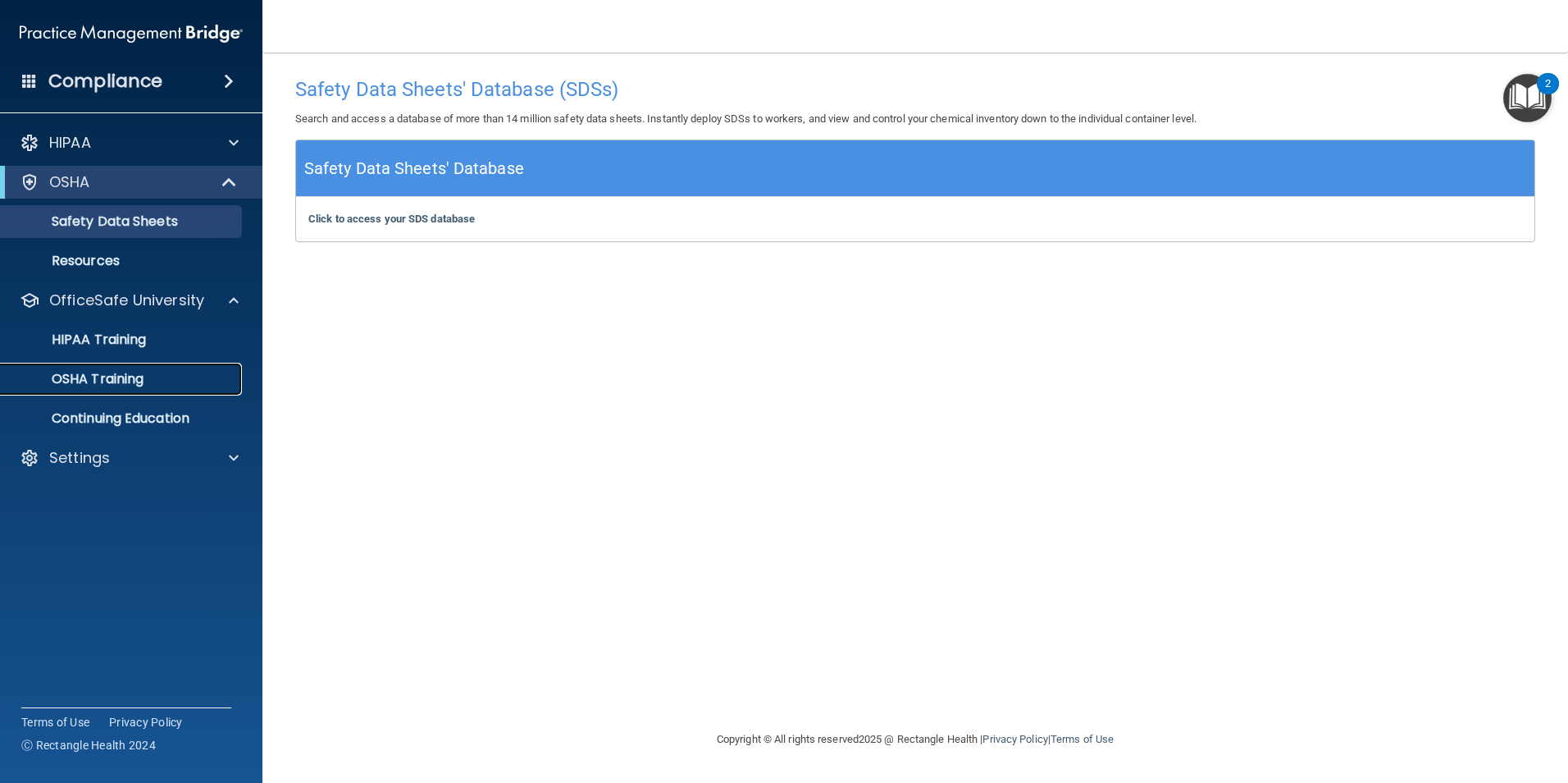
click at [131, 389] on link "OSHA Training" at bounding box center [113, 379] width 259 height 33
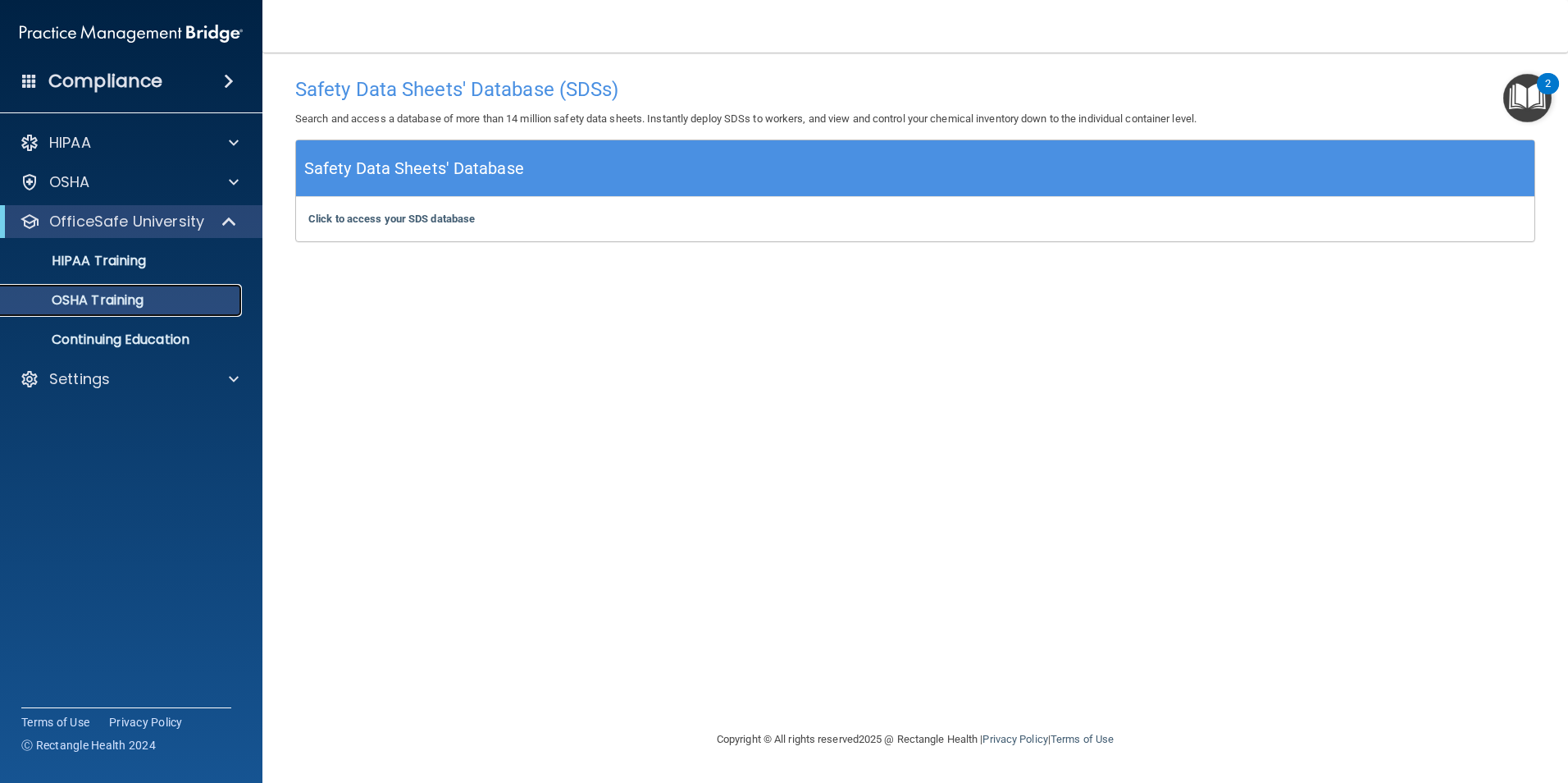
click at [122, 306] on p "OSHA Training" at bounding box center [76, 299] width 133 height 16
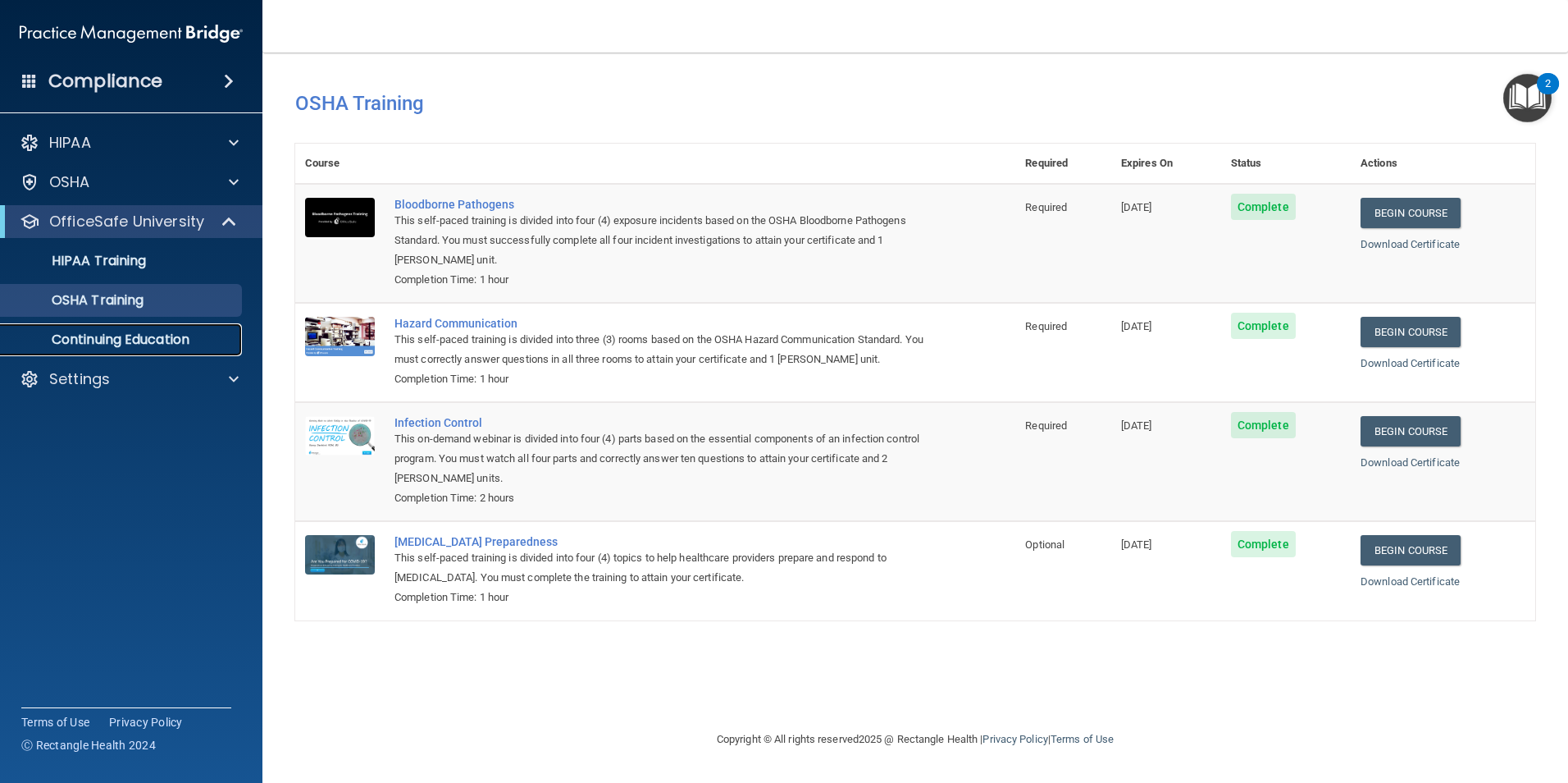
click at [113, 334] on p "Continuing Education" at bounding box center [122, 339] width 224 height 16
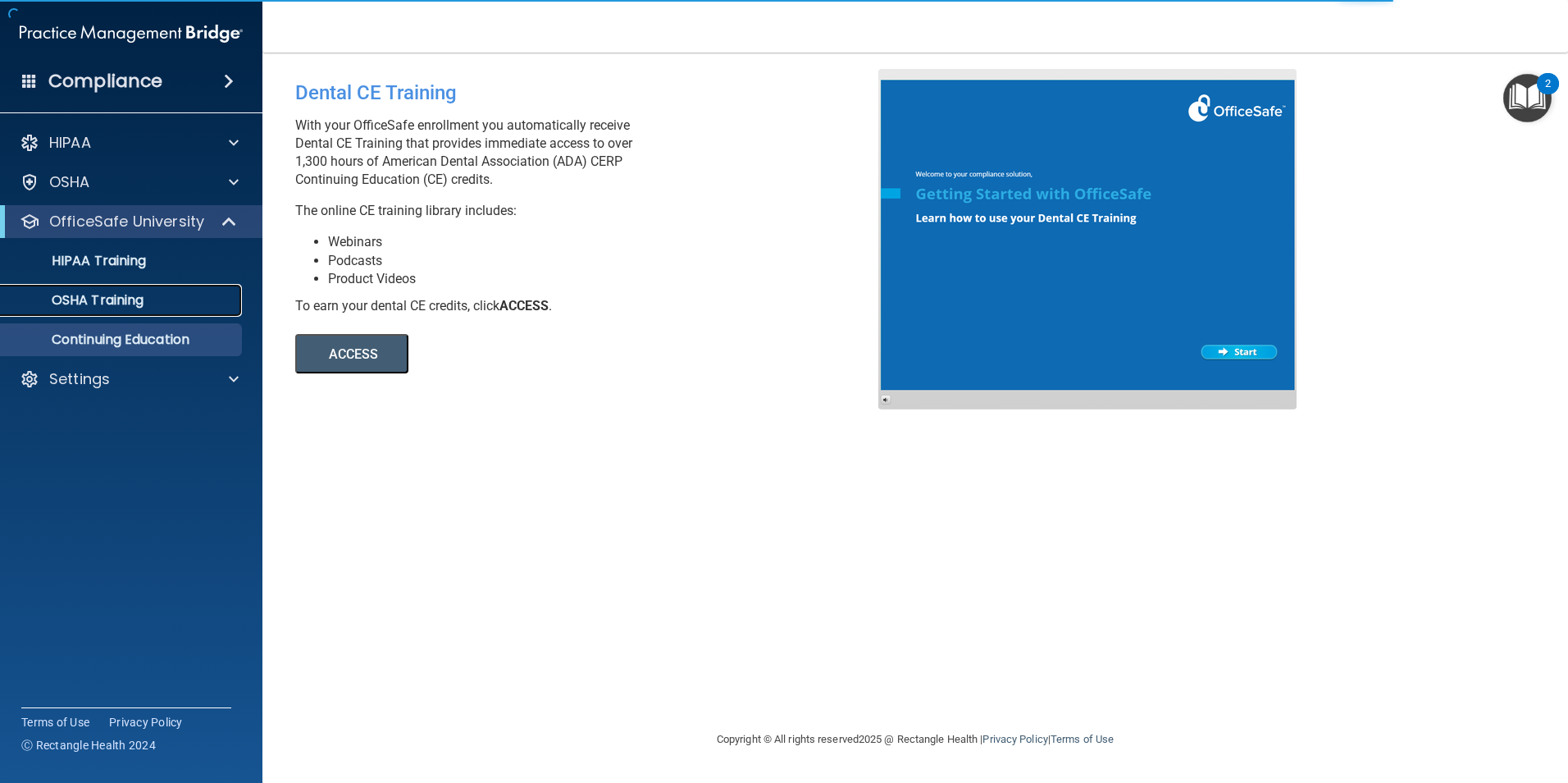
click at [100, 307] on p "OSHA Training" at bounding box center [76, 299] width 133 height 16
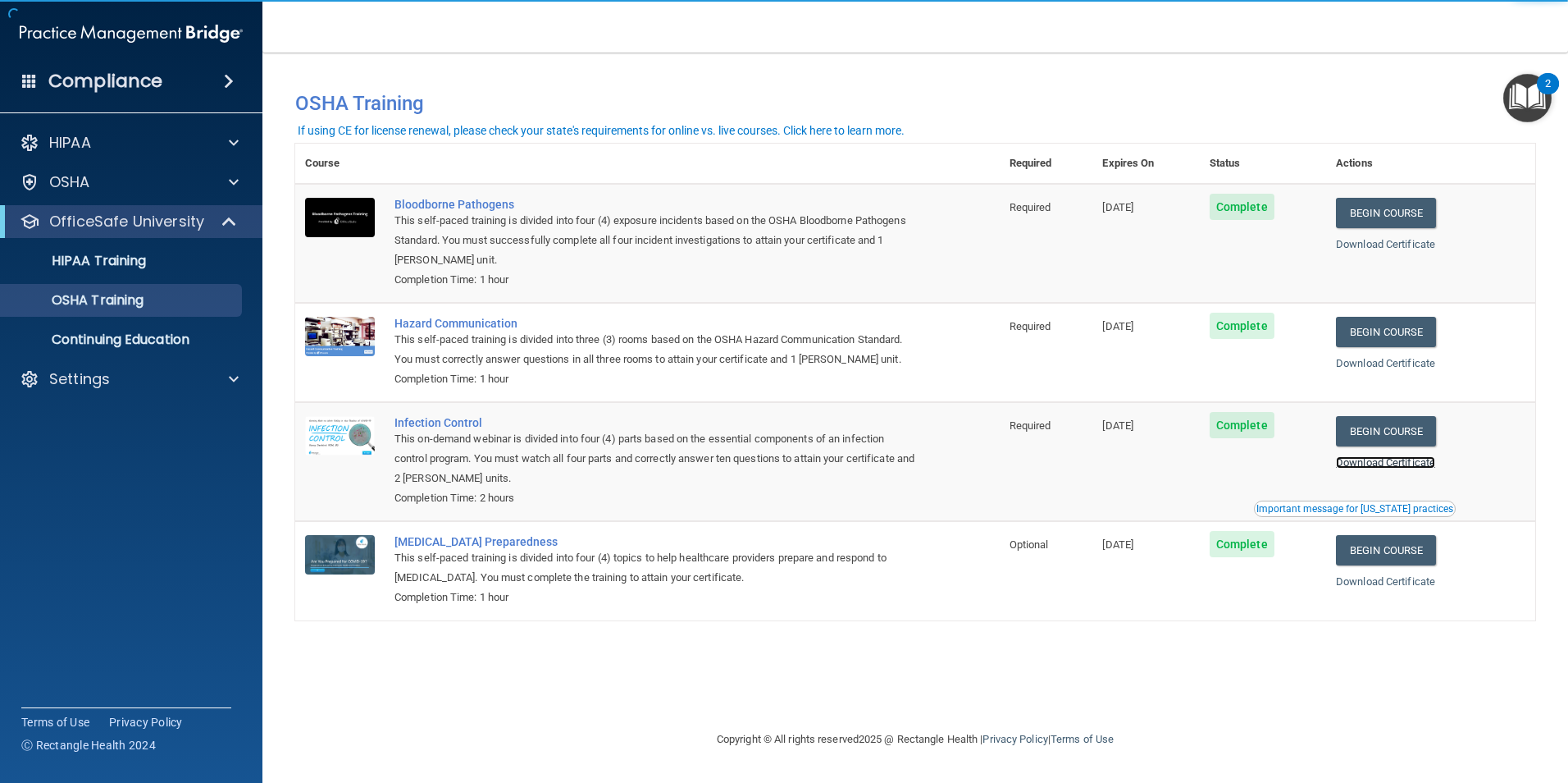
click at [1382, 468] on link "Download Certificate" at bounding box center [1385, 462] width 99 height 12
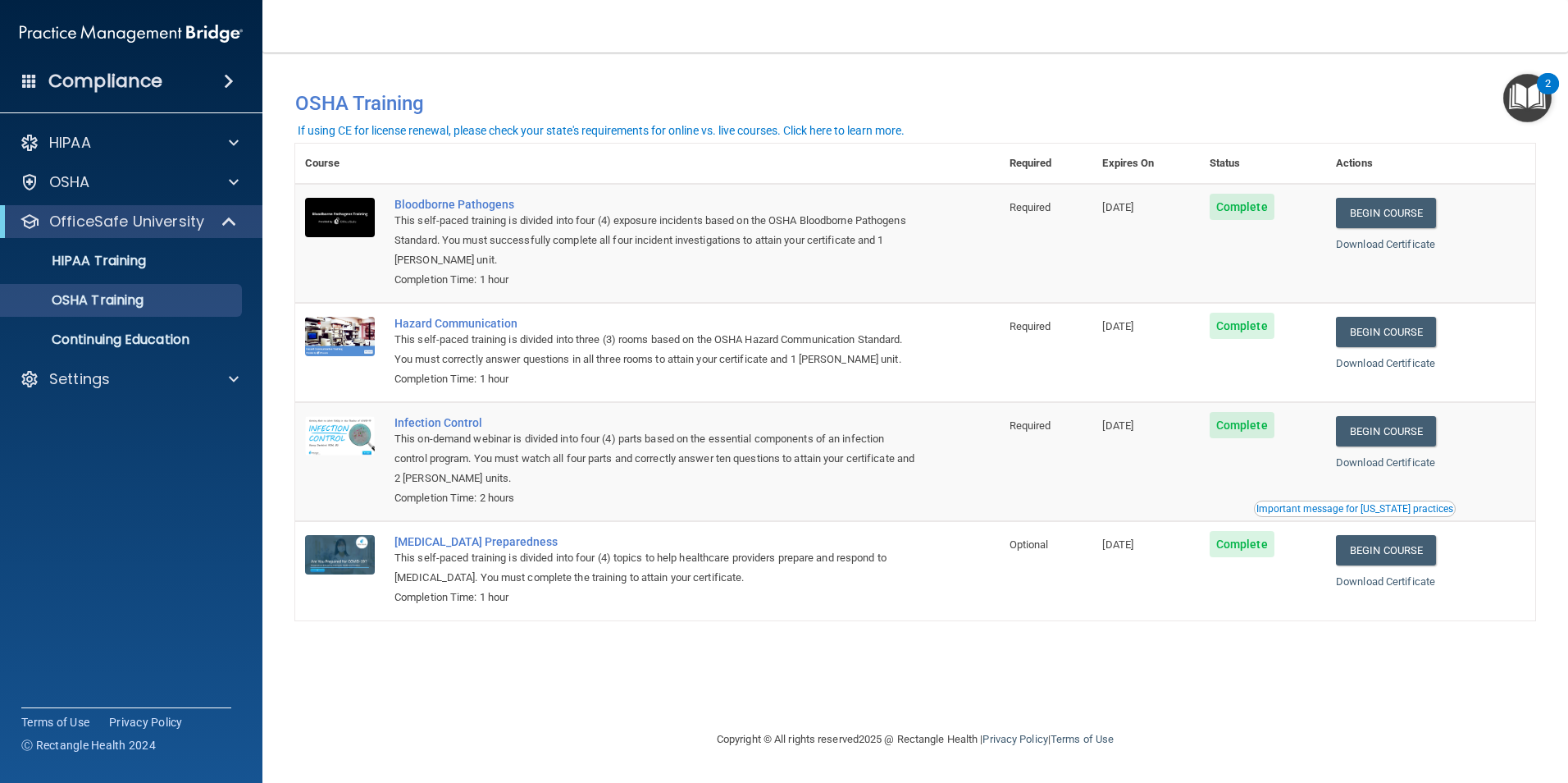
click at [1421, 591] on div "Download Certificate" at bounding box center [1430, 582] width 190 height 20
click at [1423, 587] on link "Download Certificate" at bounding box center [1385, 581] width 99 height 12
click at [1425, 372] on div "Download Certificate" at bounding box center [1430, 363] width 190 height 20
click at [1430, 367] on link "Download Certificate" at bounding box center [1385, 363] width 99 height 12
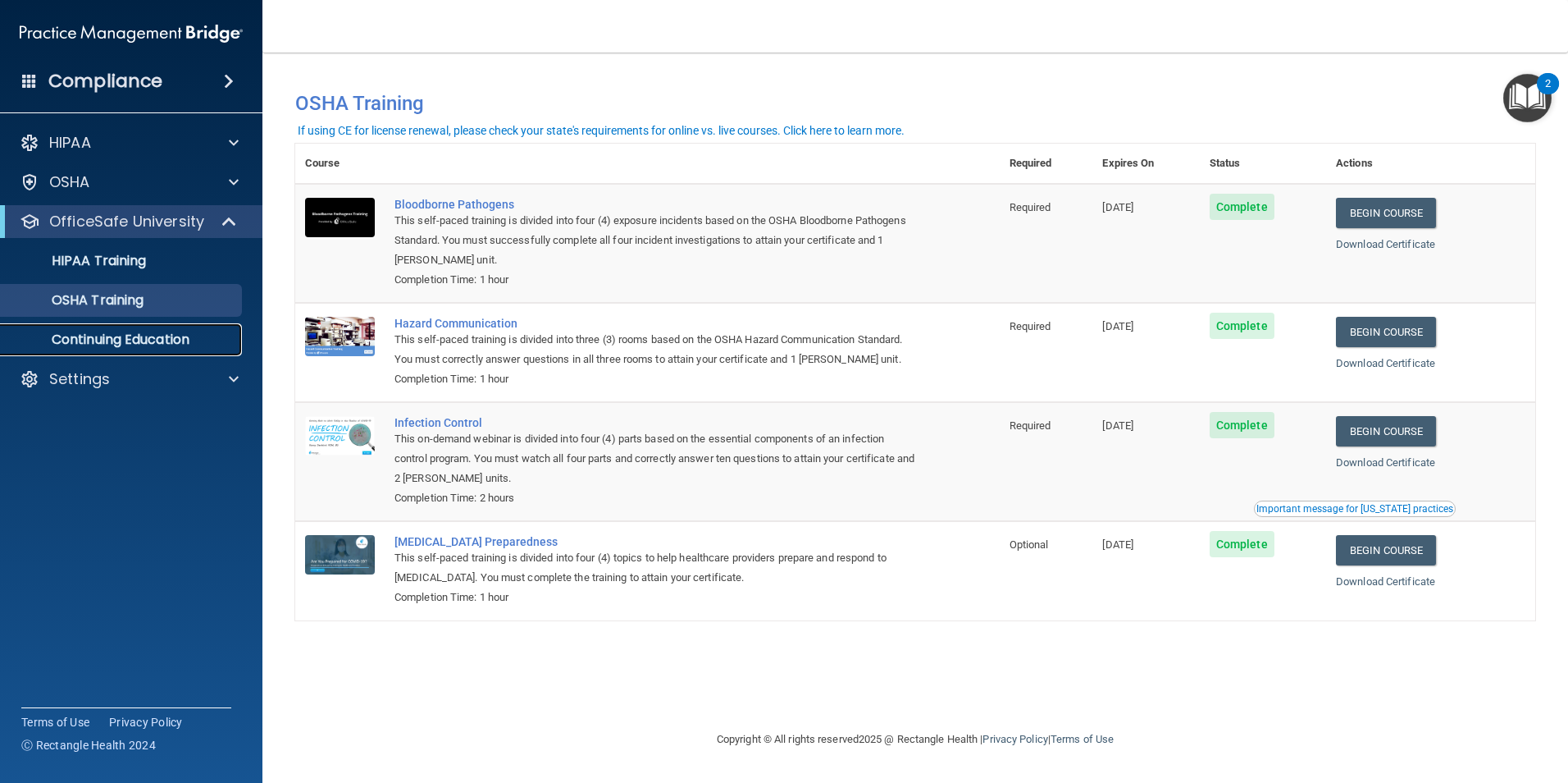
click at [141, 342] on p "Continuing Education" at bounding box center [122, 339] width 224 height 16
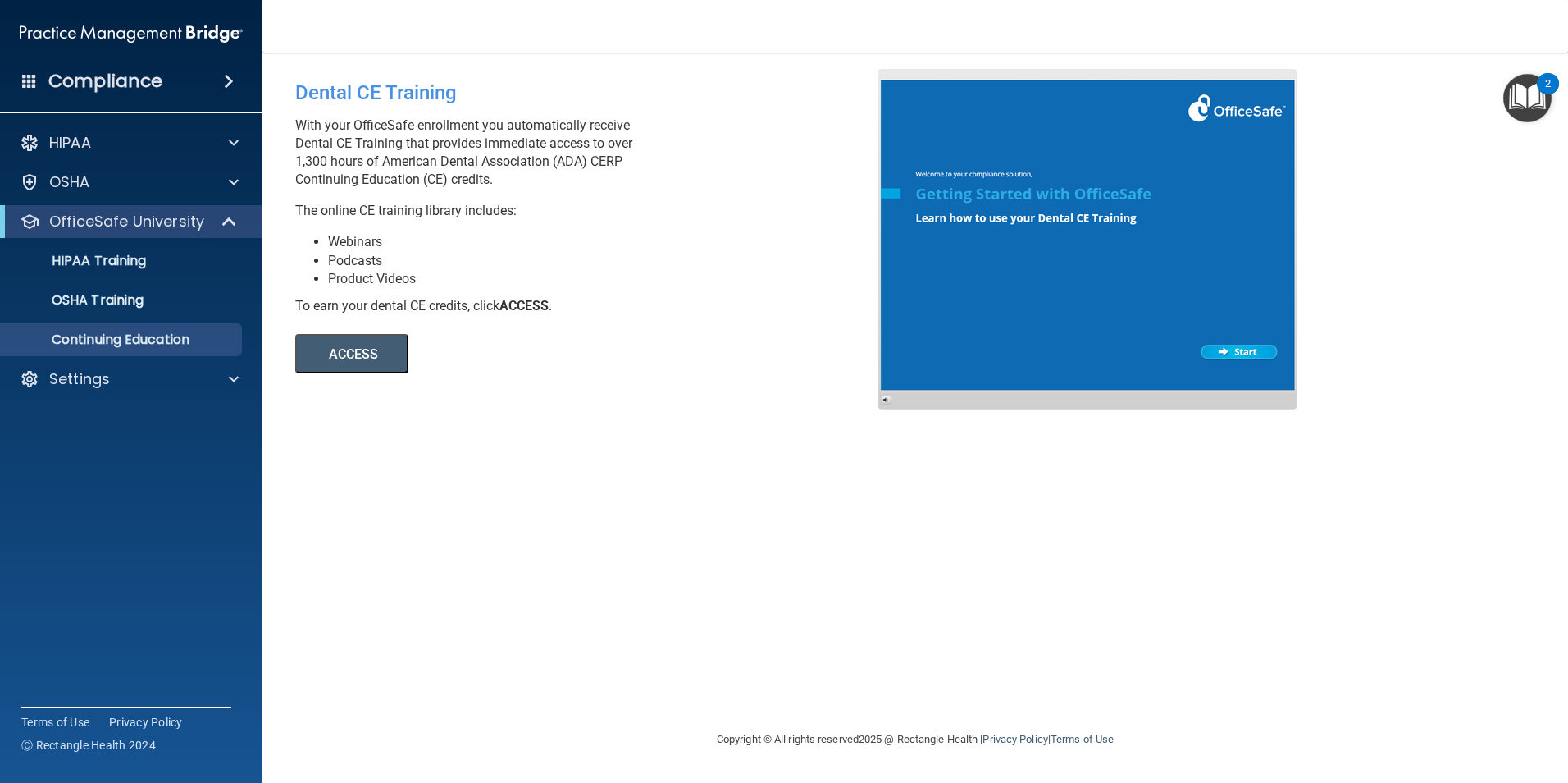
click at [398, 362] on button "ACCESS" at bounding box center [352, 354] width 113 height 40
click at [125, 343] on p "Continuing Education" at bounding box center [122, 339] width 224 height 16
click at [451, 354] on link "ACCESS" at bounding box center [519, 354] width 448 height 12
